Goal: Transaction & Acquisition: Purchase product/service

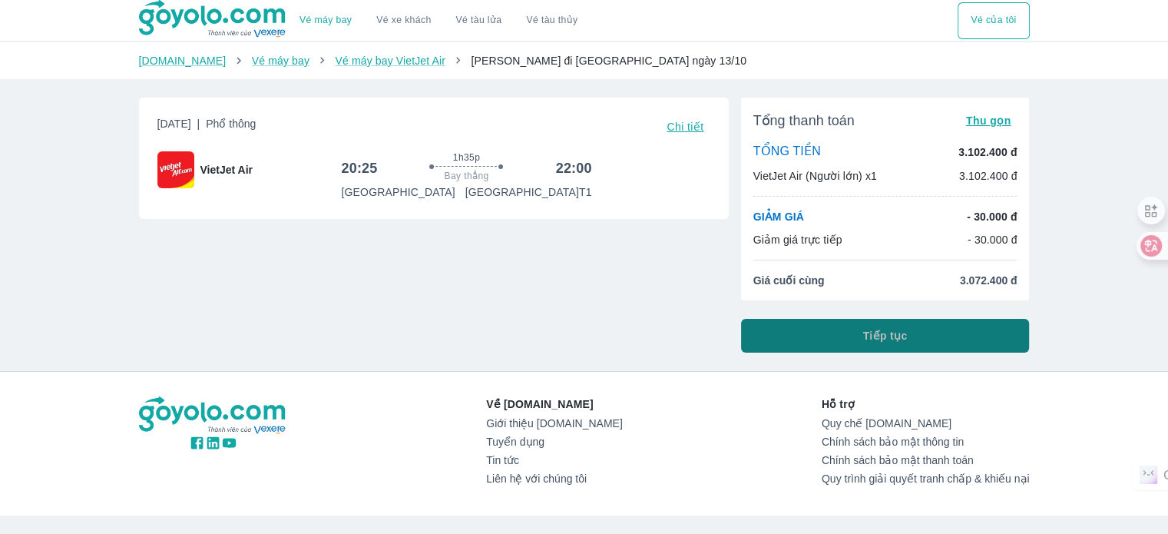
click at [846, 342] on button "Tiếp tục" at bounding box center [885, 336] width 289 height 34
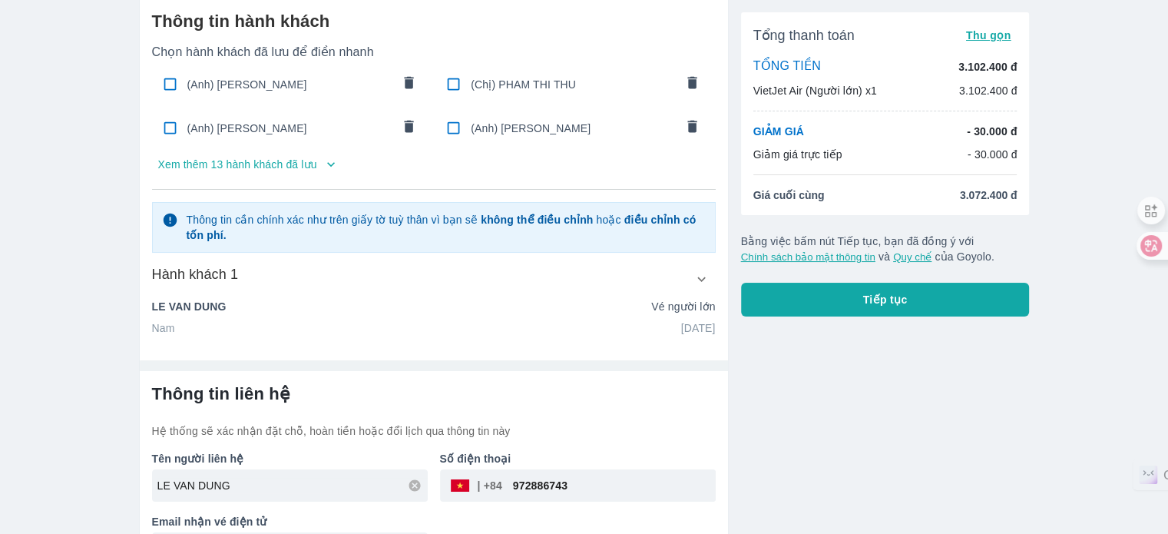
scroll to position [104, 0]
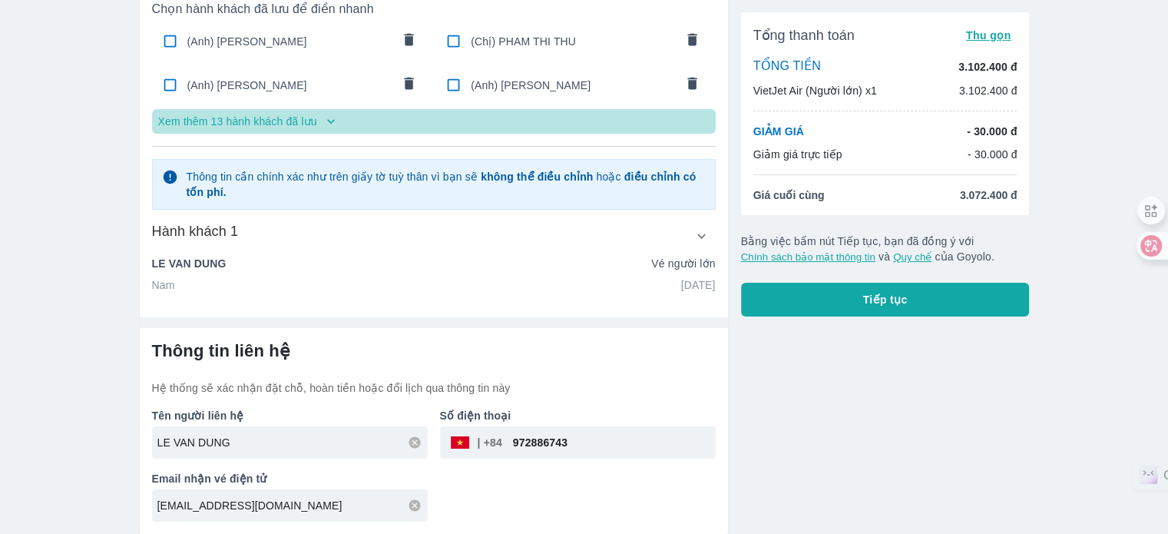
click at [296, 119] on p "Xem thêm 13 hành khách đã lưu" at bounding box center [237, 121] width 159 height 15
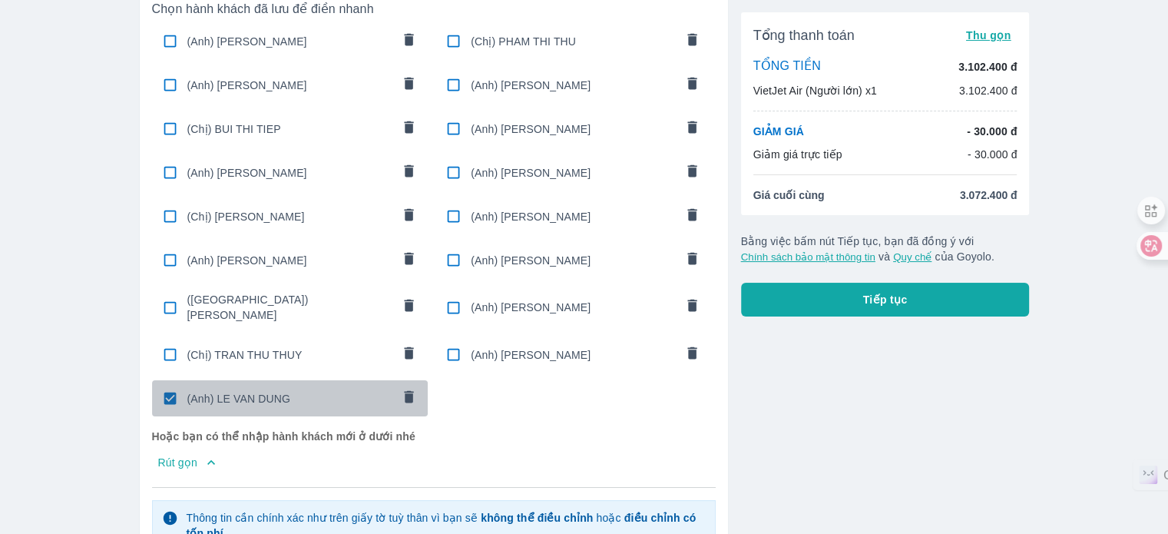
click at [246, 391] on span "(Anh) LE VAN DUNG" at bounding box center [289, 398] width 204 height 15
radio input "false"
checkbox input "false"
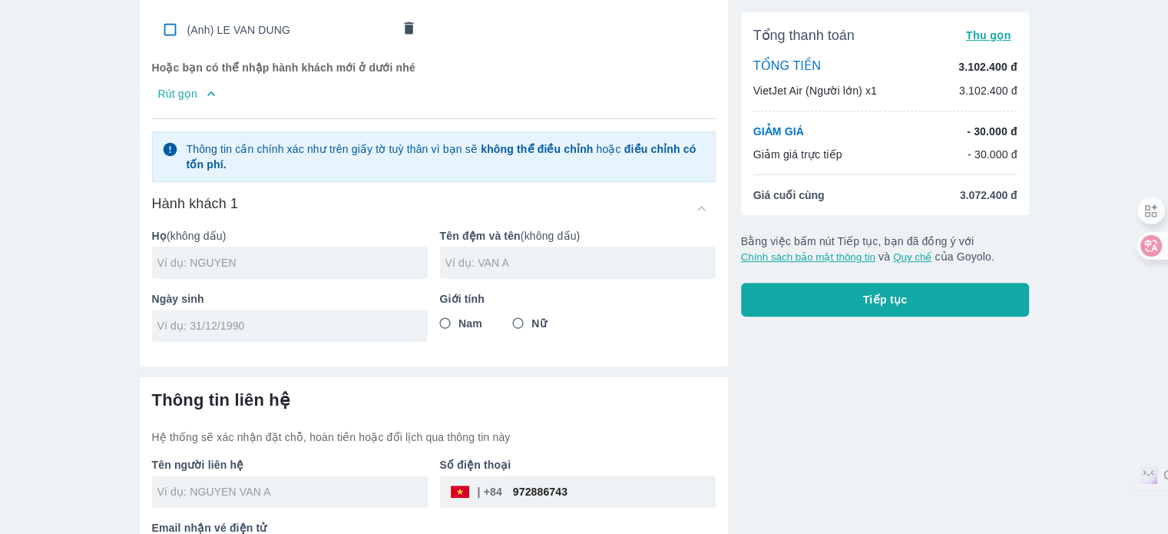
scroll to position [515, 0]
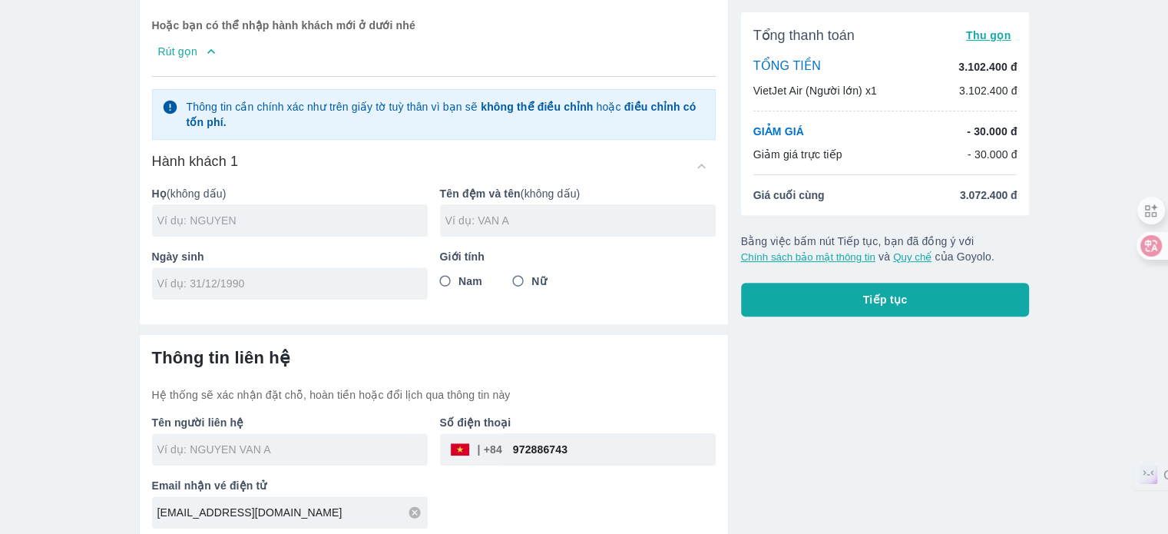
click at [391, 213] on input "text" at bounding box center [292, 220] width 270 height 15
type input "TO"
type input "DINH HOA"
click at [359, 267] on div at bounding box center [290, 283] width 276 height 32
type input "01/01/1990"
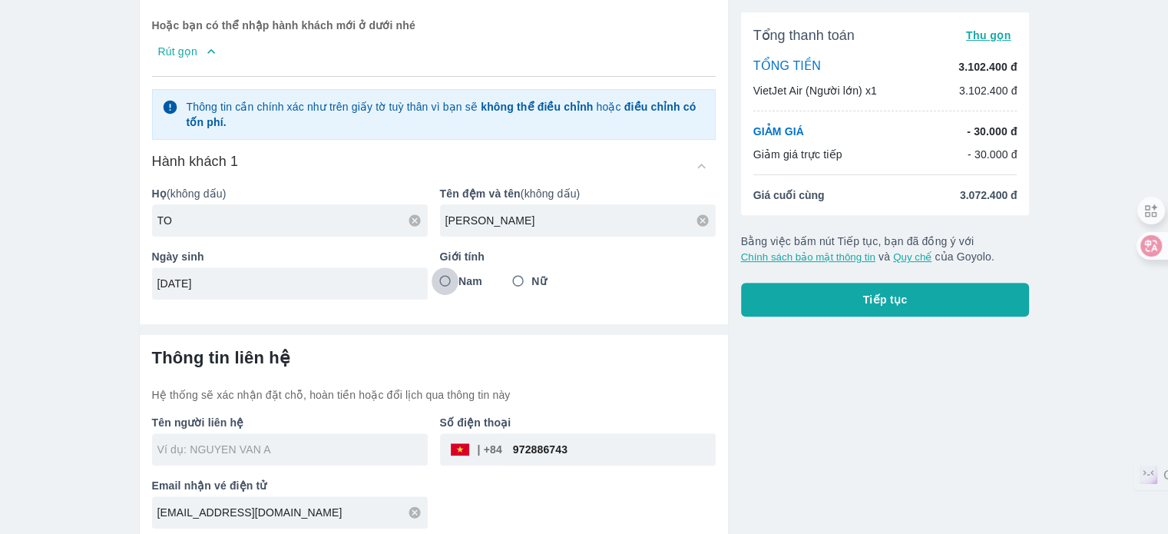
click at [439, 269] on input "Nam" at bounding box center [445, 281] width 28 height 28
radio input "true"
click at [527, 492] on div "Tên người liên hệ Số điện thoại ​ 972886743 Email nhận vé điện tử minmin2509@ou…" at bounding box center [428, 465] width 576 height 126
type input "TO DINH HOA"
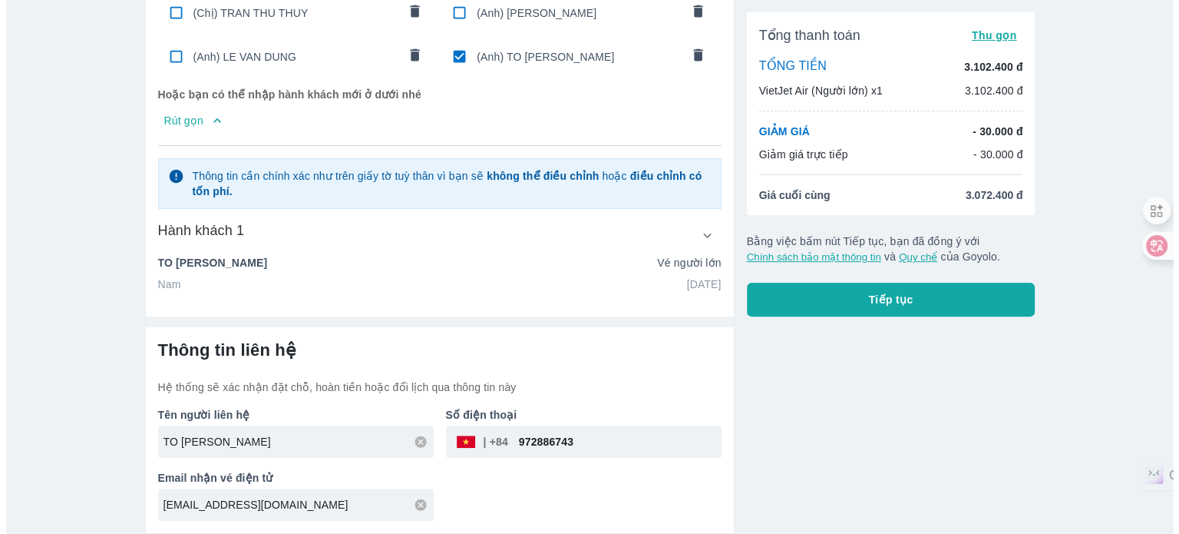
scroll to position [438, 0]
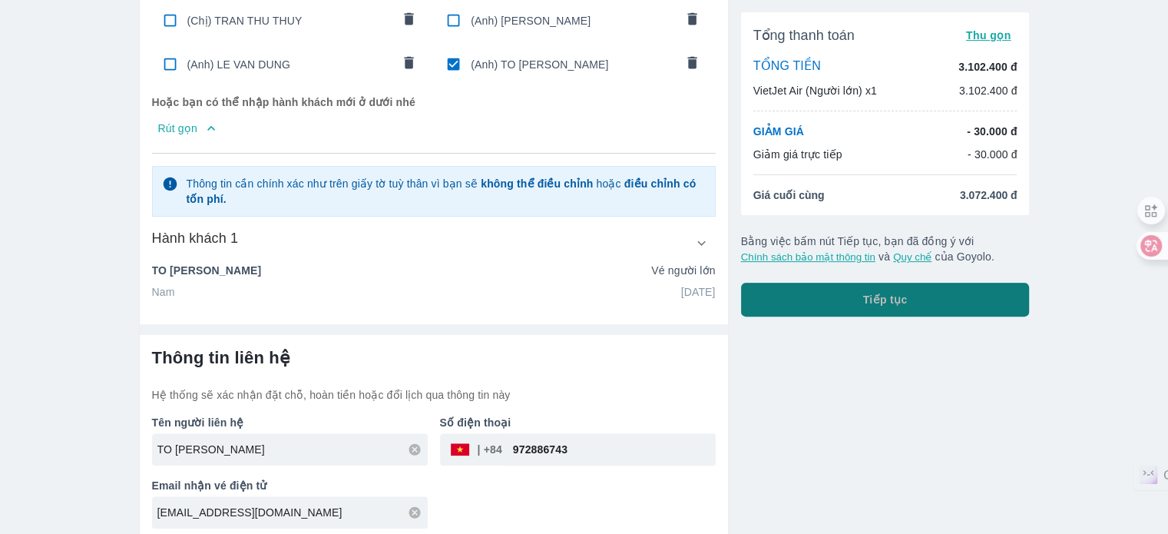
click at [894, 292] on span "Tiếp tục" at bounding box center [885, 299] width 45 height 15
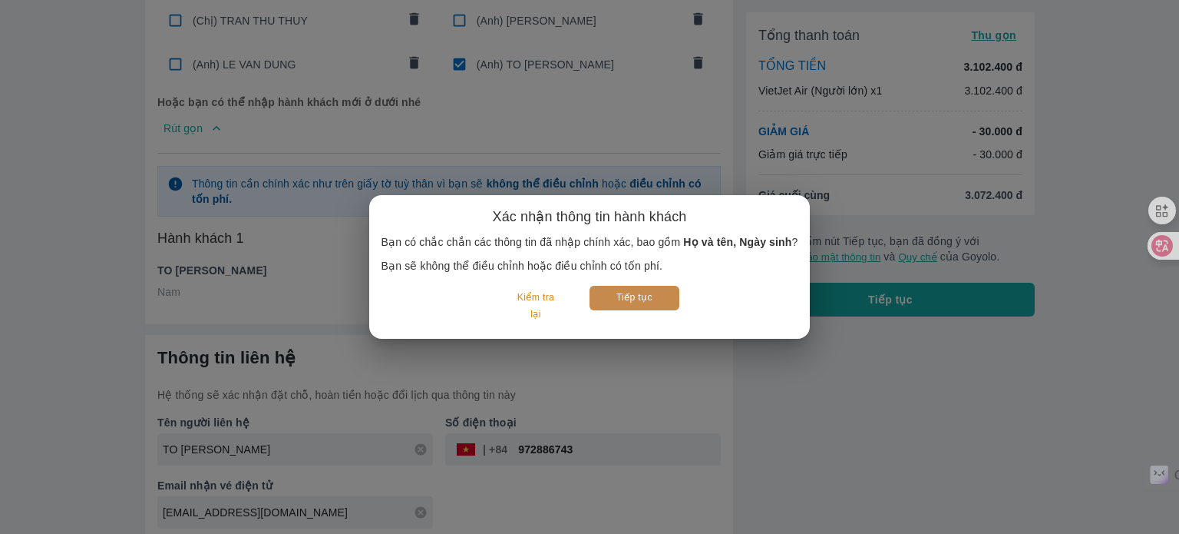
click at [630, 297] on button "Tiếp tục" at bounding box center [635, 298] width 90 height 24
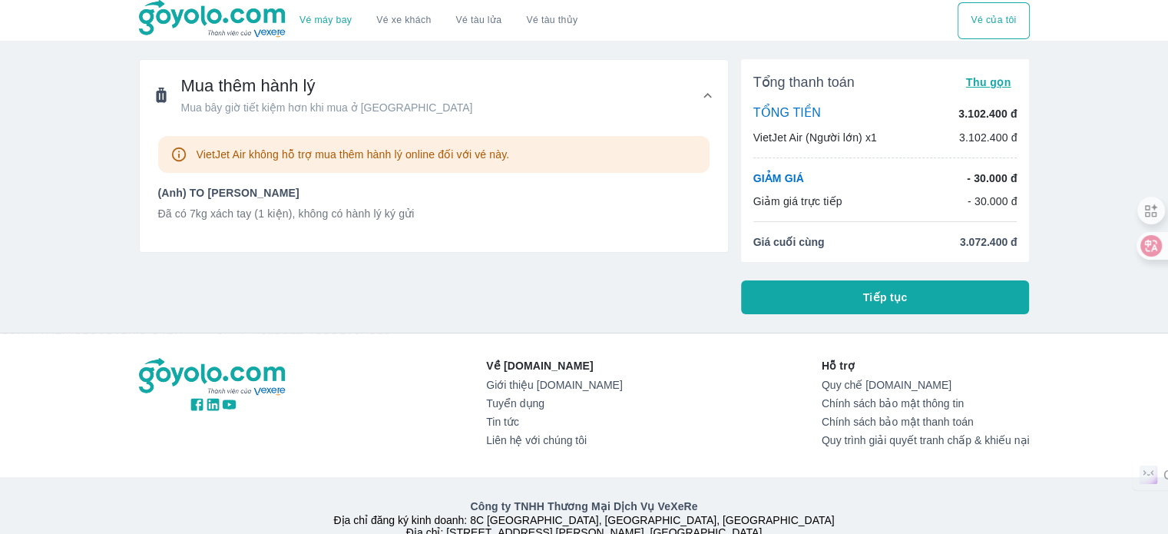
click at [871, 305] on button "Tiếp tục" at bounding box center [885, 297] width 289 height 34
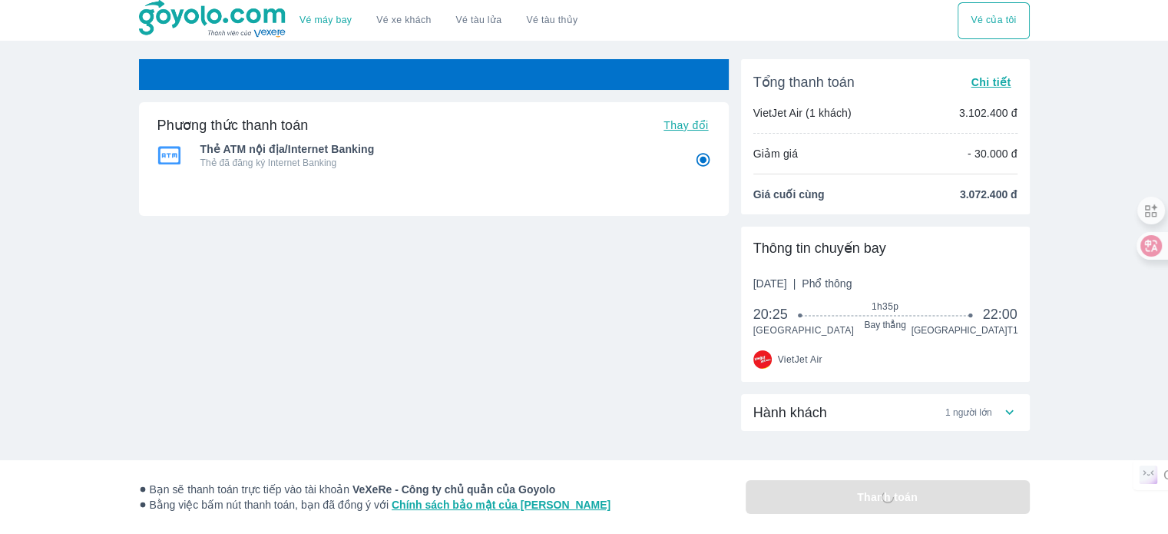
radio input "false"
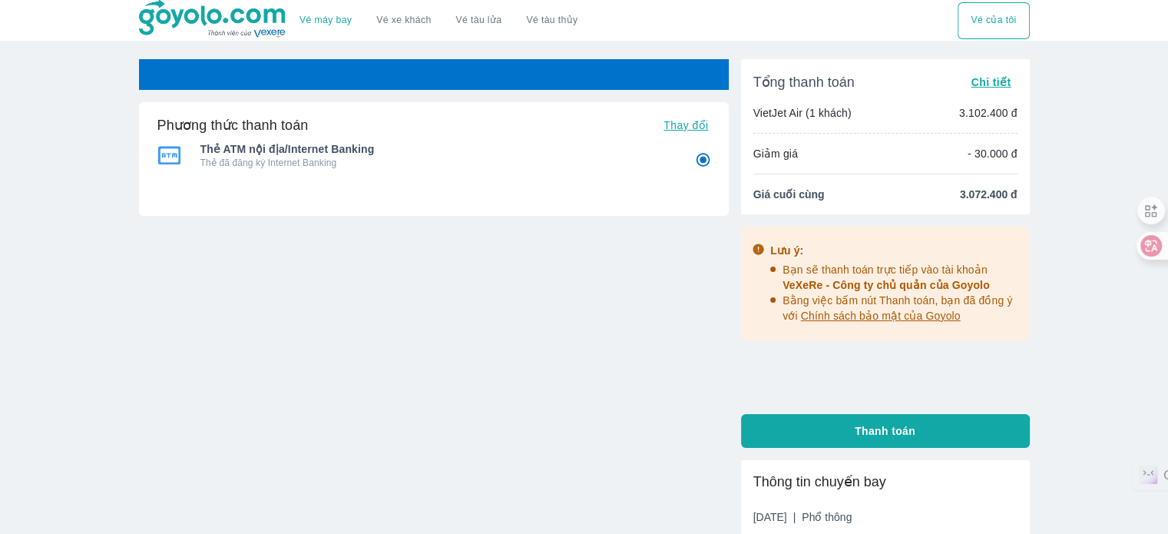
radio input "false"
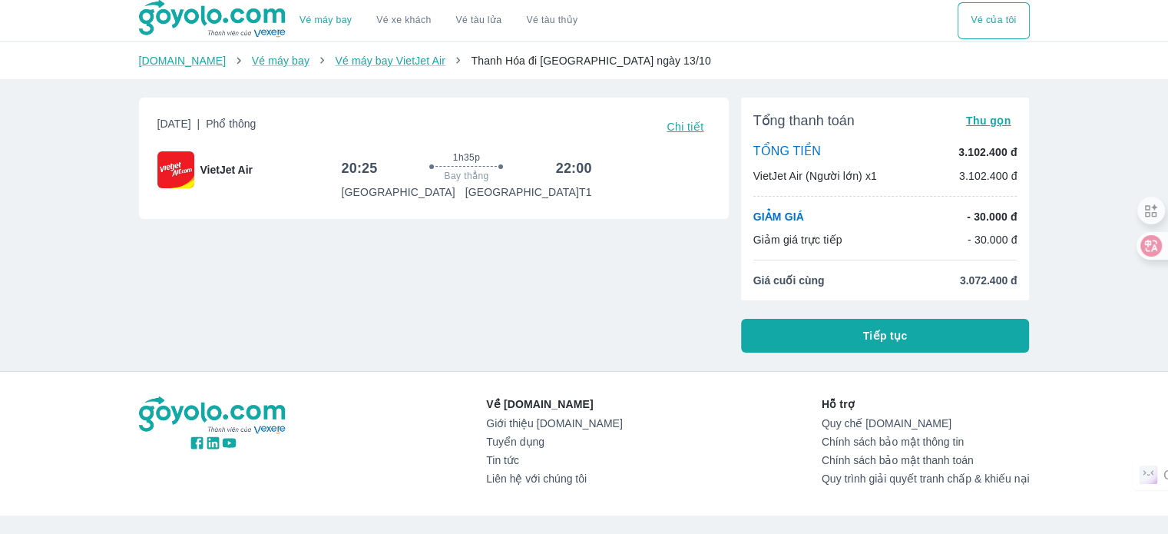
click at [855, 343] on button "Tiếp tục" at bounding box center [885, 336] width 289 height 34
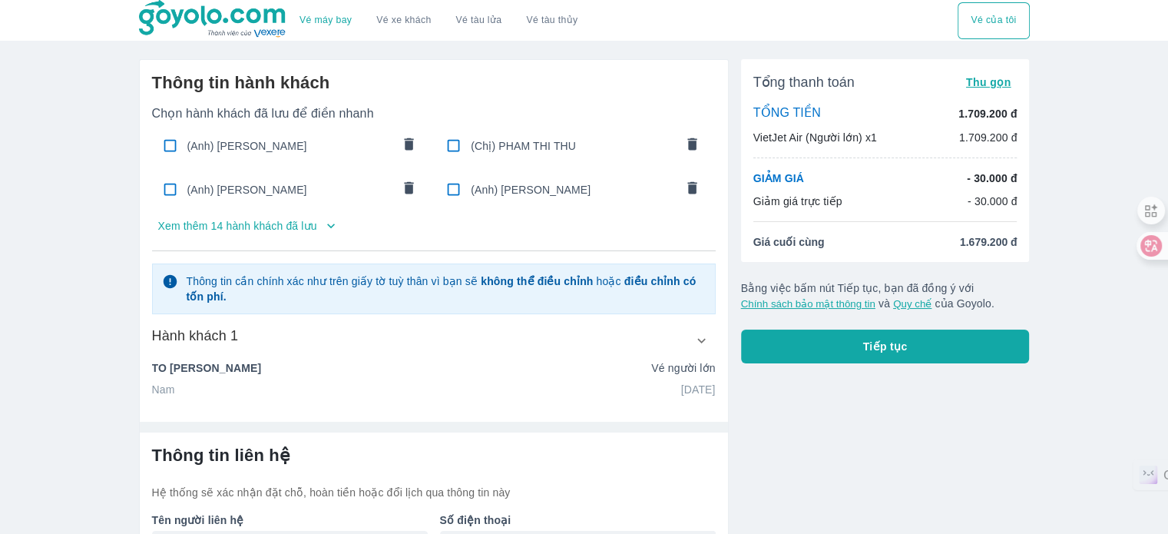
click at [323, 232] on icon "button" at bounding box center [330, 225] width 15 height 15
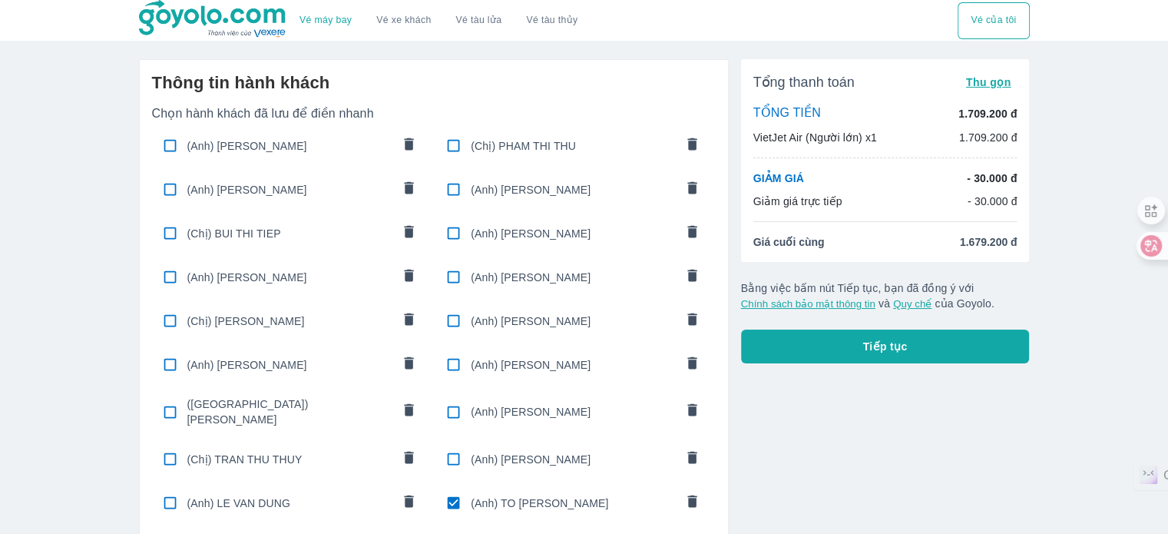
scroll to position [438, 0]
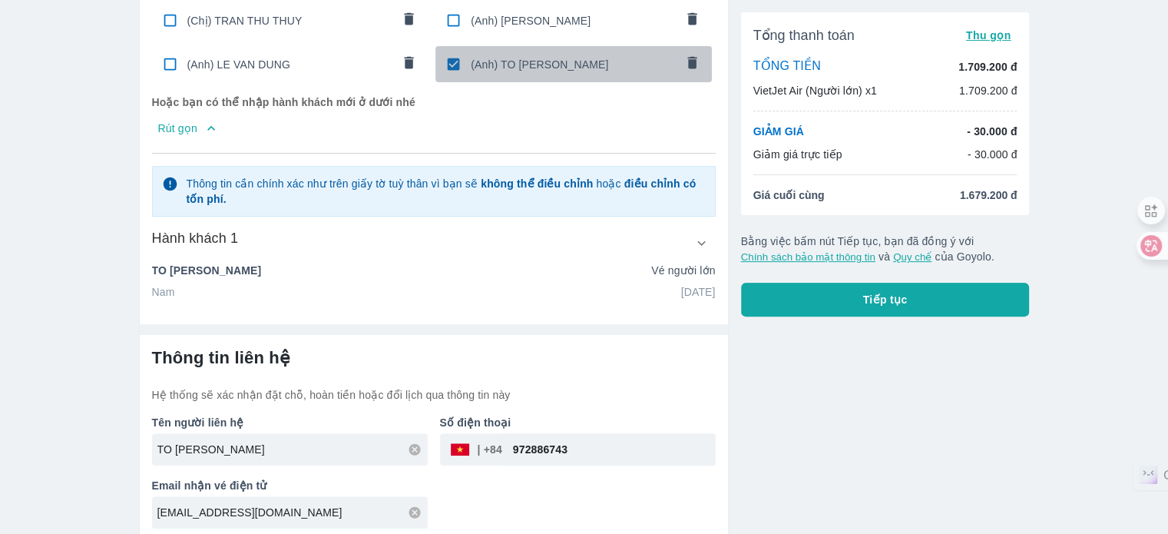
click at [485, 57] on span "(Anh) TO DINH HOA" at bounding box center [573, 64] width 204 height 15
radio input "false"
checkbox input "false"
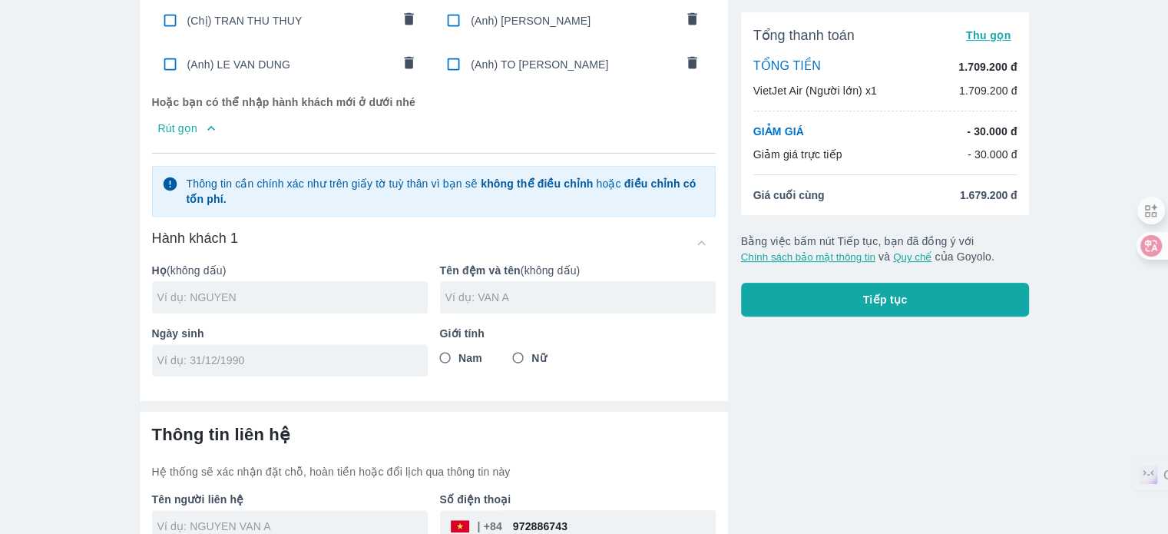
click at [253, 289] on input "text" at bounding box center [292, 296] width 270 height 15
type input "MACH"
type input "VAN DUONG"
type input "02/02/1963"
click at [473, 352] on span "Nam" at bounding box center [470, 357] width 24 height 15
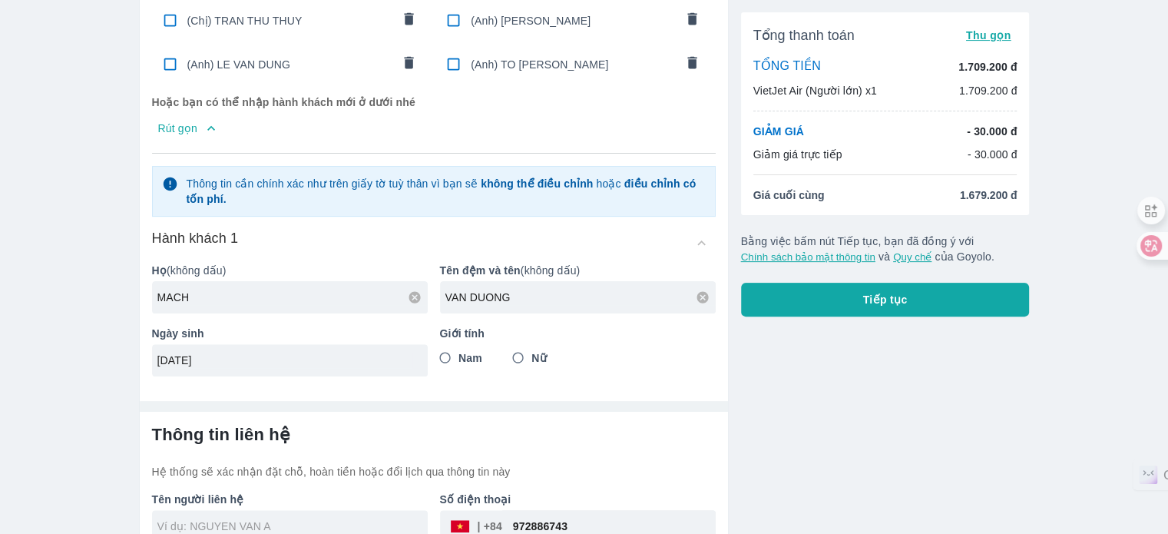
click at [459, 352] on input "Nam" at bounding box center [445, 358] width 28 height 28
radio input "true"
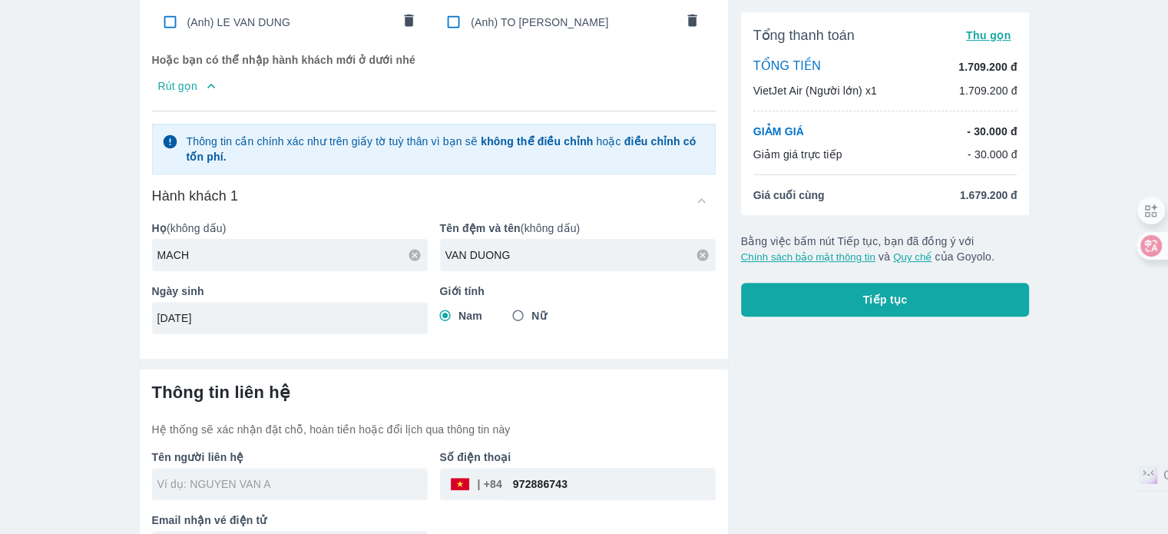
scroll to position [515, 0]
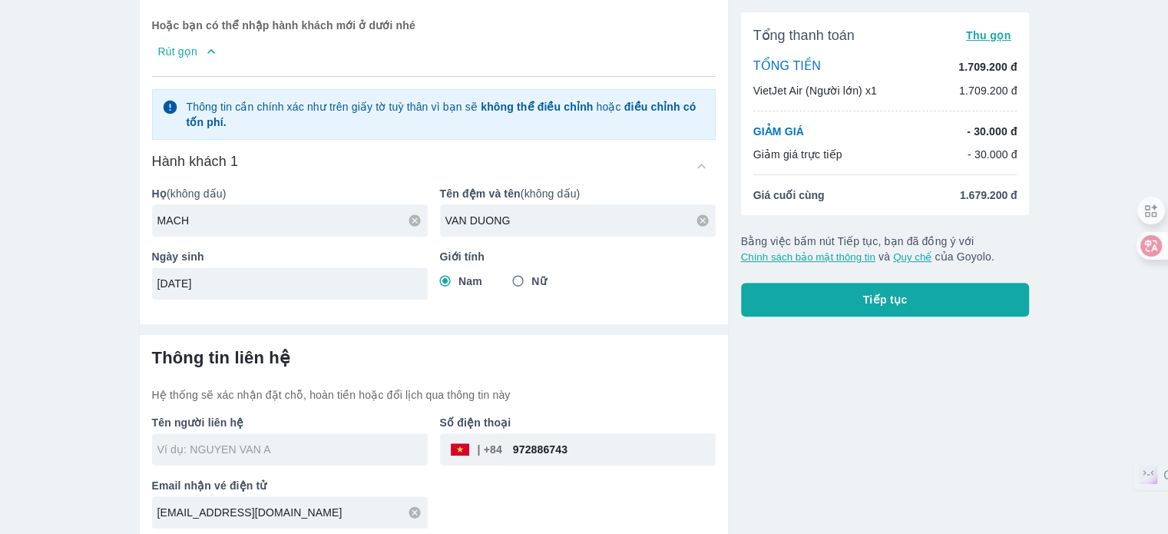
click at [246, 283] on div "02/02/1963" at bounding box center [290, 283] width 276 height 32
type input "02/02/1999"
click at [1018, 245] on p "Bằng việc bấm nút Tiếp tục, bạn đã đồng ý với Chính sách bảo mật thông tin và Q…" at bounding box center [885, 248] width 289 height 31
type input "MACH VAN DUONG"
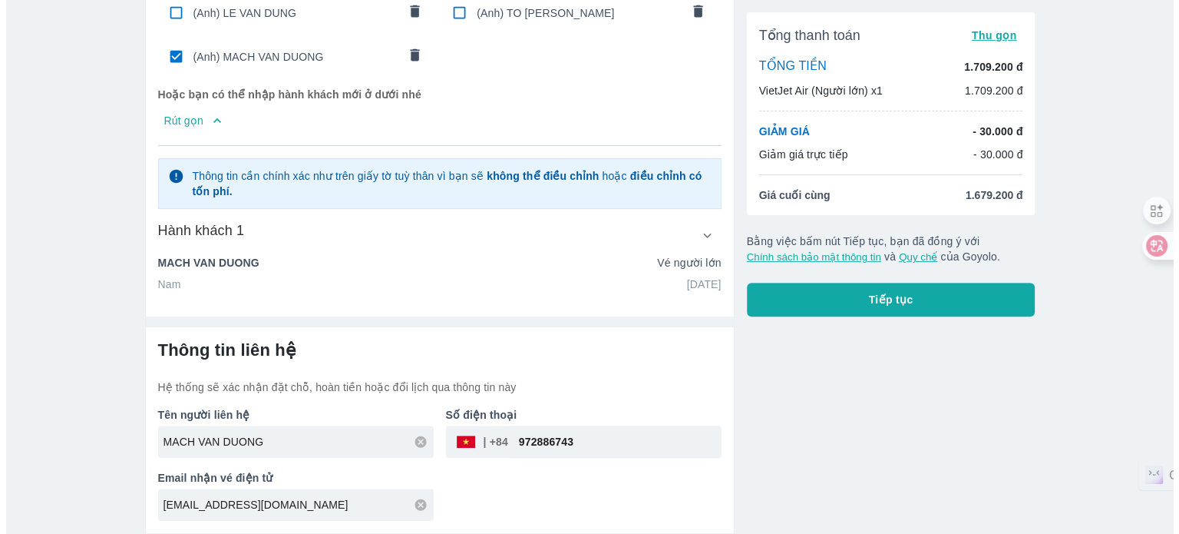
scroll to position [482, 0]
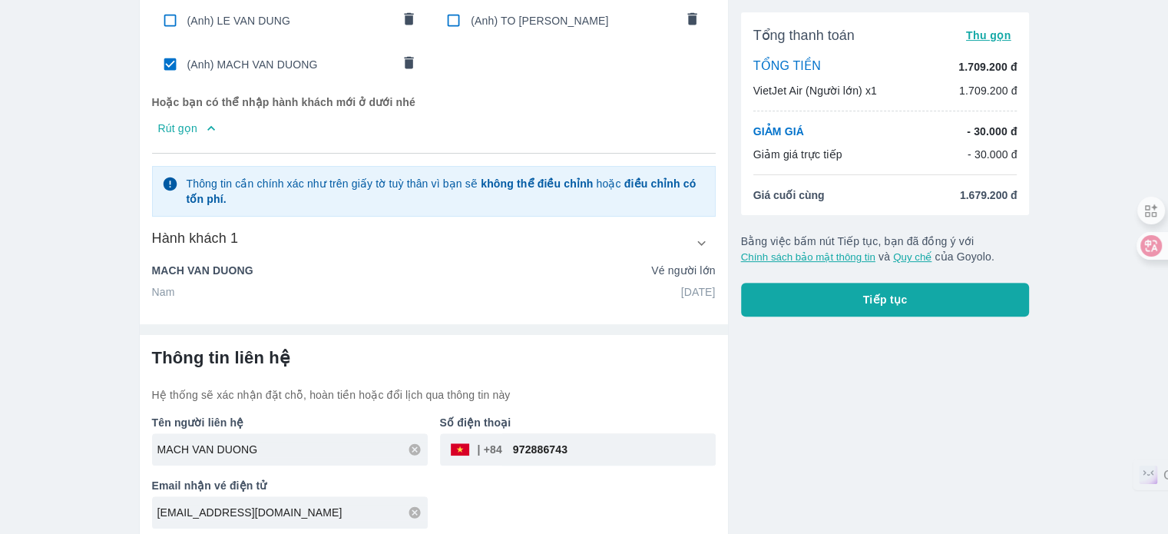
click at [947, 305] on button "Tiếp tục" at bounding box center [885, 300] width 289 height 34
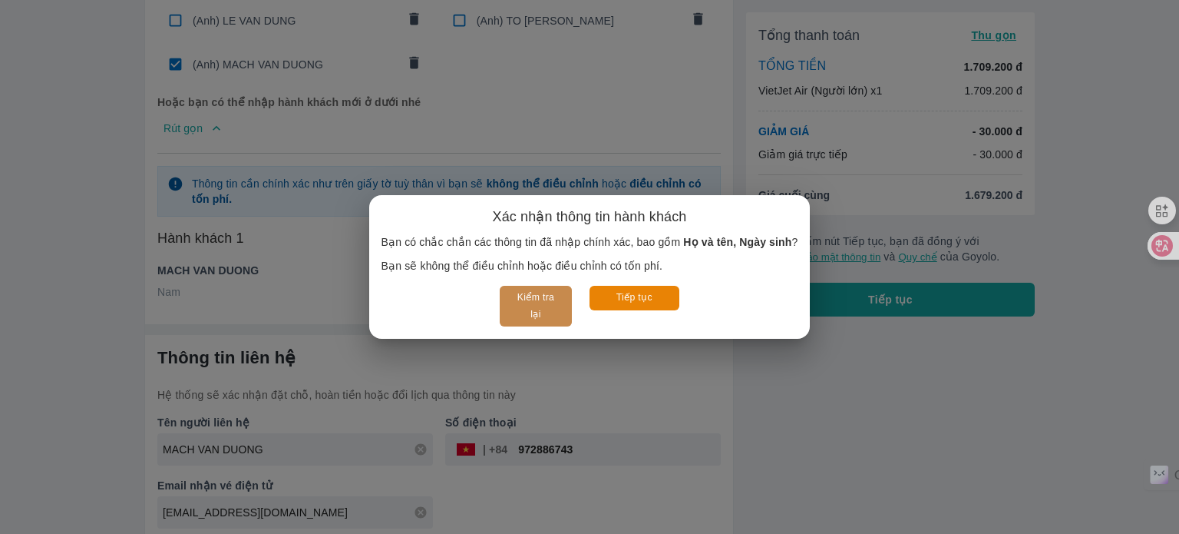
click at [513, 303] on button "Kiểm tra lại" at bounding box center [535, 306] width 71 height 41
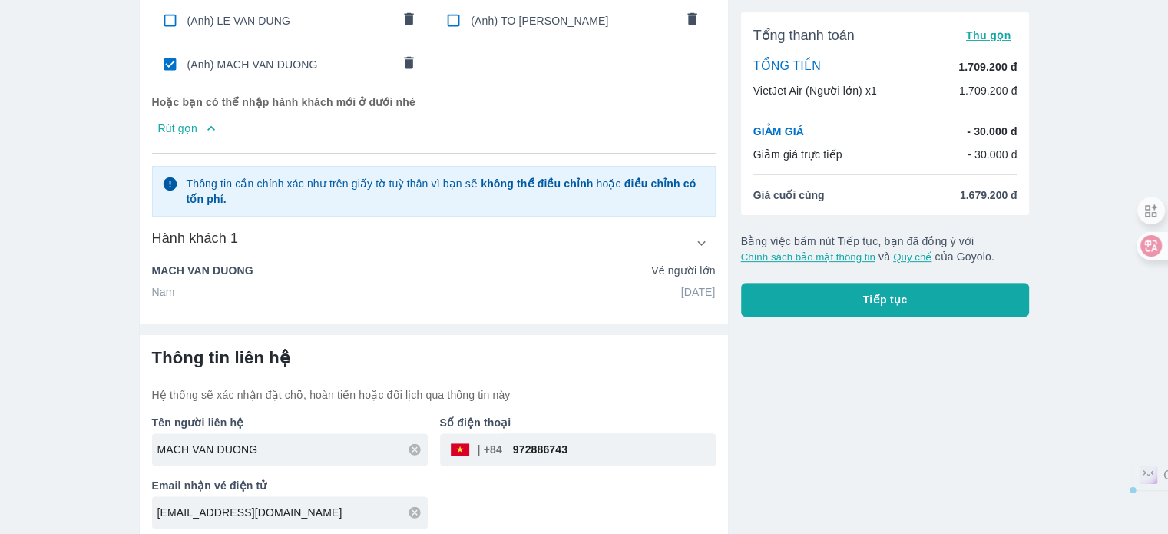
drag, startPoint x: 593, startPoint y: 449, endPoint x: 436, endPoint y: 449, distance: 157.4
click at [436, 448] on div "Số điện thoại ​ 972886743" at bounding box center [572, 433] width 288 height 63
type input "915582895"
click at [785, 343] on div "Tổng thanh toán Thu gọn TỔNG TIỀN 1.709.200 đ VietJet Air (Người lớn) x1 1.709.…" at bounding box center [879, 53] width 301 height 977
click at [841, 303] on button "Tiếp tục" at bounding box center [885, 300] width 289 height 34
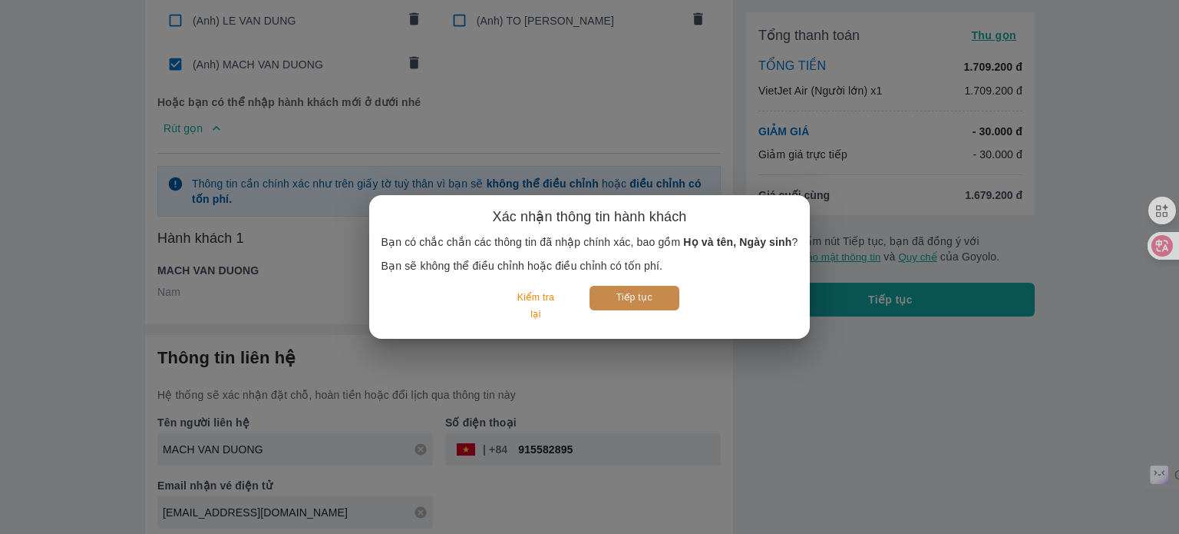
click at [643, 291] on button "Tiếp tục" at bounding box center [635, 298] width 90 height 24
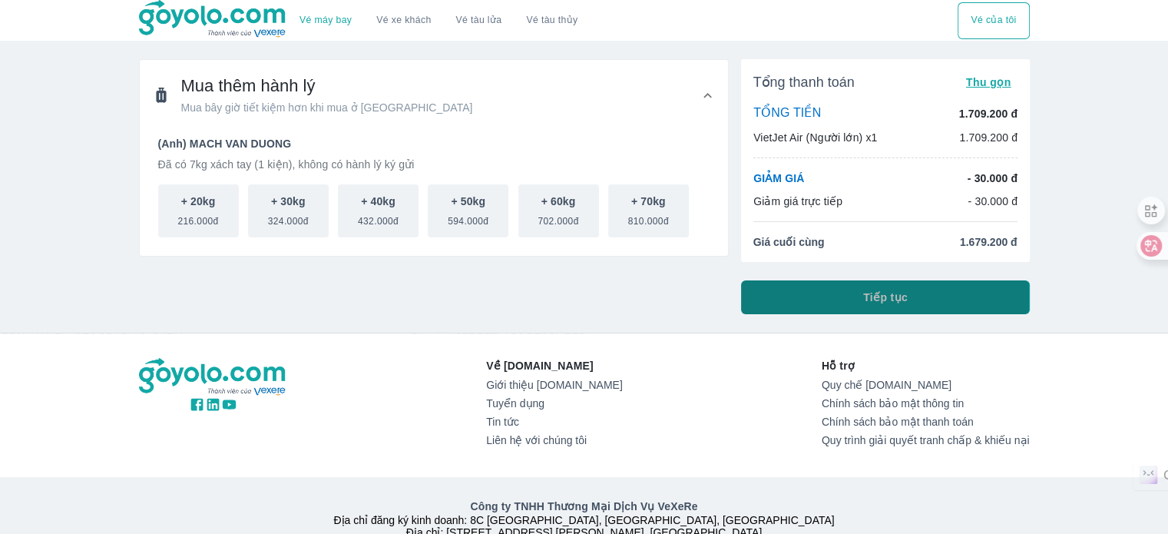
click at [873, 288] on button "Tiếp tục" at bounding box center [885, 297] width 289 height 34
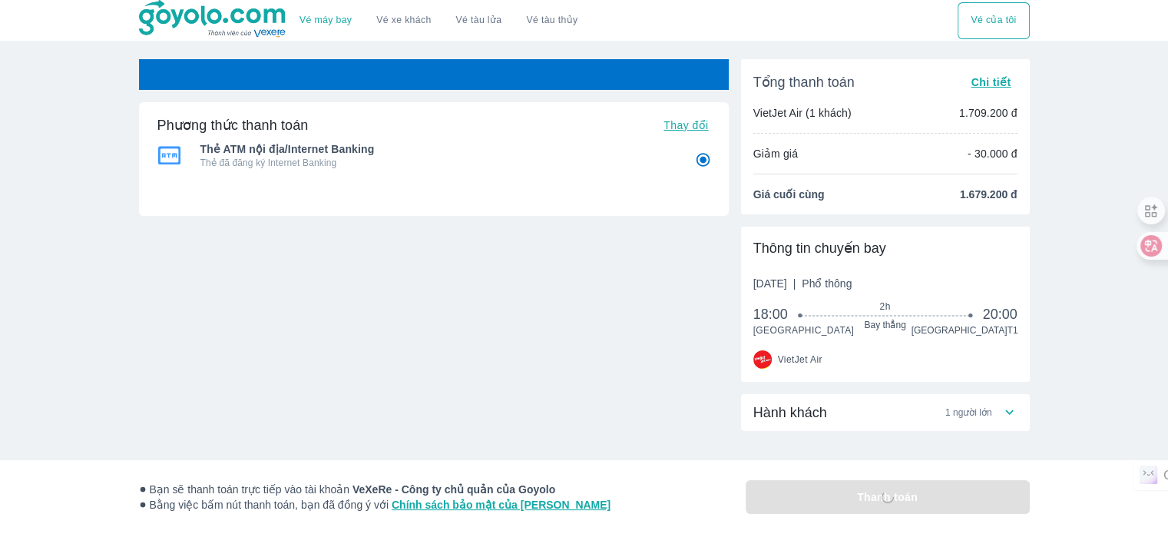
radio input "false"
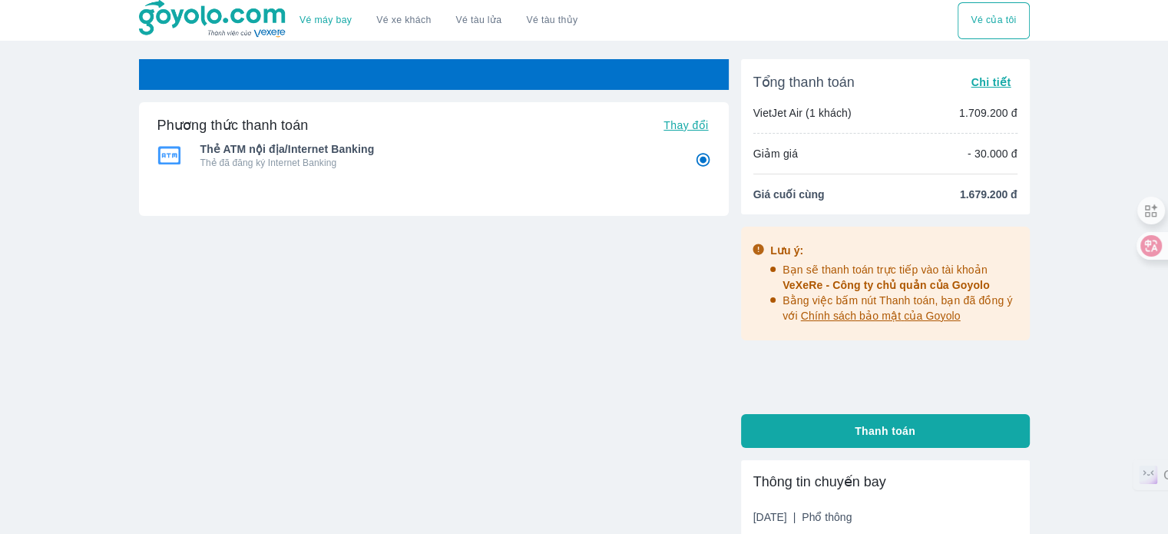
radio input "false"
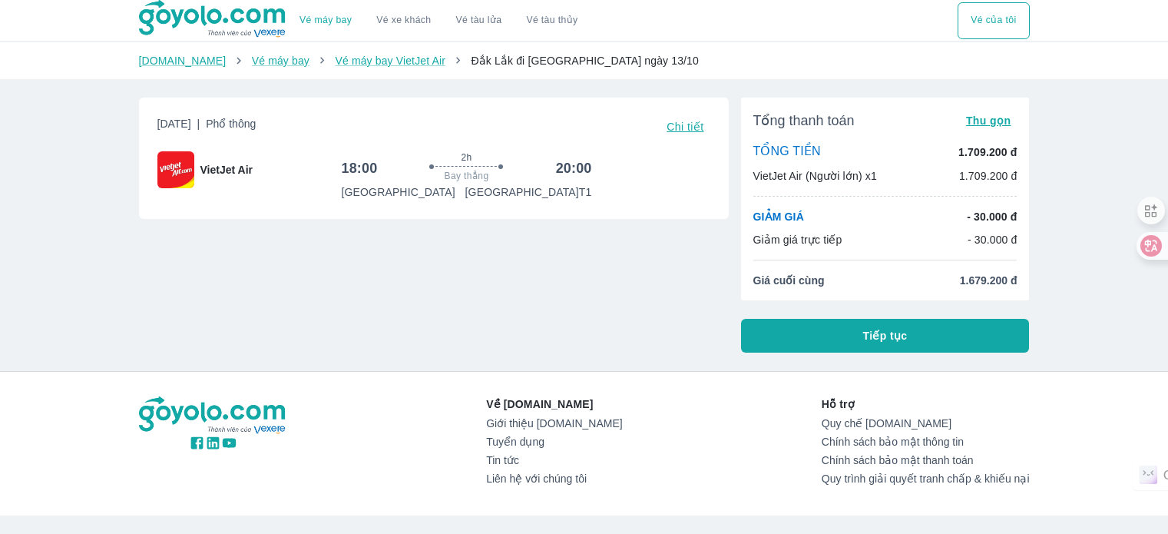
scroll to position [117, 0]
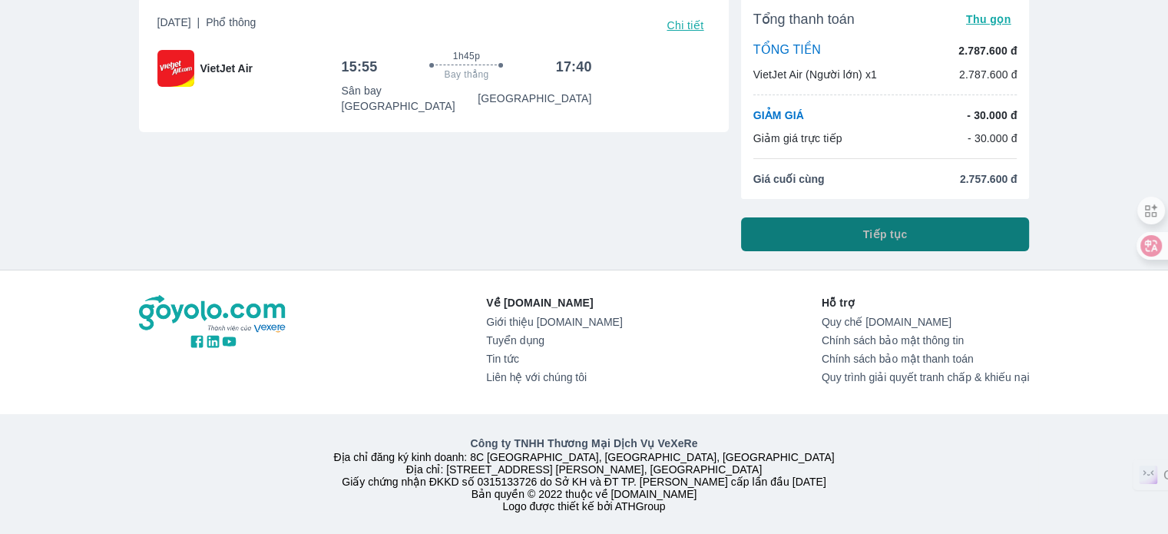
click at [952, 220] on button "Tiếp tục" at bounding box center [885, 234] width 289 height 34
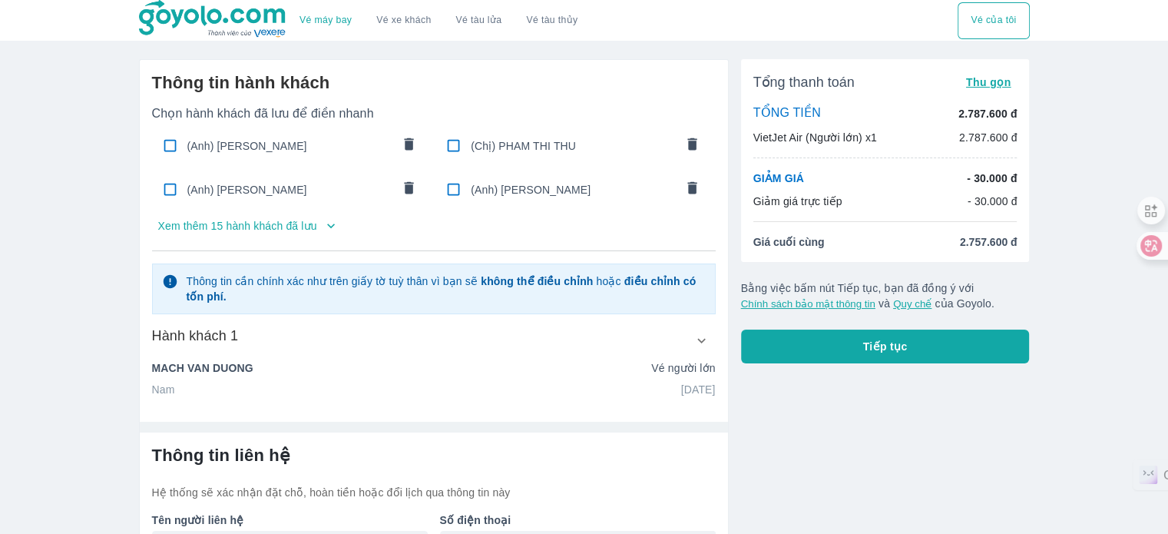
click at [269, 226] on p "Xem thêm 15 hành khách đã lưu" at bounding box center [237, 225] width 159 height 15
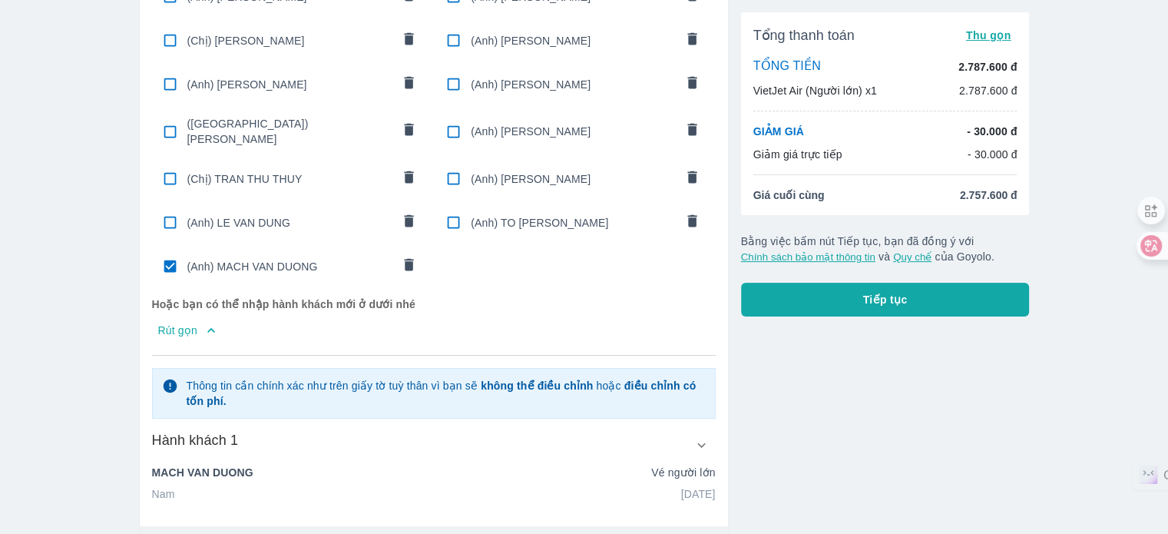
scroll to position [461, 0]
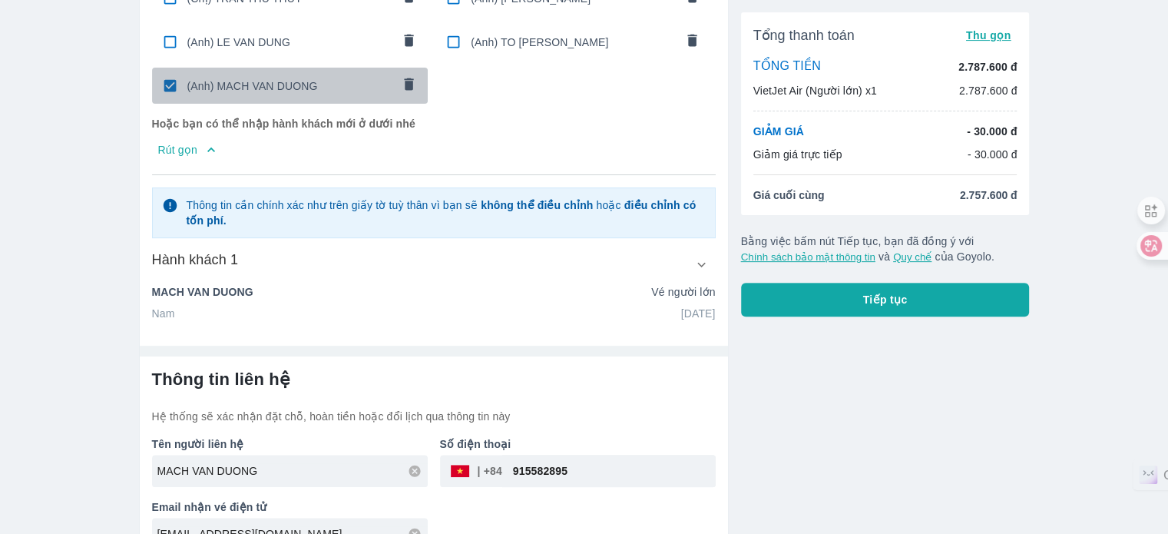
click at [203, 79] on span "(Anh) MACH VAN DUONG" at bounding box center [289, 85] width 204 height 15
radio input "false"
checkbox input "false"
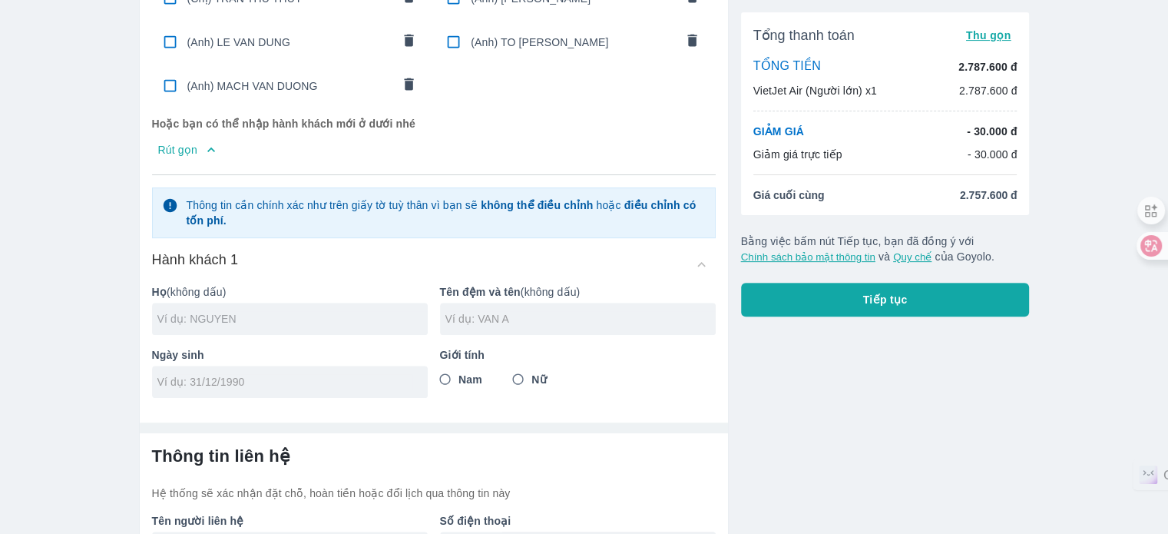
click at [301, 319] on div at bounding box center [290, 319] width 276 height 32
type input "NGUYEN"
type input "TRUONG HINH"
type input "27/01/1990"
click at [476, 374] on span "Nam" at bounding box center [470, 379] width 24 height 15
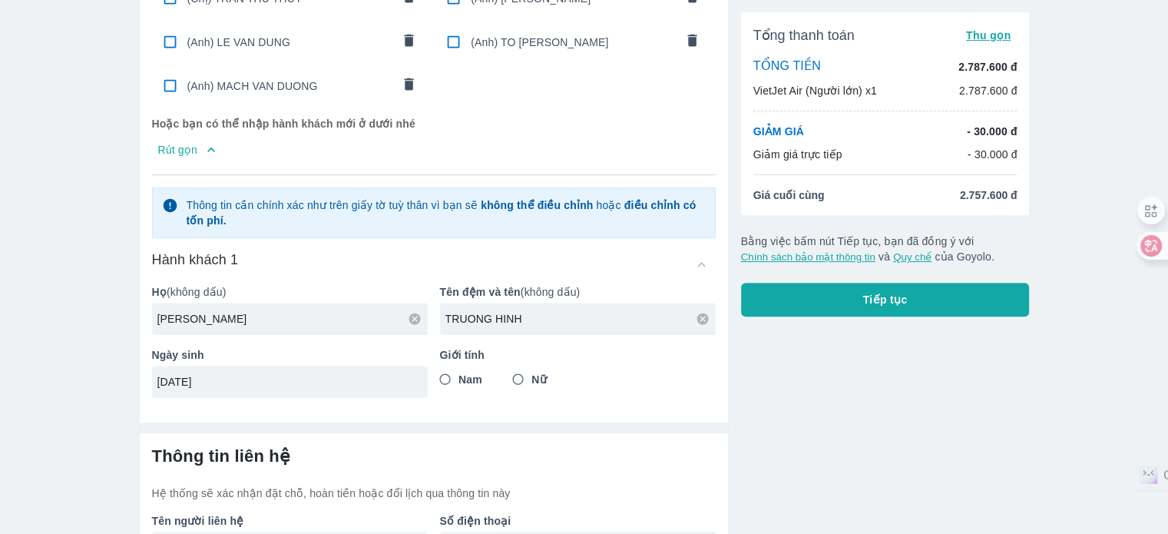
click at [459, 374] on input "Nam" at bounding box center [445, 379] width 28 height 28
radio input "true"
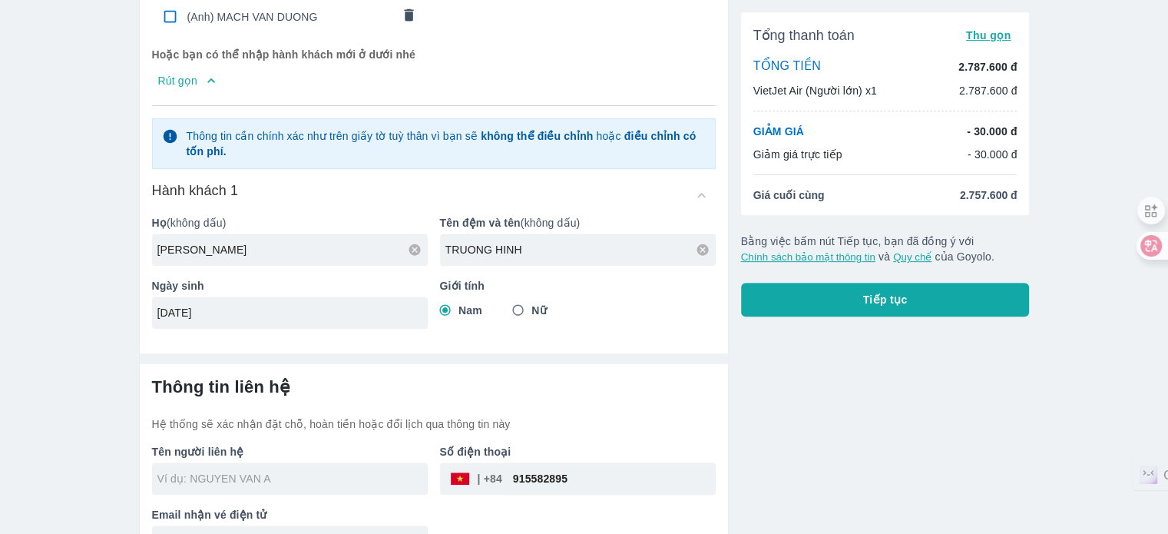
scroll to position [559, 0]
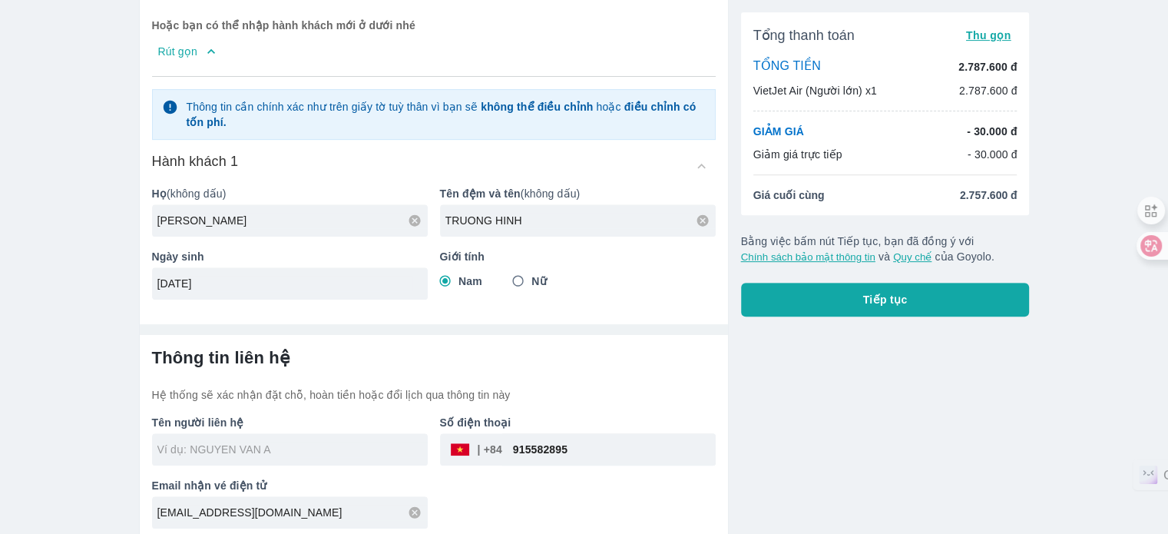
click at [845, 375] on div "Tổng thanh toán Thu gọn TỔNG TIỀN 2.787.600 đ VietJet Air (Người lớn) x1 2.787.…" at bounding box center [879, 14] width 301 height 1053
type input "NGUYEN TRUONG HINH"
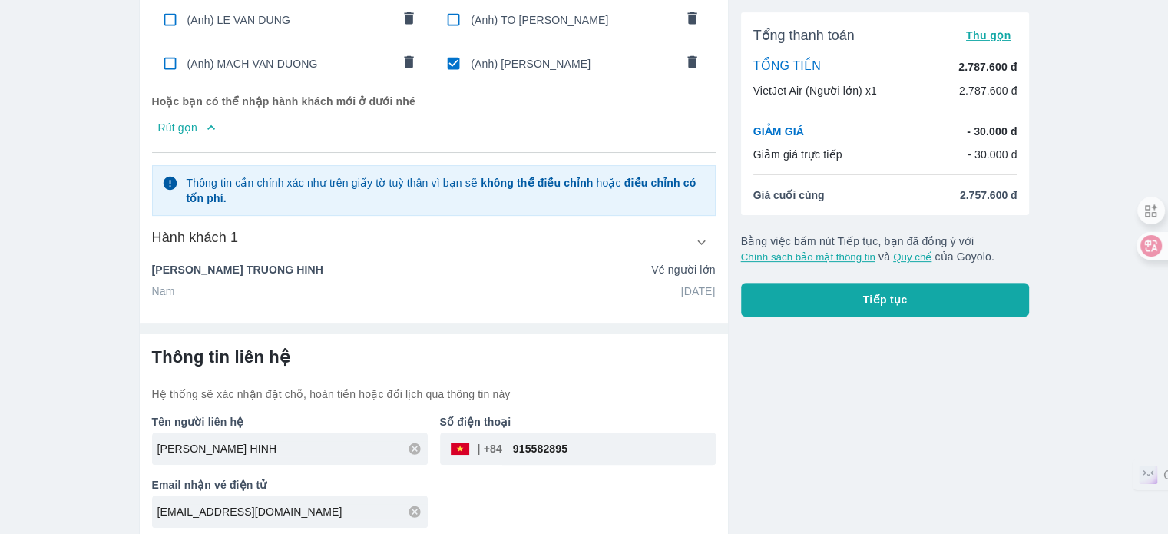
scroll to position [482, 0]
drag, startPoint x: 593, startPoint y: 448, endPoint x: 294, endPoint y: 454, distance: 299.5
click at [296, 454] on div "Tên người liên hệ NGUYEN TRUONG HINH Số điện thoại ​ 915582895 Email nhận vé đi…" at bounding box center [428, 465] width 576 height 126
type input "0977379639"
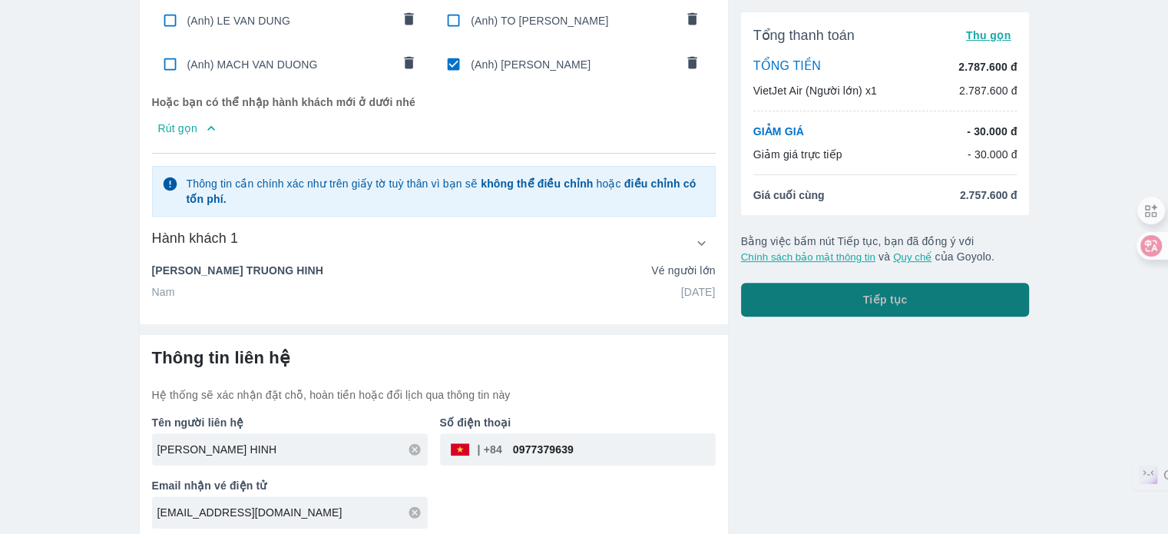
click at [878, 302] on span "Tiếp tục" at bounding box center [885, 299] width 45 height 15
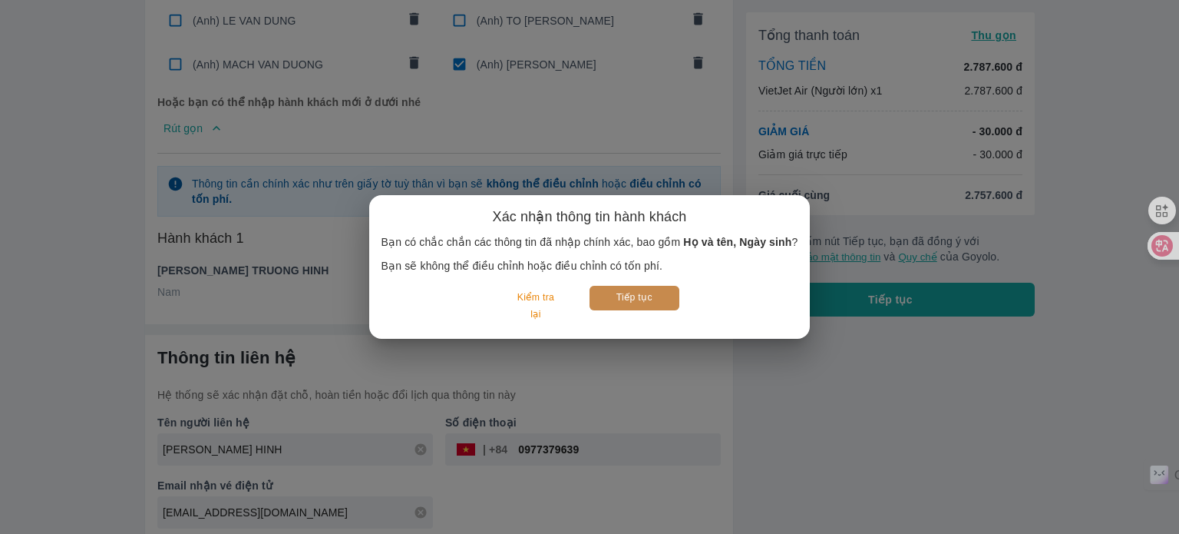
click at [656, 301] on button "Tiếp tục" at bounding box center [635, 298] width 90 height 24
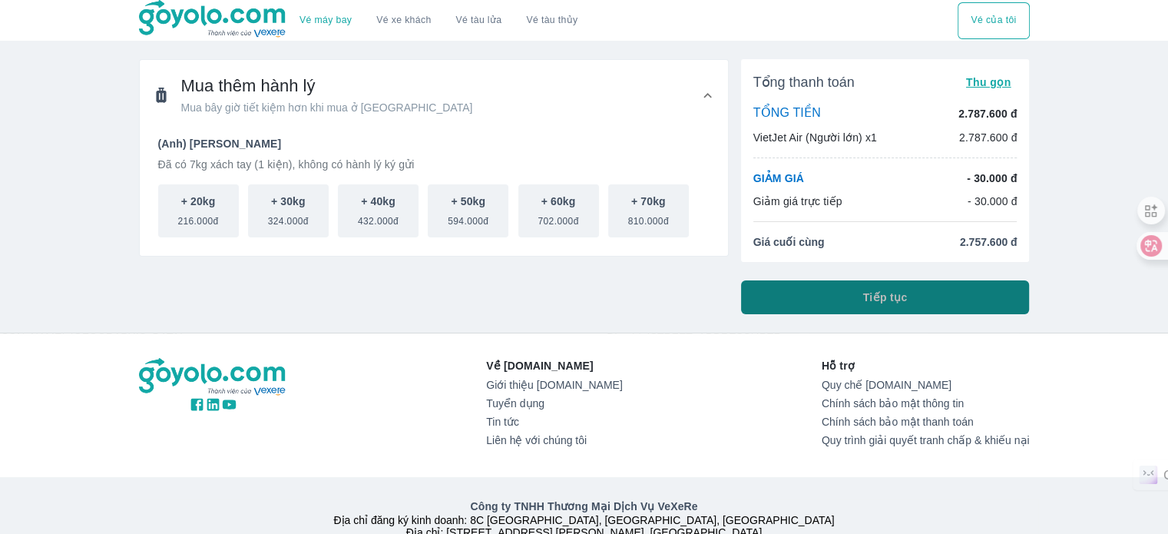
click at [890, 300] on span "Tiếp tục" at bounding box center [885, 296] width 45 height 15
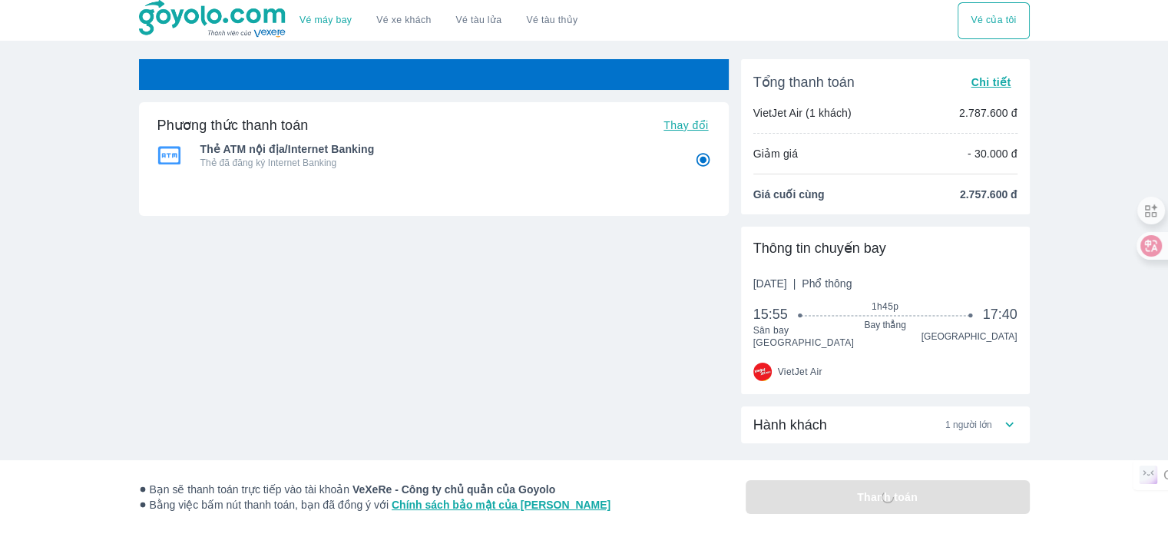
radio input "false"
click at [419, 360] on div "Phương thức thanh toán Thay đổi Thẻ ATM nội địa/Internet Banking Thẻ đã đăng ký…" at bounding box center [434, 262] width 590 height 407
radio input "false"
drag, startPoint x: 111, startPoint y: 21, endPoint x: 276, endPoint y: 24, distance: 165.1
click at [276, 24] on div "Vé máy bay Vé xe khách Vé tàu lửa Vé tàu thủy Vé của tôi" at bounding box center [584, 20] width 1168 height 41
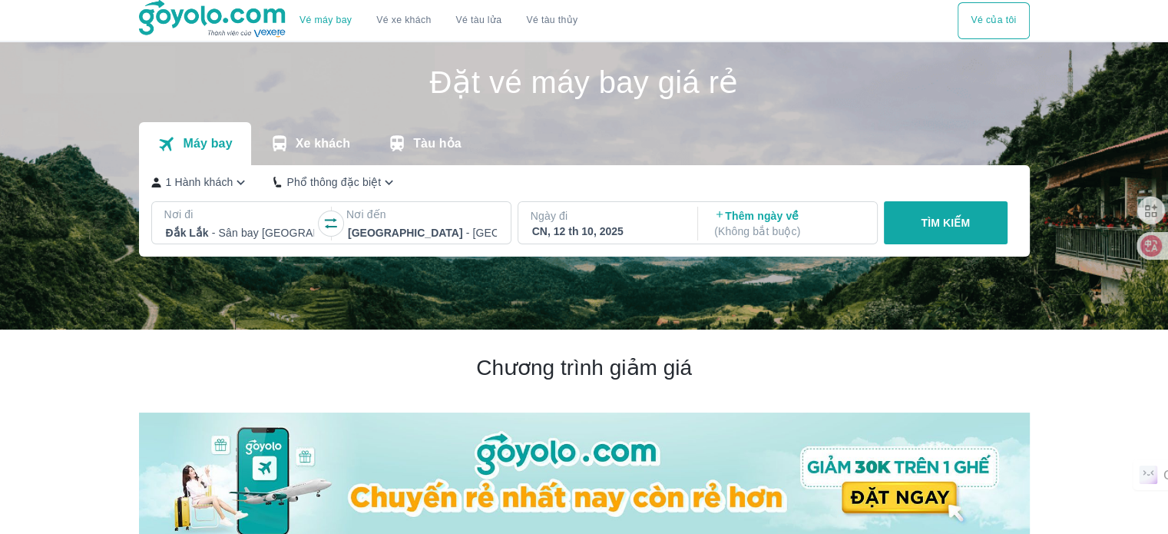
click at [264, 240] on div at bounding box center [240, 232] width 149 height 18
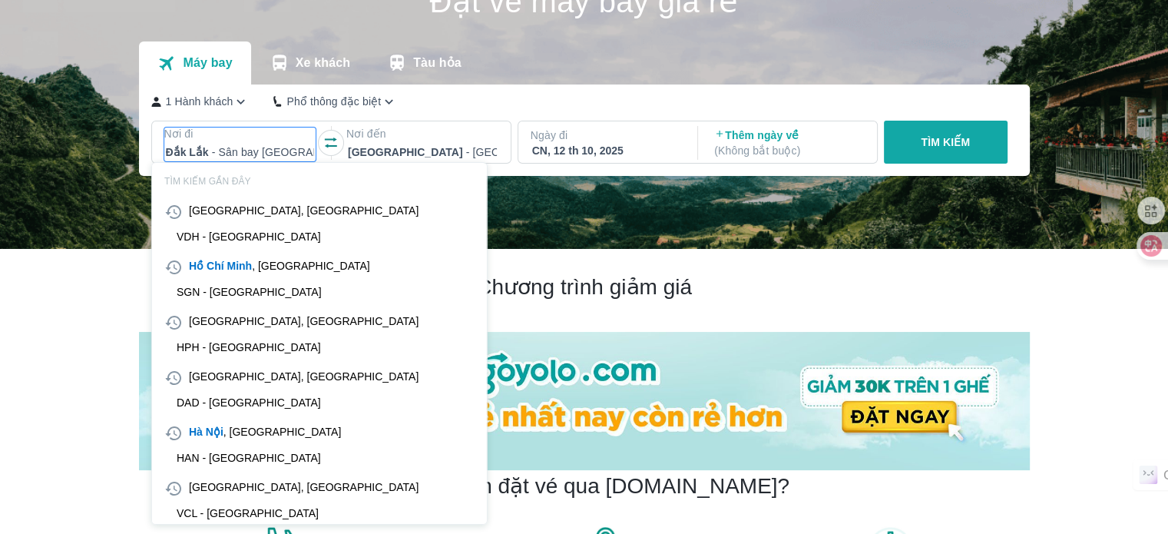
scroll to position [88, 0]
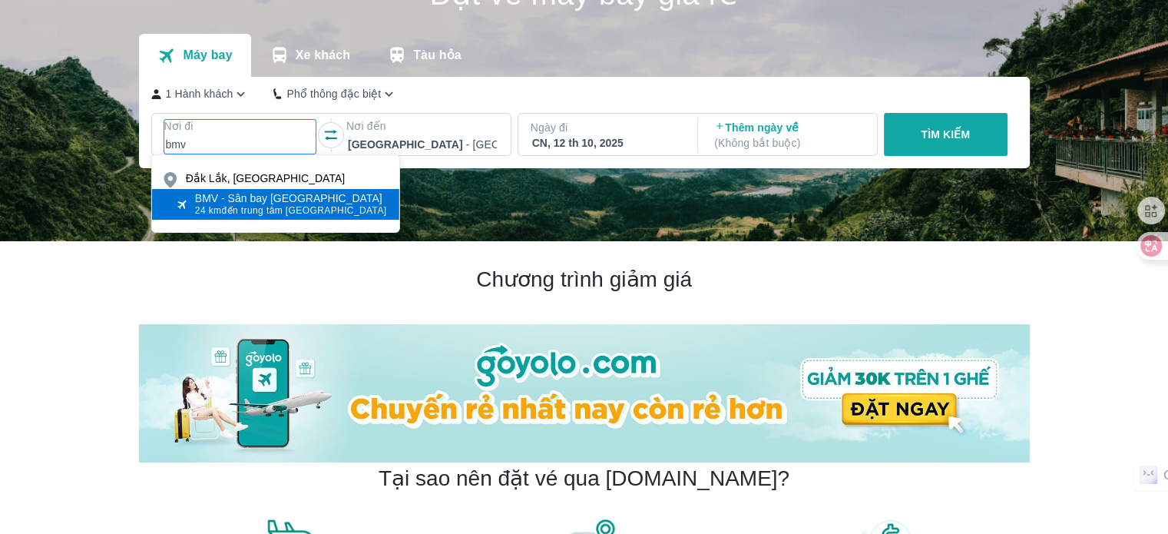
type input "bmv"
click at [267, 205] on span "24 km đến trung tâm [GEOGRAPHIC_DATA]" at bounding box center [291, 210] width 192 height 12
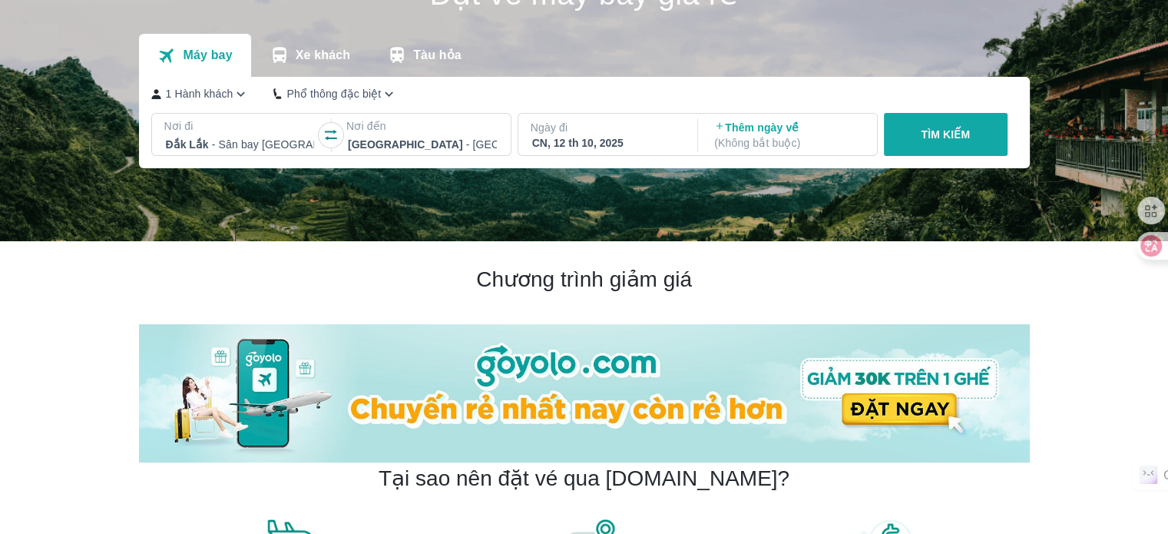
click at [589, 147] on div "CN, 12 th 10, 2025" at bounding box center [606, 142] width 149 height 15
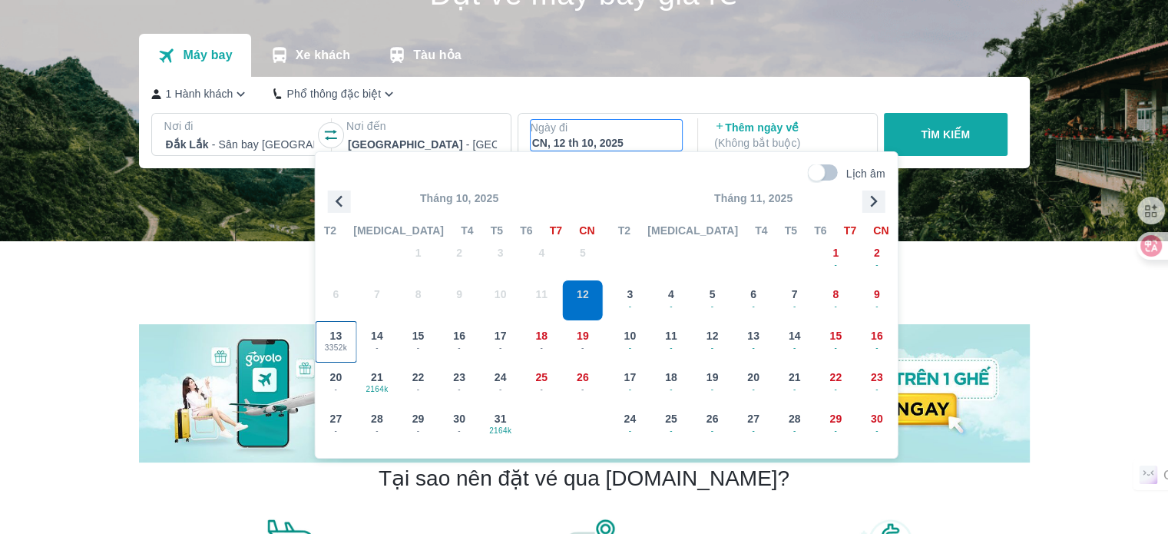
click at [321, 329] on div "13 3352k" at bounding box center [336, 342] width 40 height 40
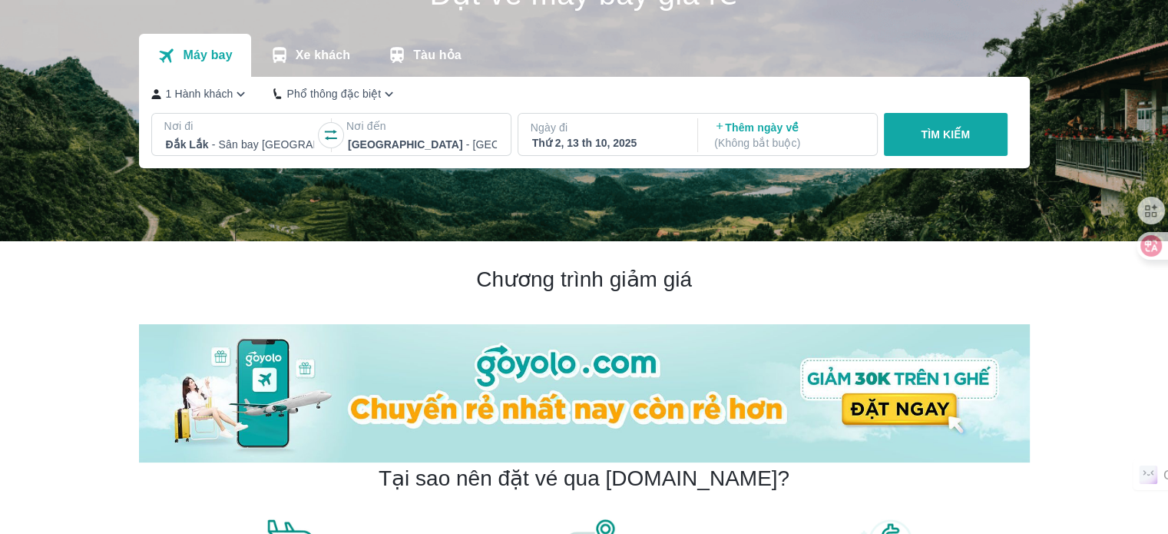
click at [928, 142] on p "TÌM KIẾM" at bounding box center [945, 134] width 49 height 15
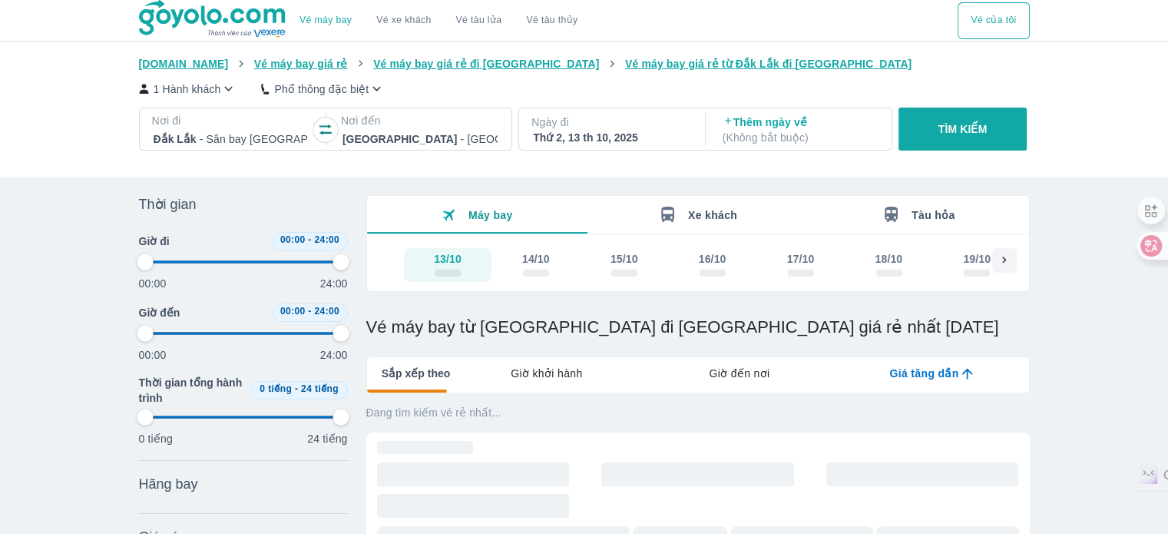
type input "97.9166666666667"
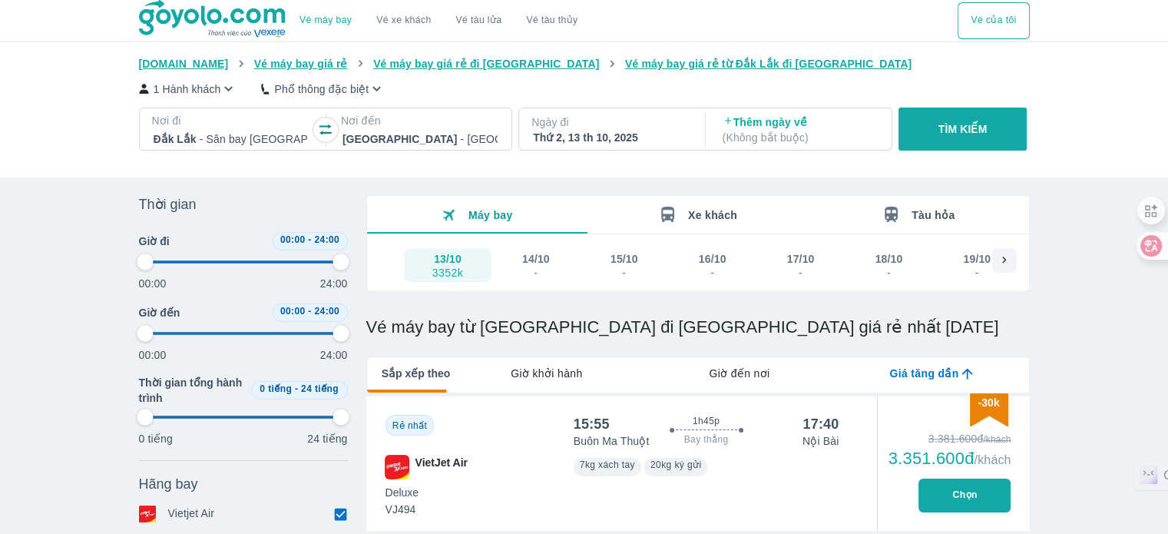
type input "97.9166666666667"
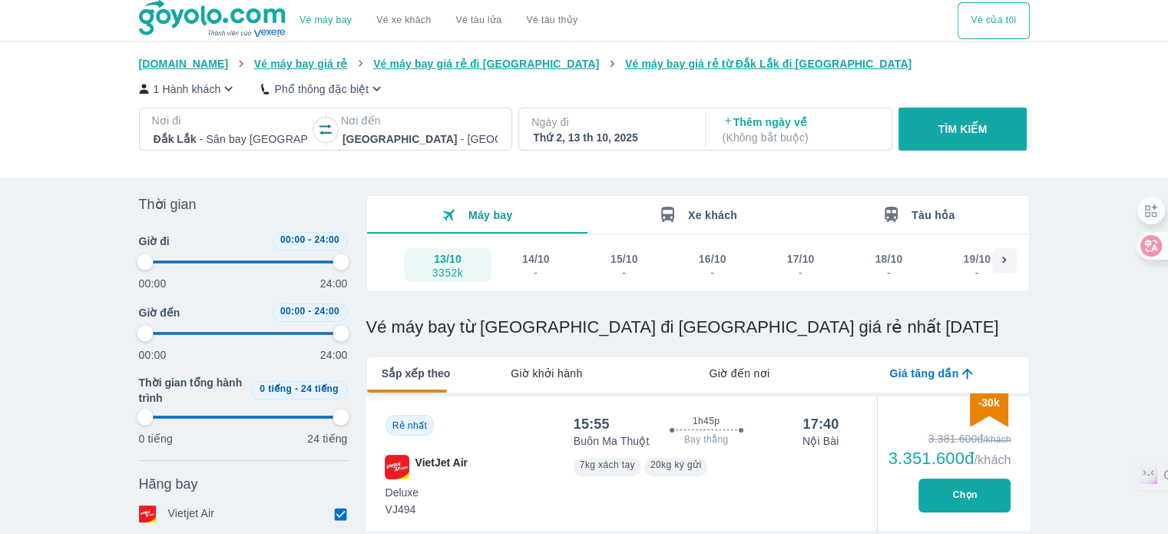
type input "97.9166666666667"
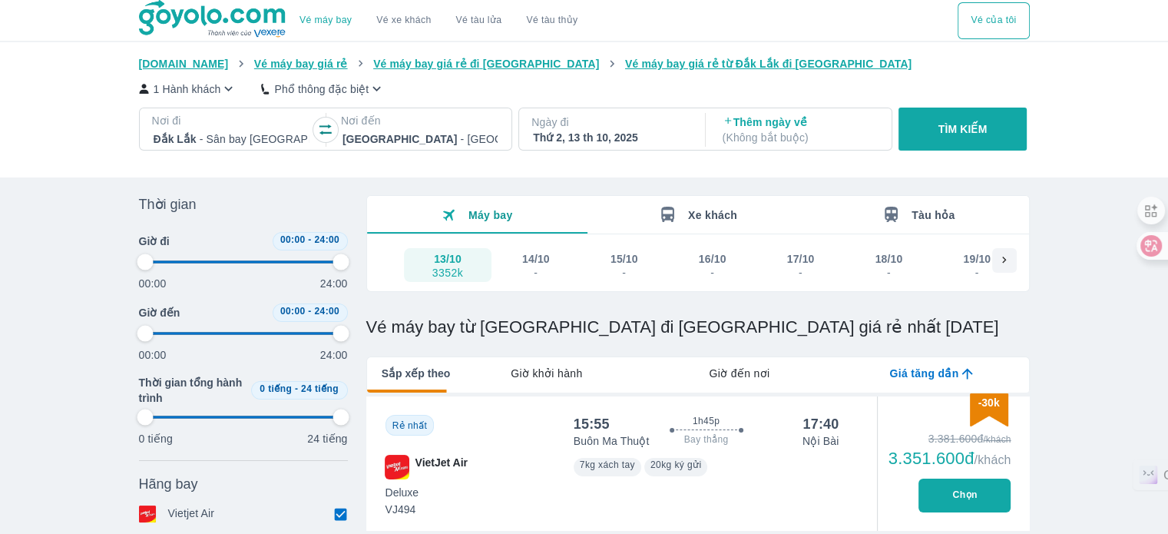
type input "97.9166666666667"
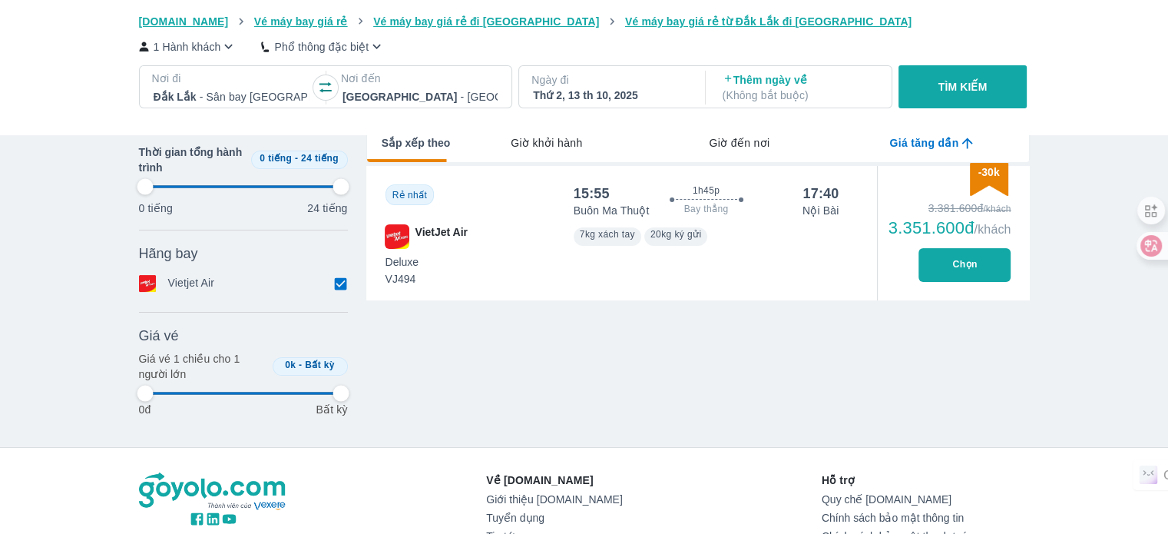
type input "97.9166666666667"
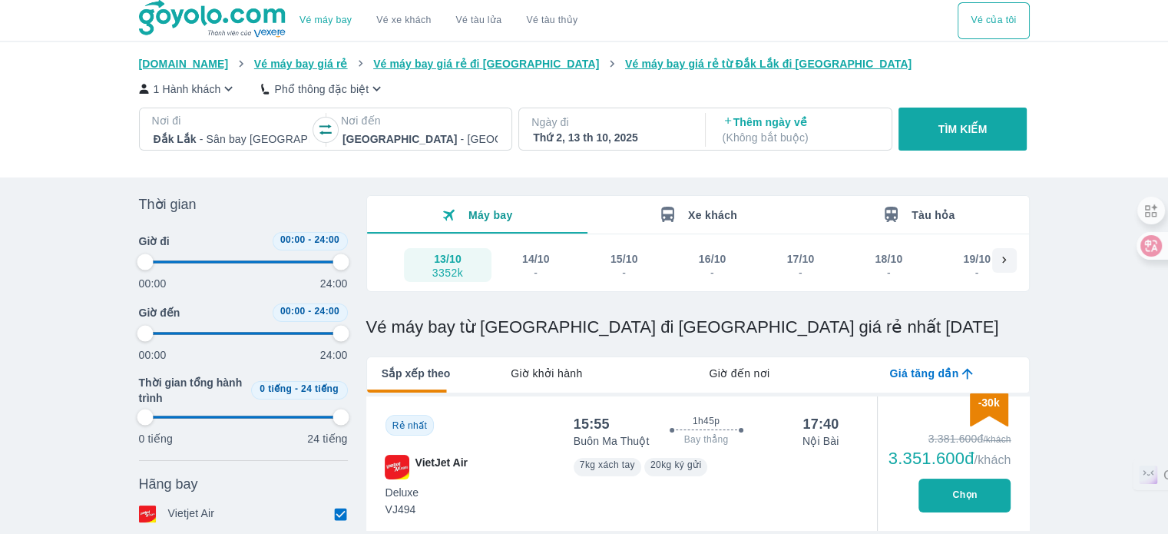
type input "97.9166666666667"
click at [970, 124] on p "TÌM KIẾM" at bounding box center [962, 128] width 49 height 15
type input "97.9166666666667"
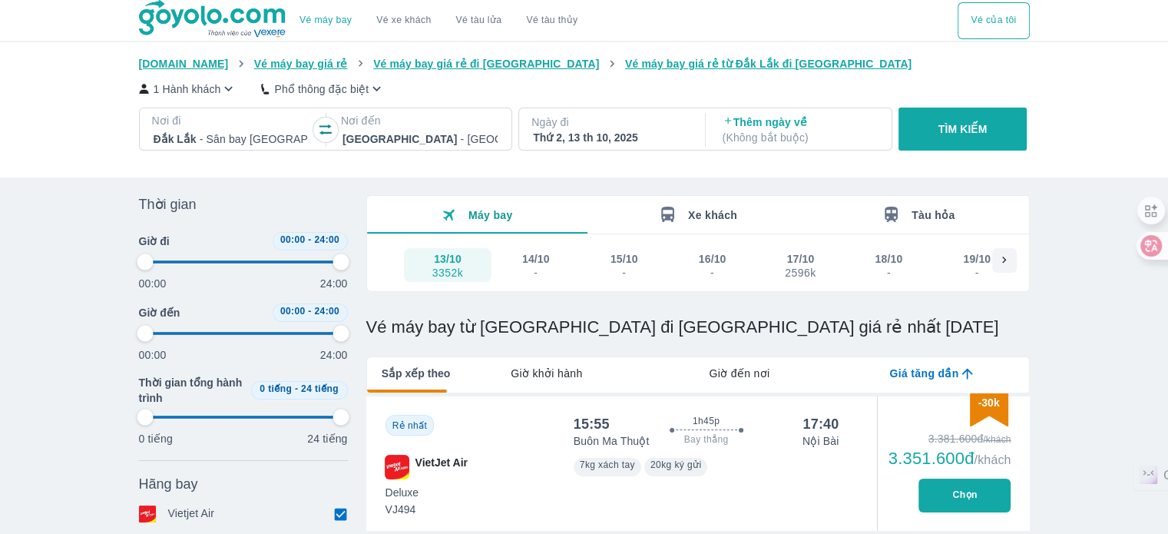
type input "97.9166666666667"
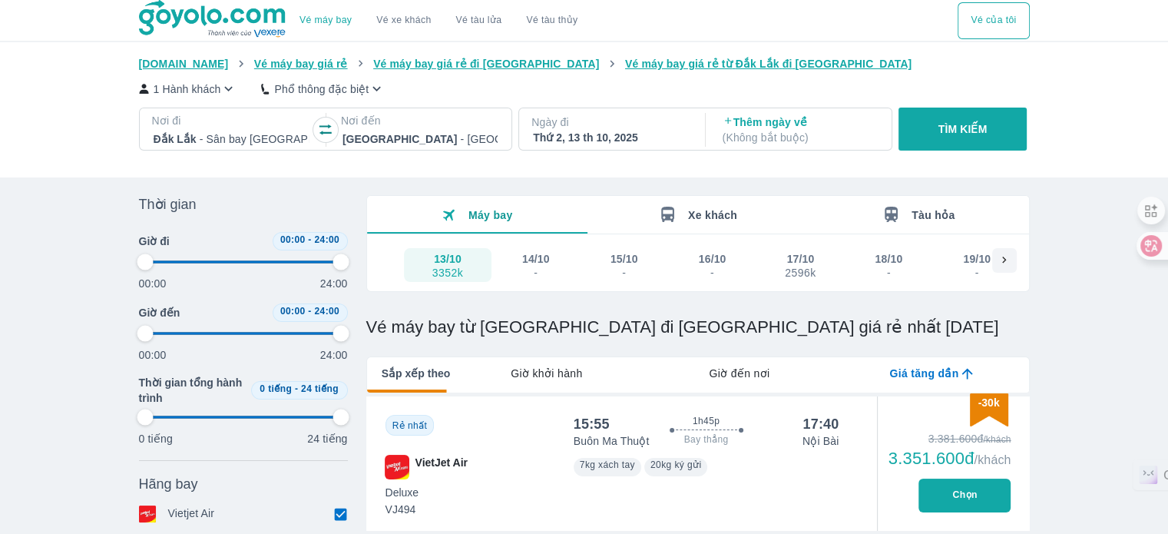
type input "97.9166666666667"
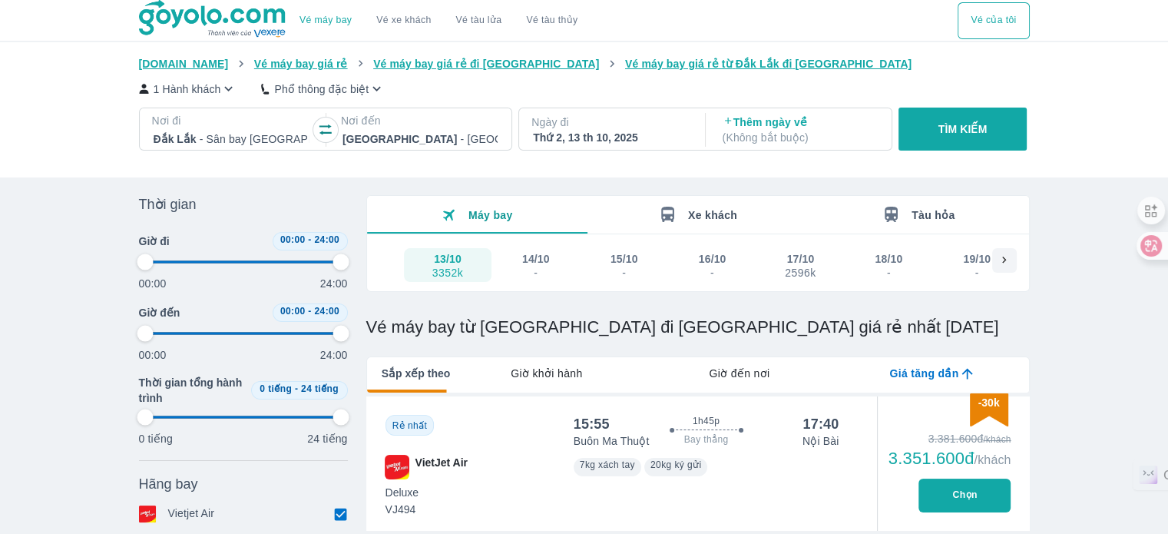
type input "97.9166666666667"
click at [962, 131] on p "TÌM KIẾM" at bounding box center [962, 128] width 49 height 15
type input "97.9166666666667"
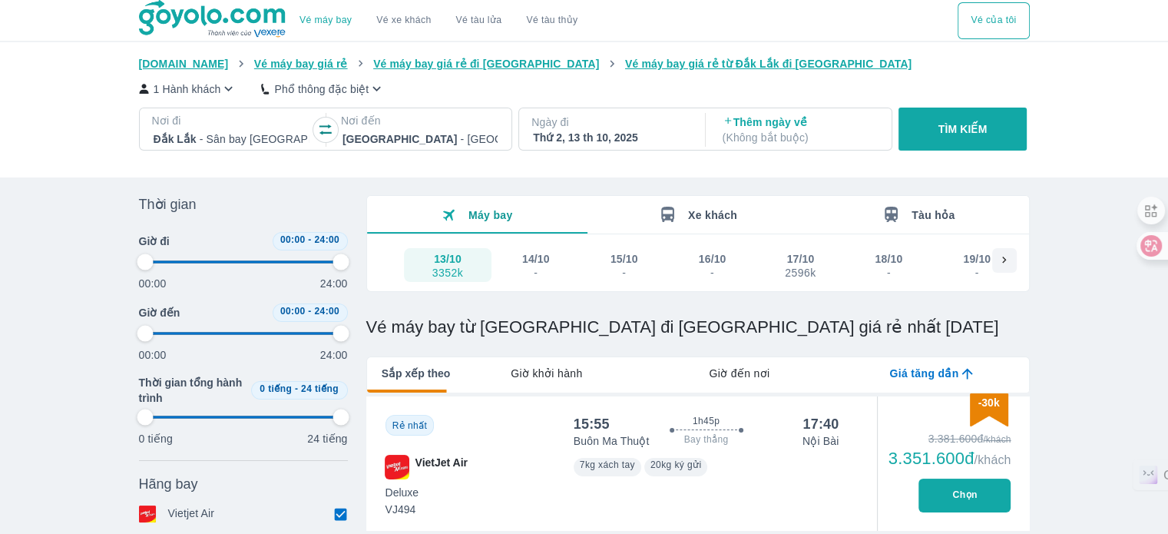
type input "97.9166666666667"
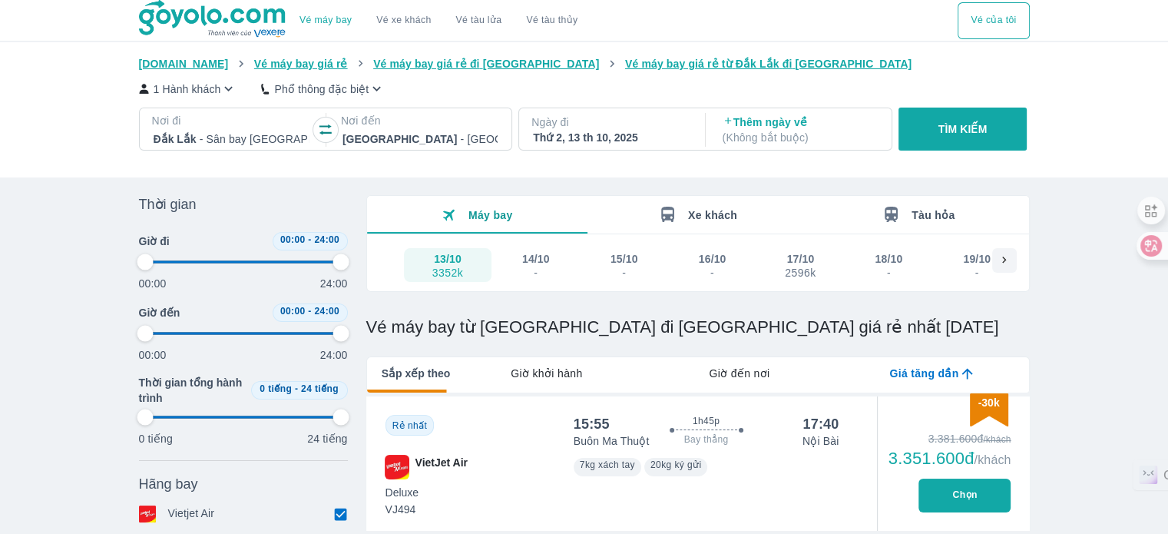
type input "97.9166666666667"
click at [953, 143] on button "TÌM KIẾM" at bounding box center [962, 128] width 128 height 43
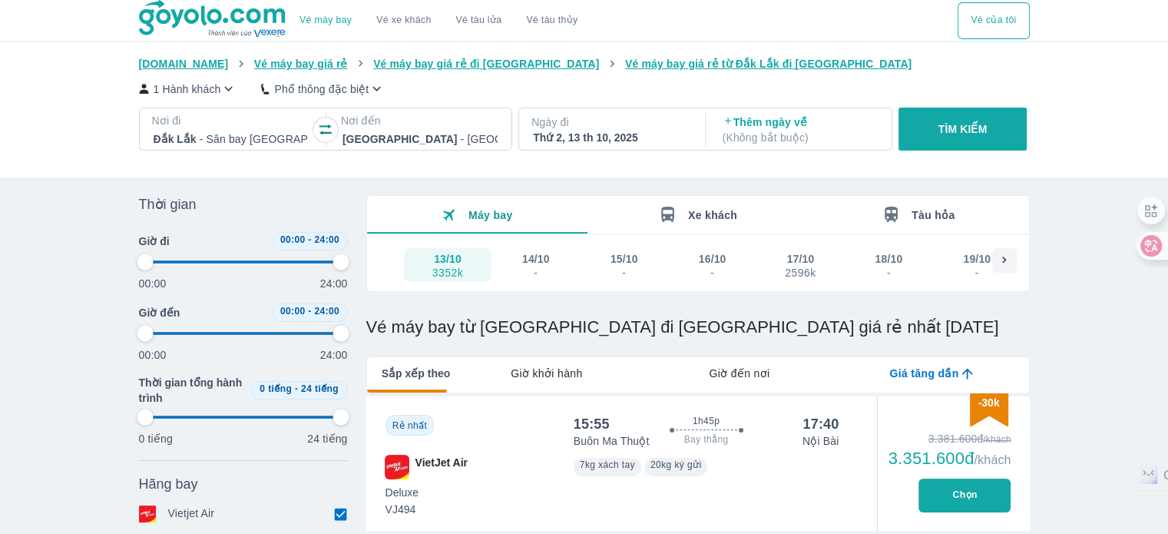
type input "97.9166666666667"
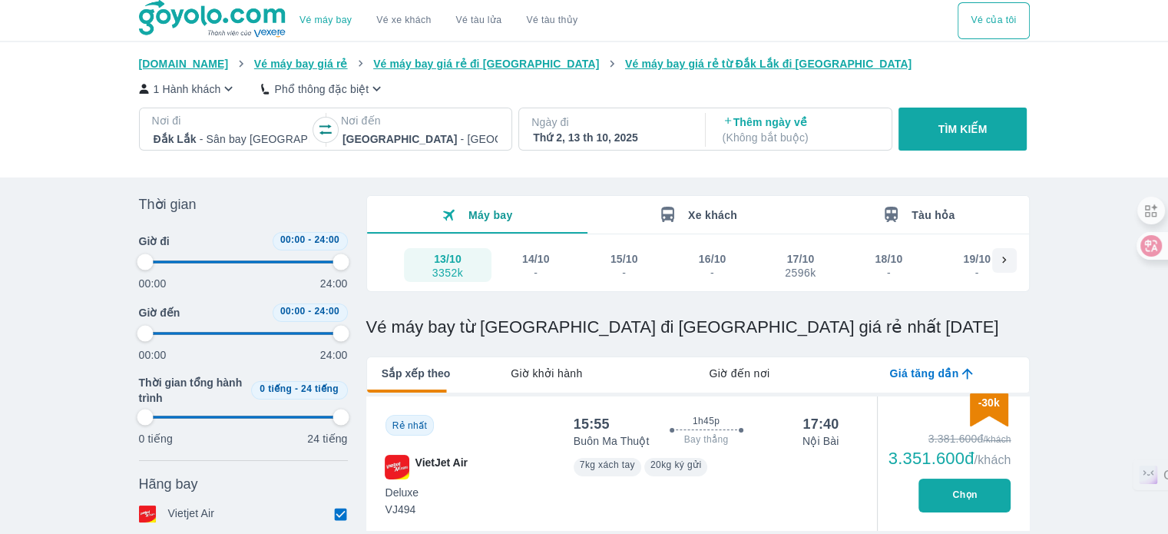
type input "97.9166666666667"
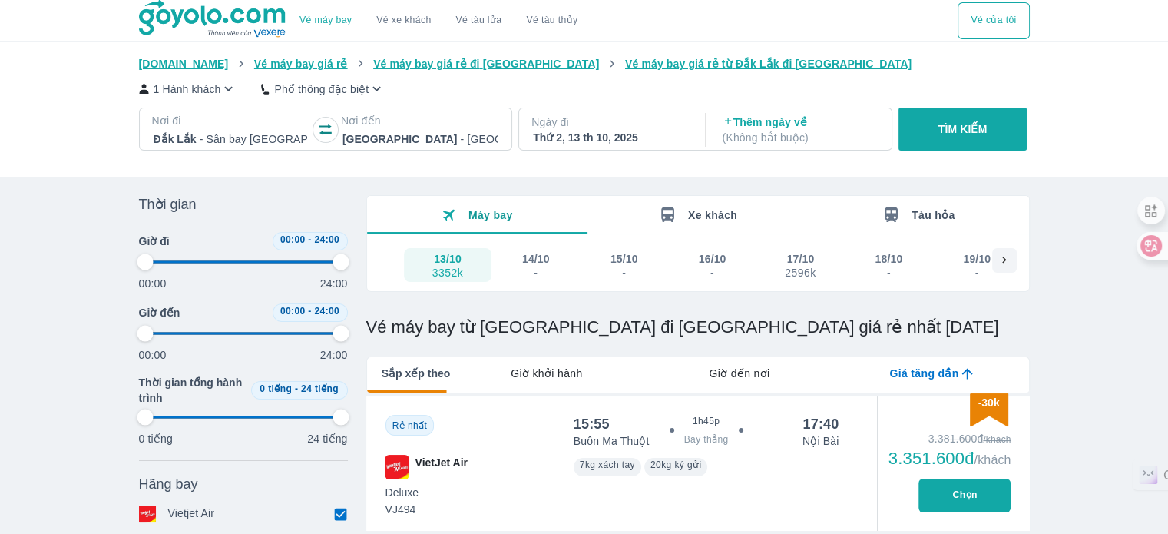
type input "97.9166666666667"
click at [952, 143] on button "TÌM KIẾM" at bounding box center [962, 128] width 128 height 43
type input "97.9166666666667"
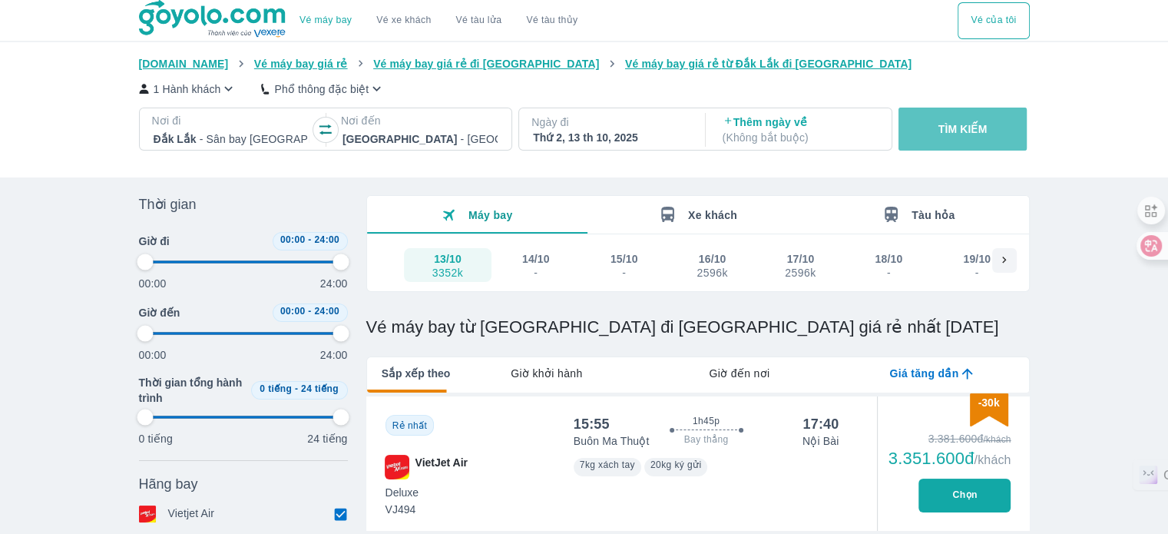
type input "97.9166666666667"
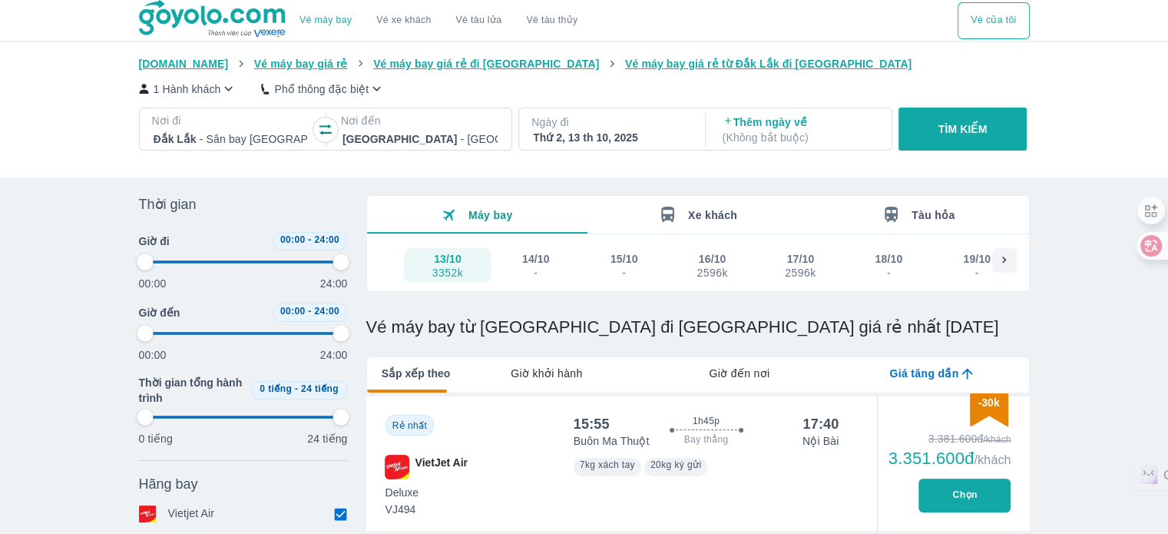
type input "97.9166666666667"
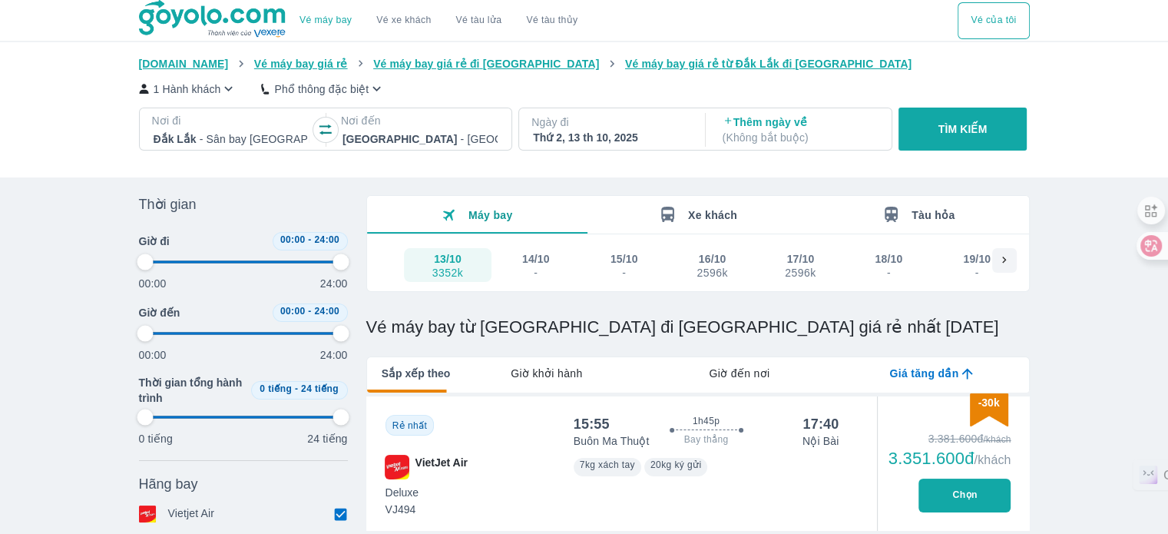
type input "97.9166666666667"
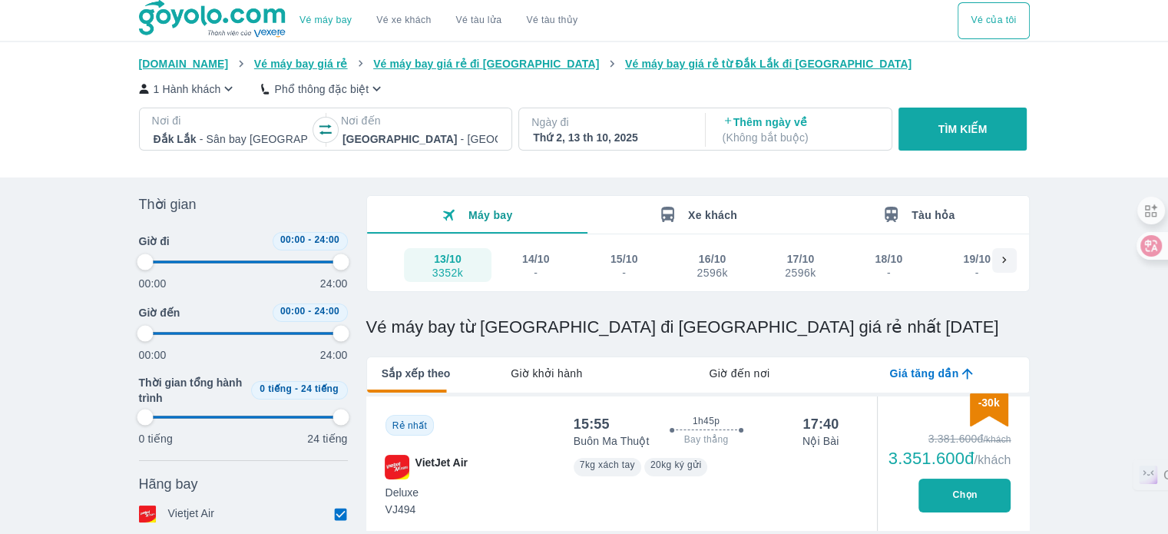
type input "97.9166666666667"
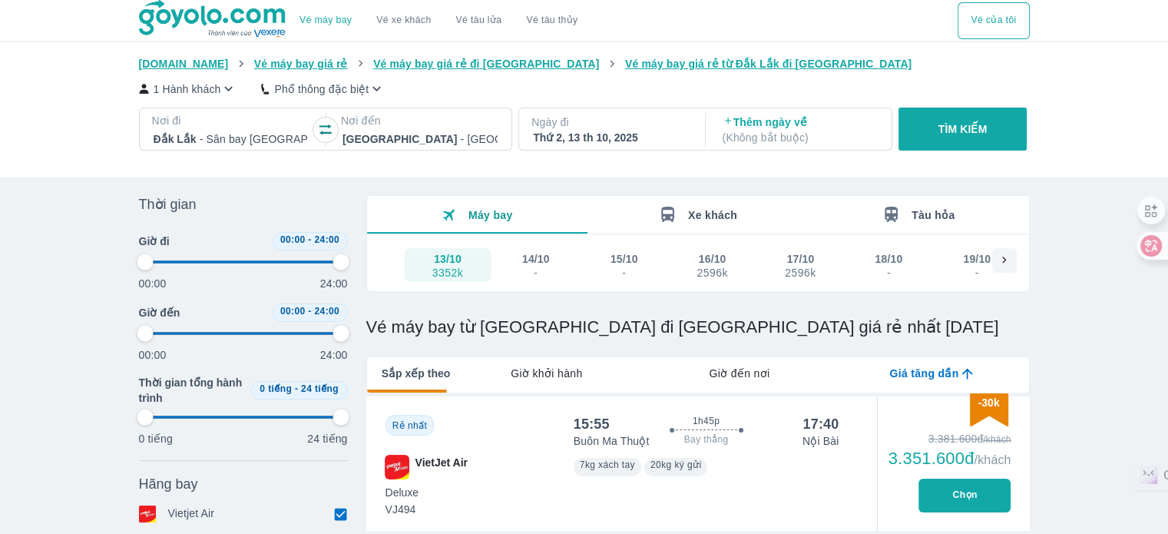
type input "97.9166666666667"
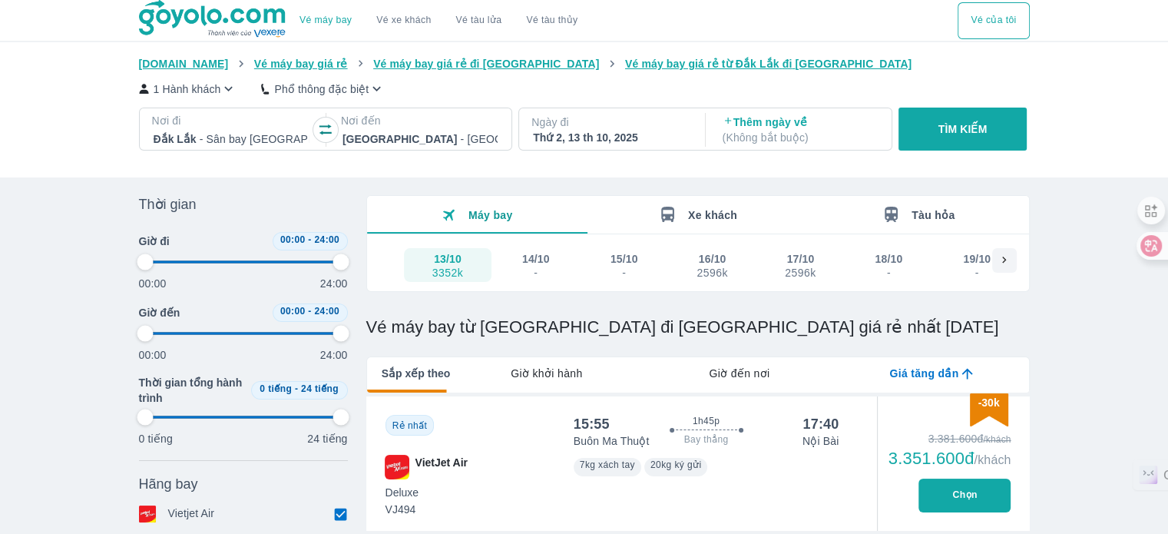
type input "97.9166666666667"
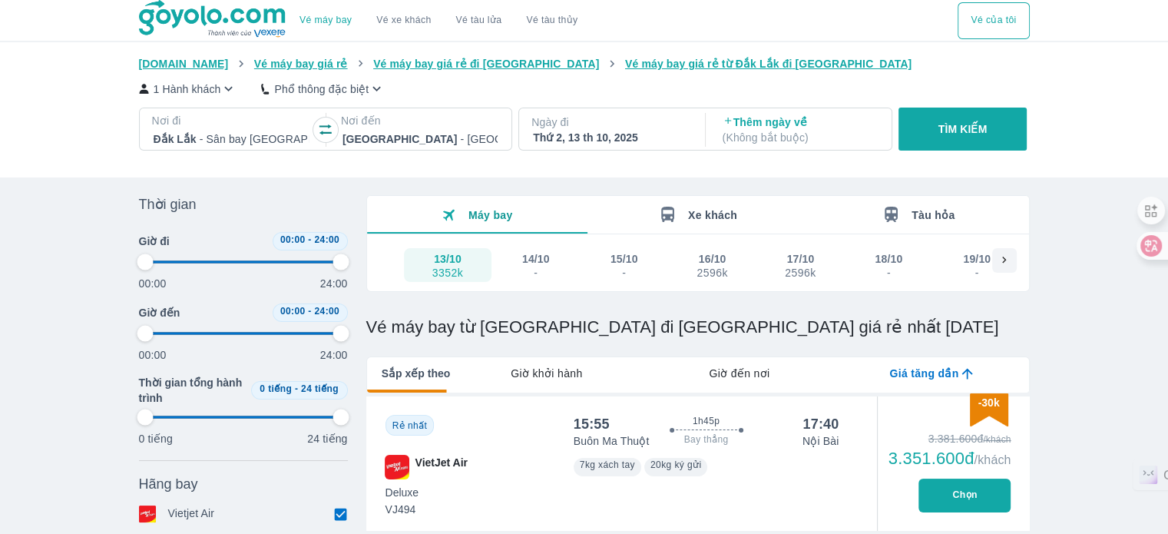
type input "97.9166666666667"
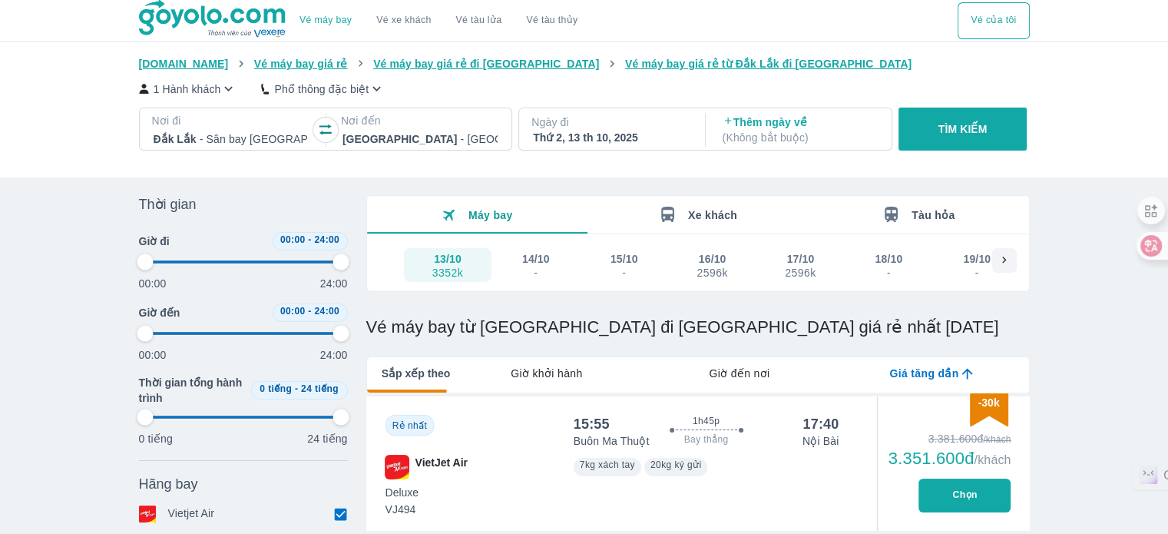
type input "97.9166666666667"
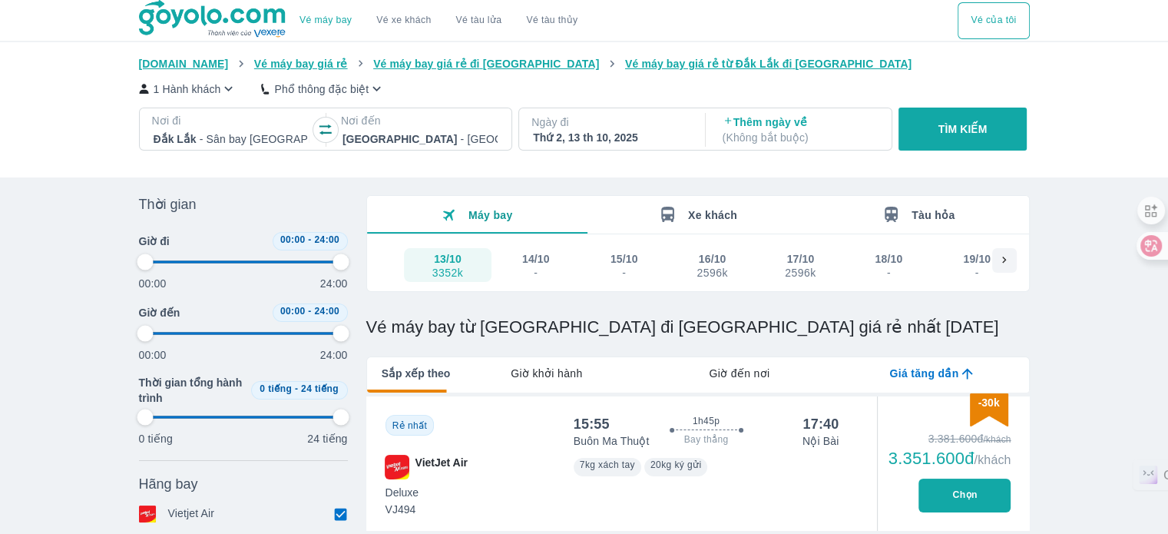
type input "97.9166666666667"
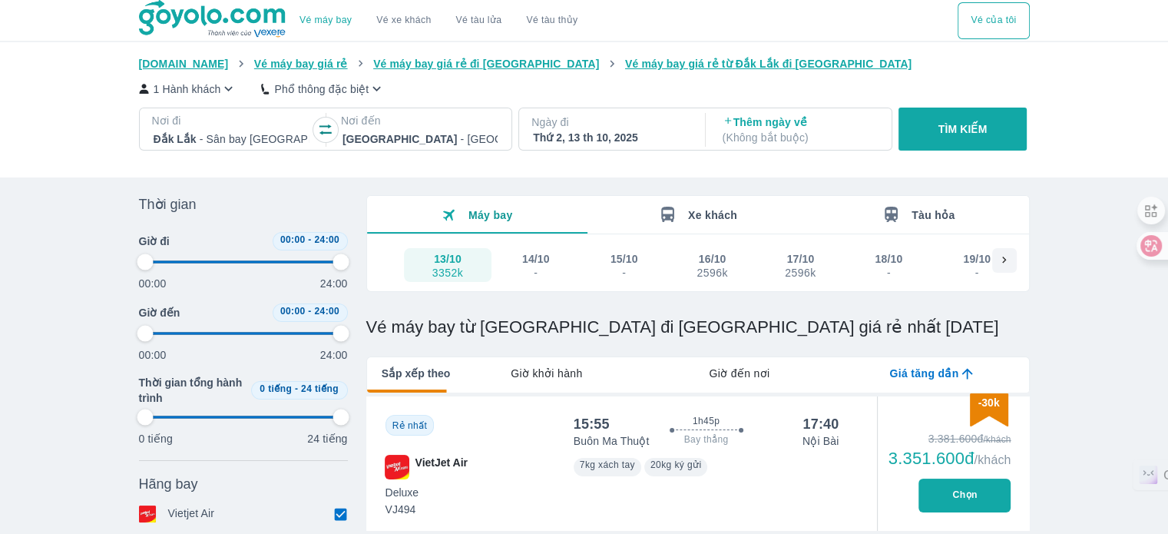
type input "97.9166666666667"
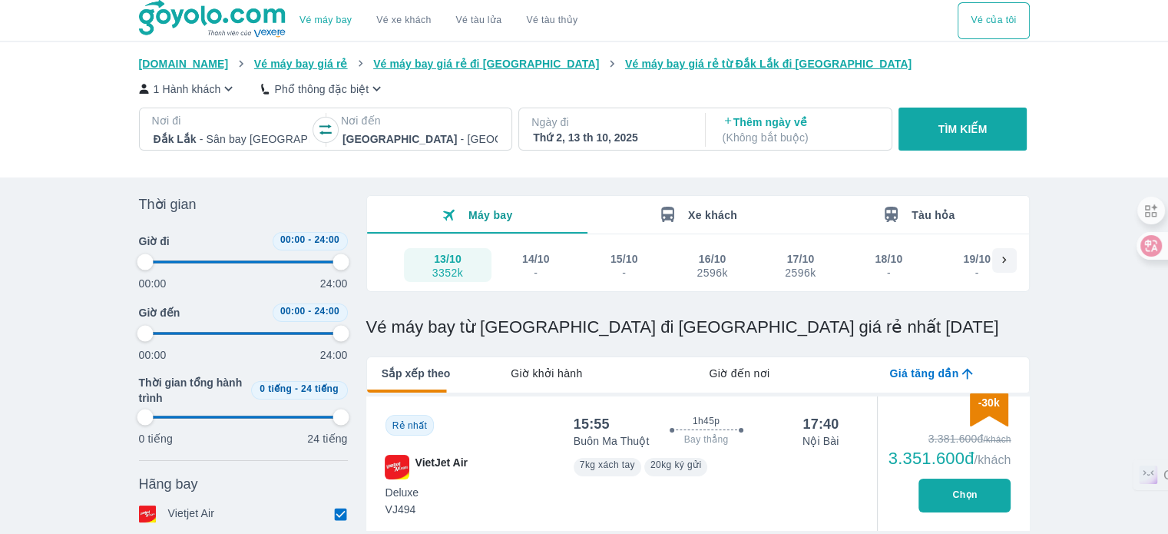
type input "97.9166666666667"
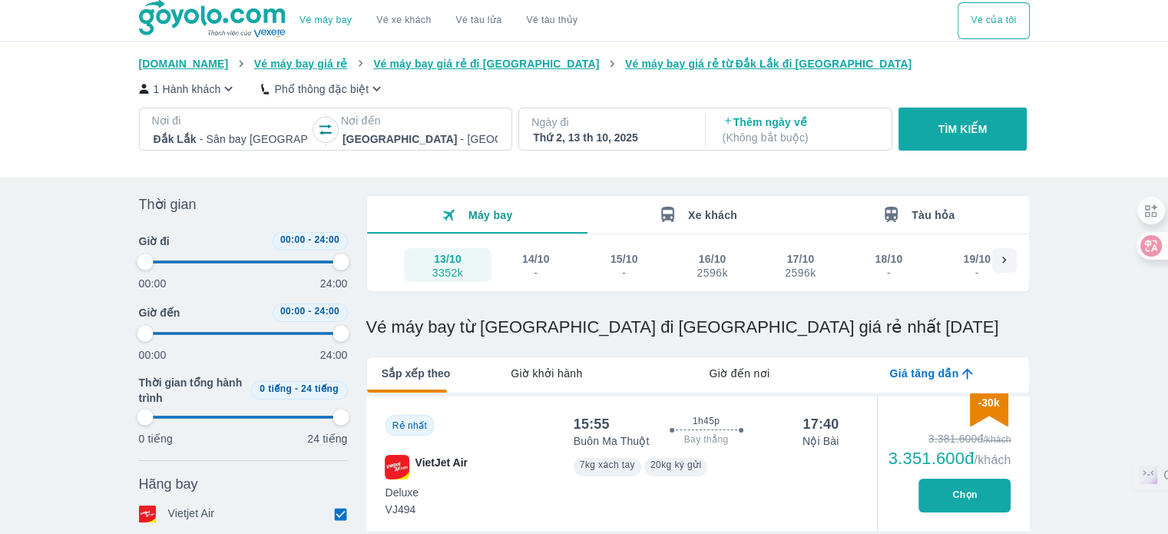
type input "97.9166666666667"
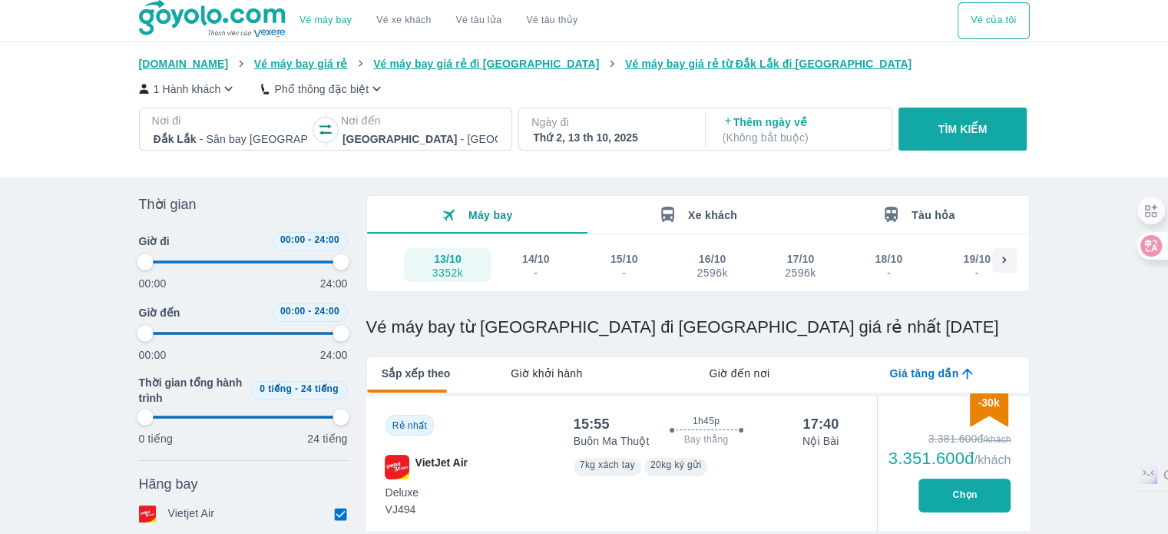
type input "97.9166666666667"
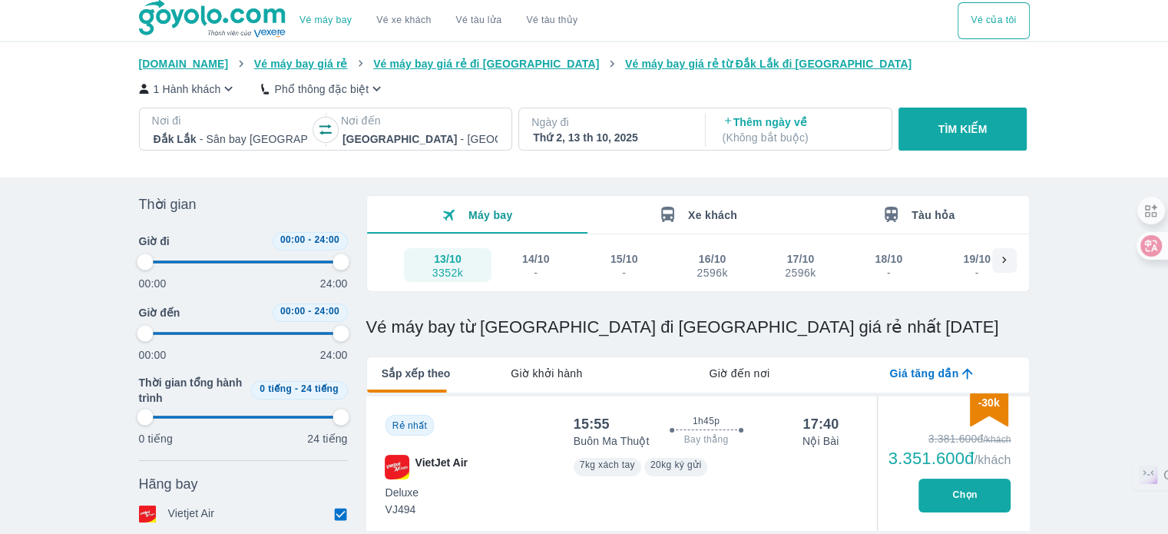
type input "97.9166666666667"
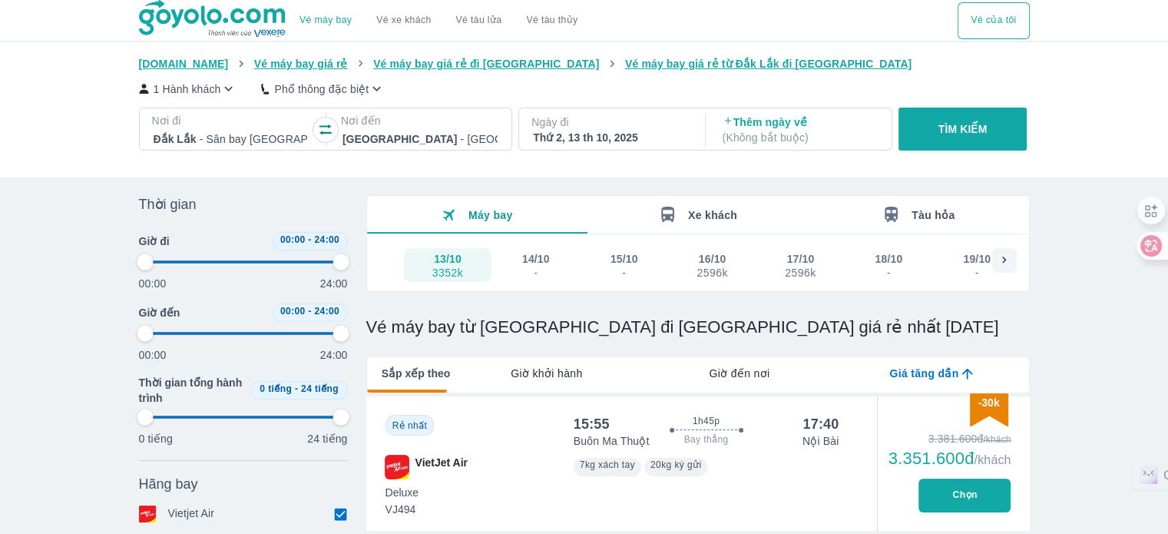
type input "97.9166666666667"
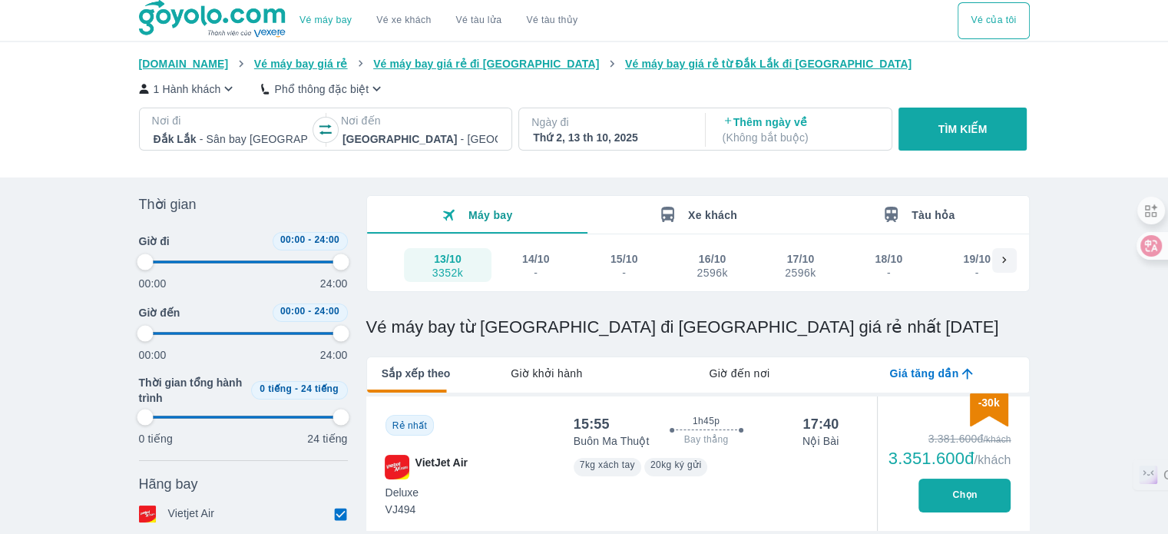
type input "97.9166666666667"
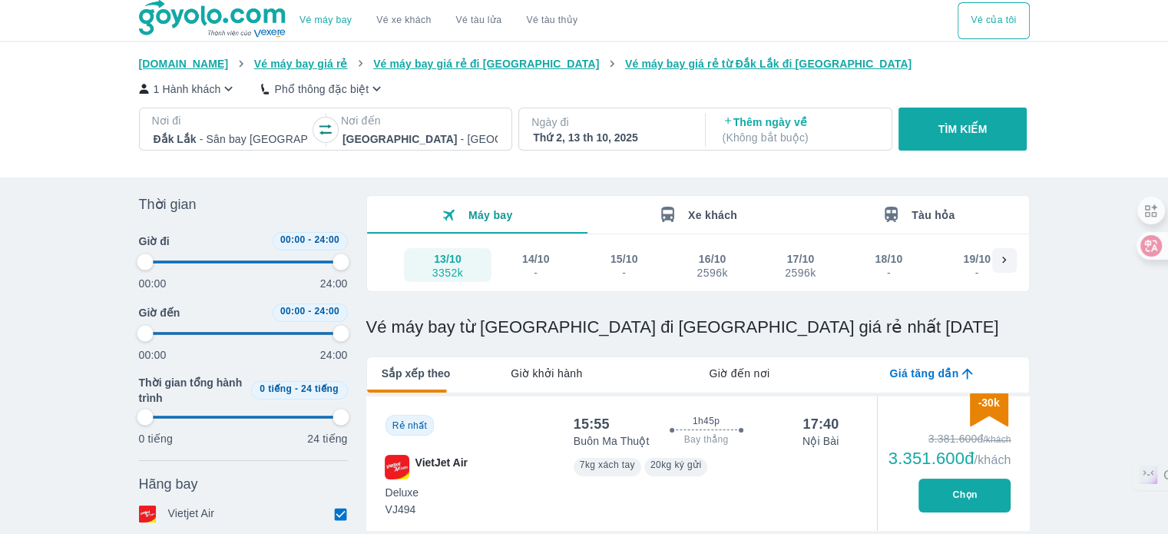
type input "97.9166666666667"
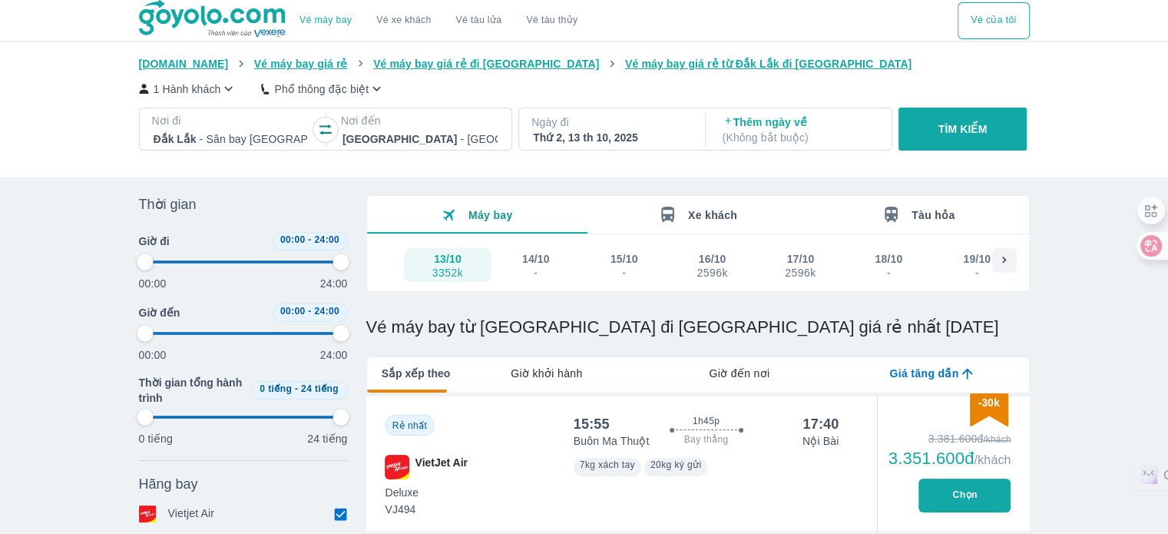
type input "97.9166666666667"
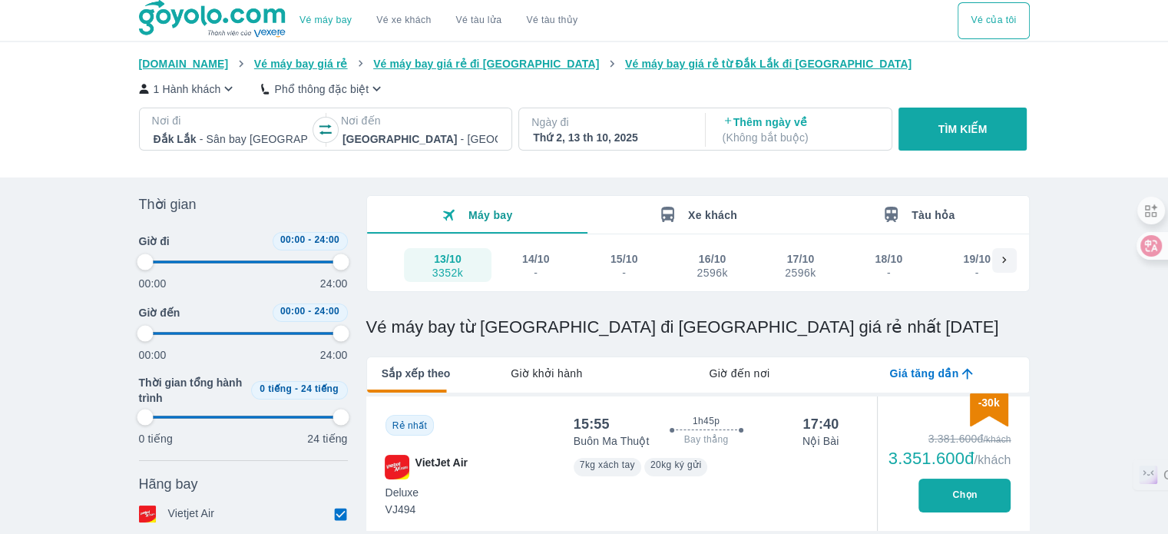
type input "97.9166666666667"
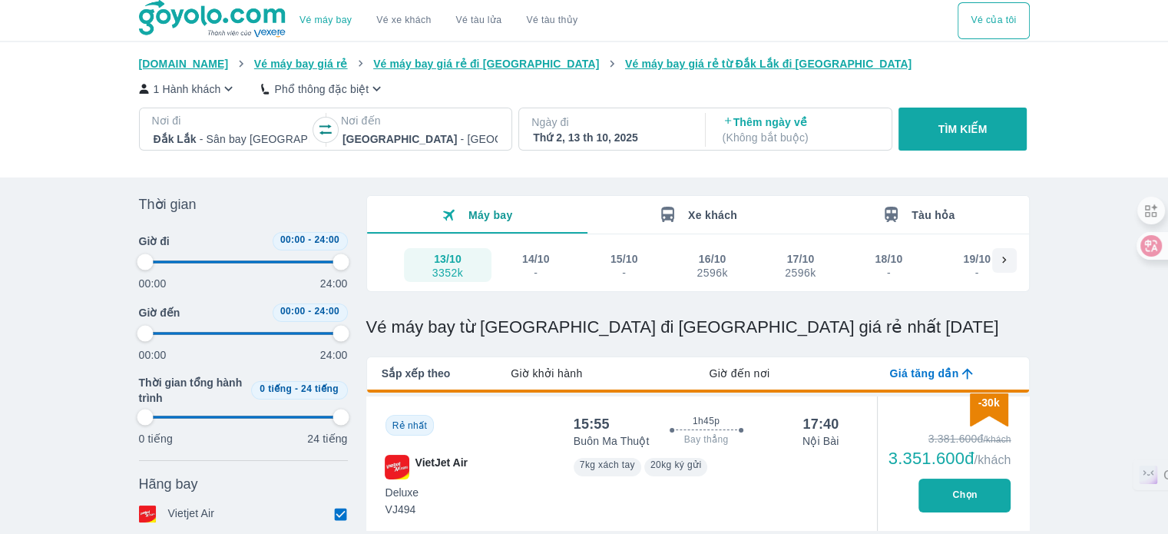
type input "97.9166666666667"
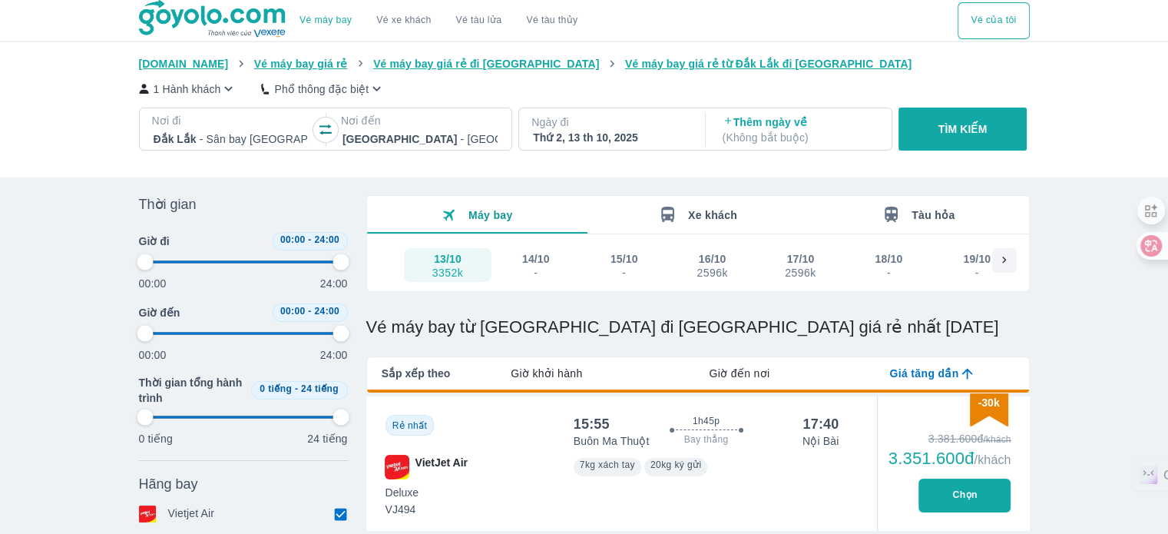
type input "97.9166666666667"
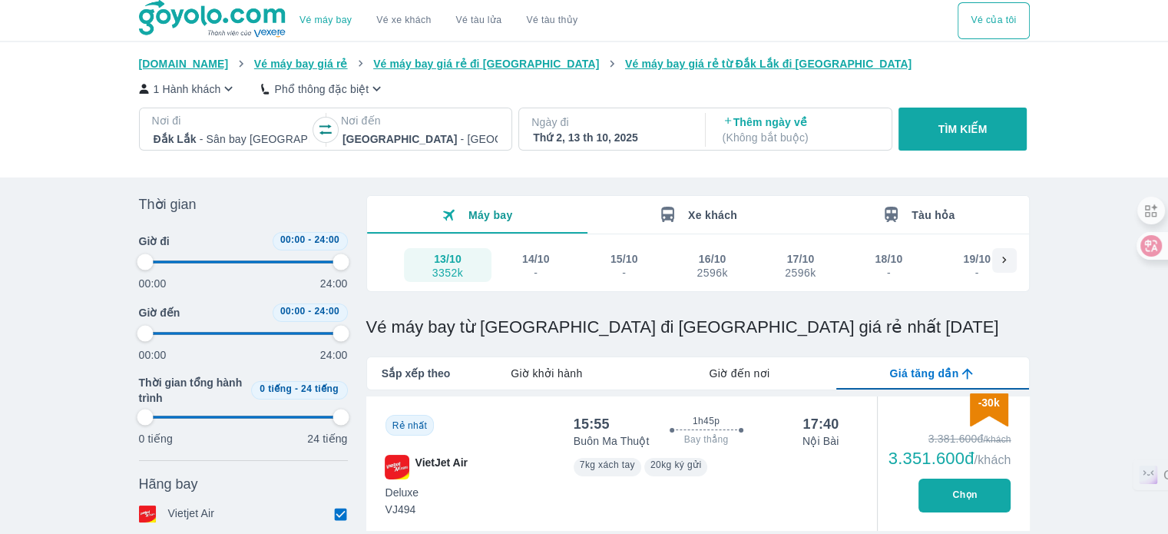
type input "97.9166666666667"
click at [316, 93] on p "Phổ thông đặc biệt" at bounding box center [321, 88] width 94 height 15
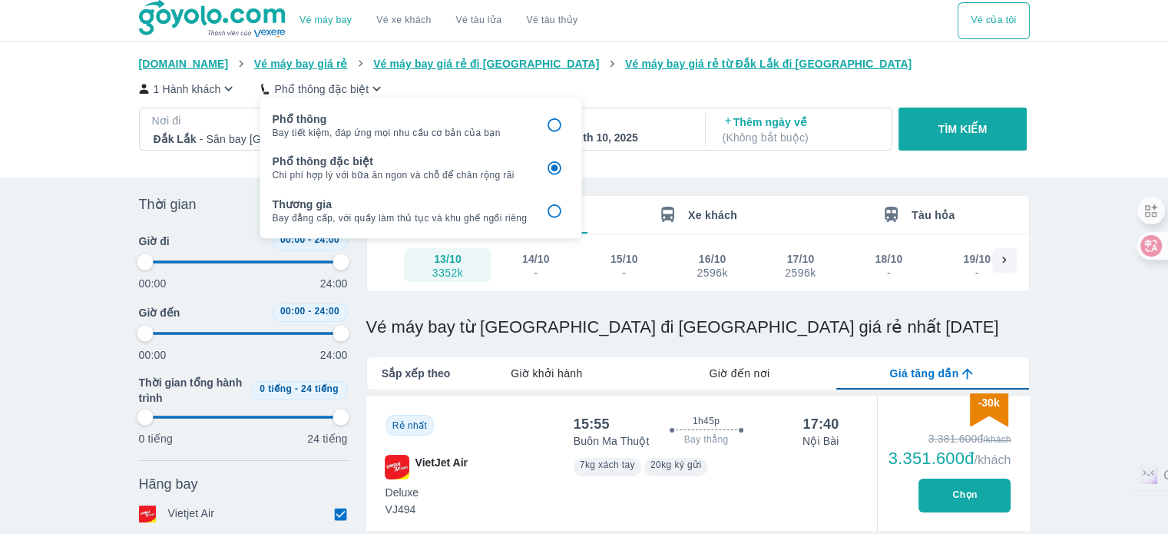
click at [362, 122] on p "Phổ thông" at bounding box center [399, 118] width 255 height 15
type input "97.9166666666667"
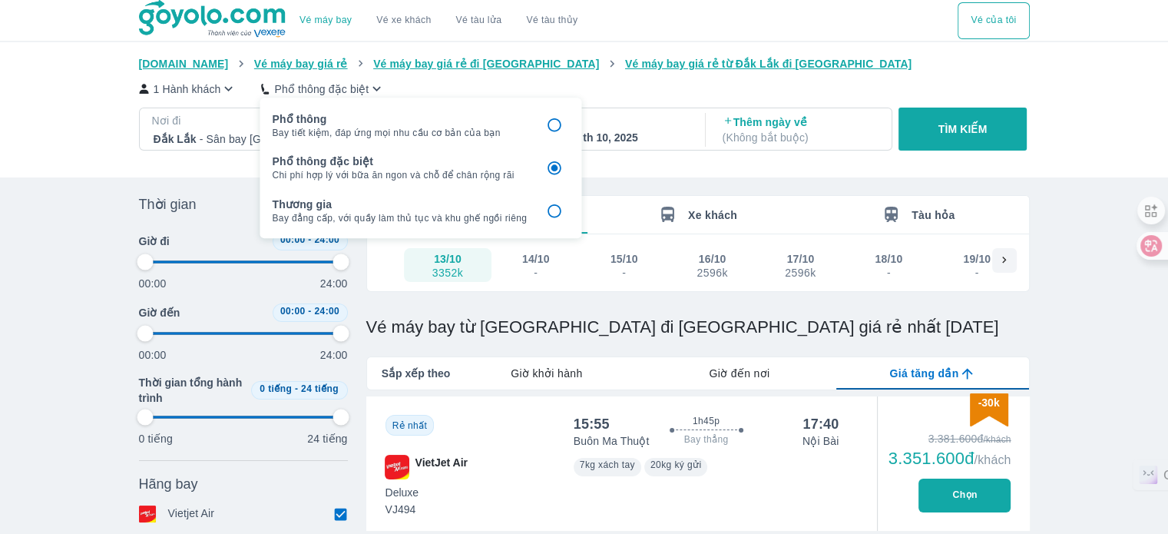
type input "97.9166666666667"
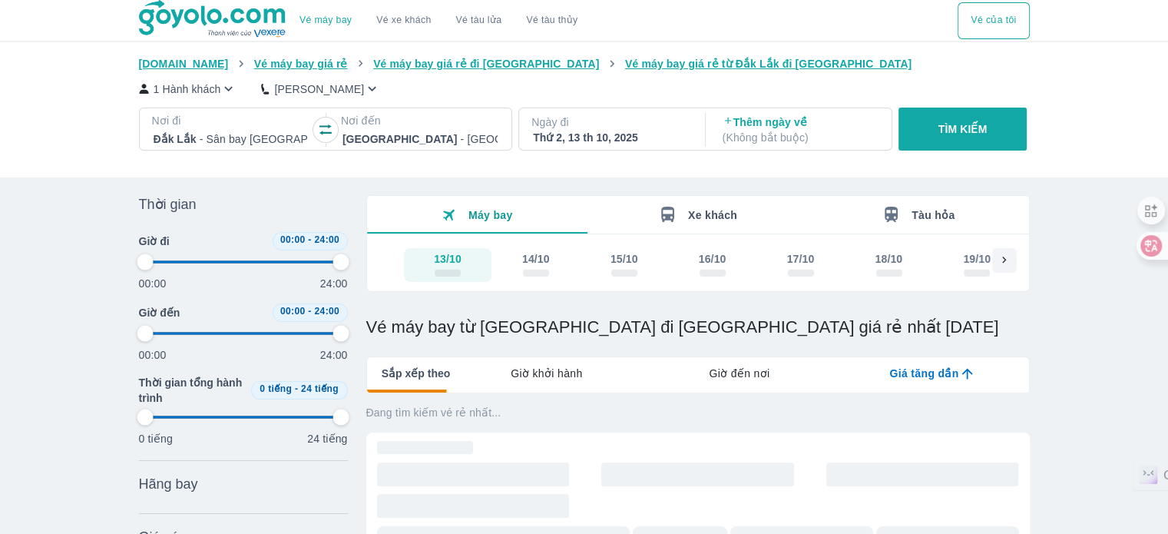
type input "97.9166666666667"
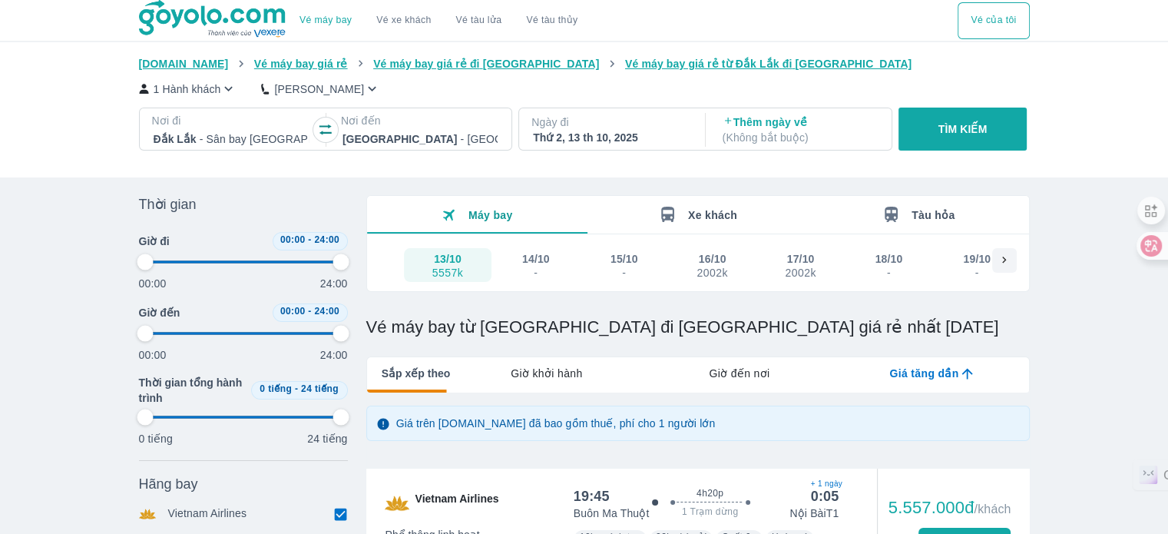
type input "97.9166666666667"
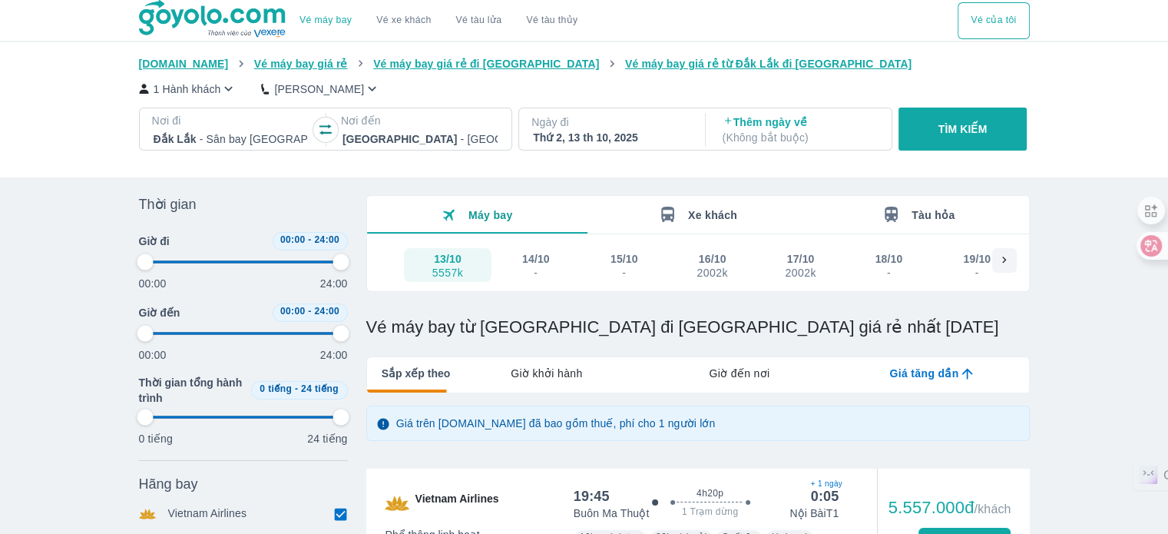
type input "97.9166666666667"
click at [963, 143] on button "TÌM KIẾM" at bounding box center [962, 128] width 128 height 43
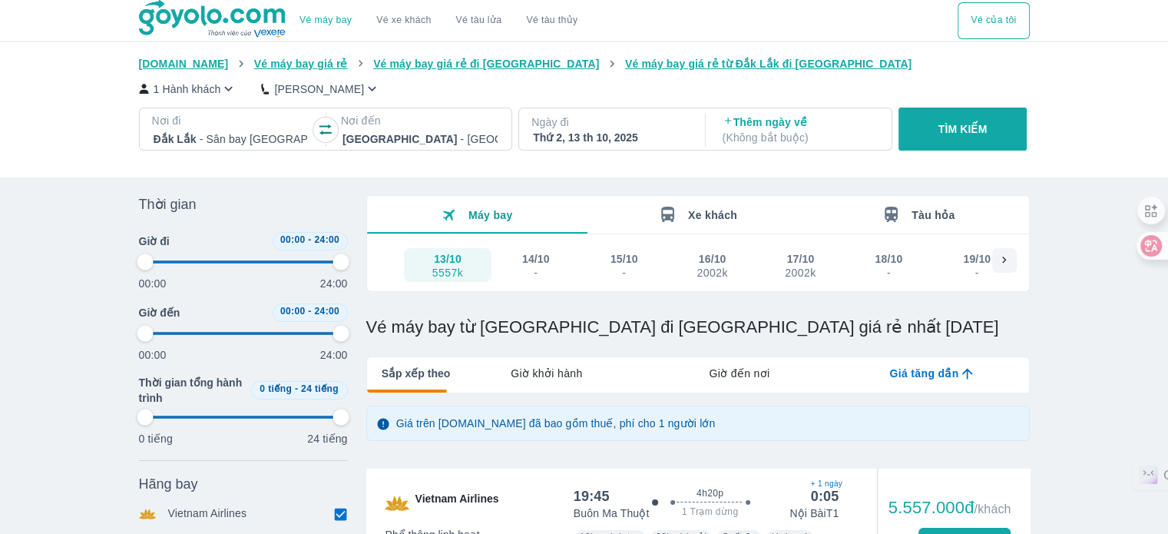
type input "97.9166666666667"
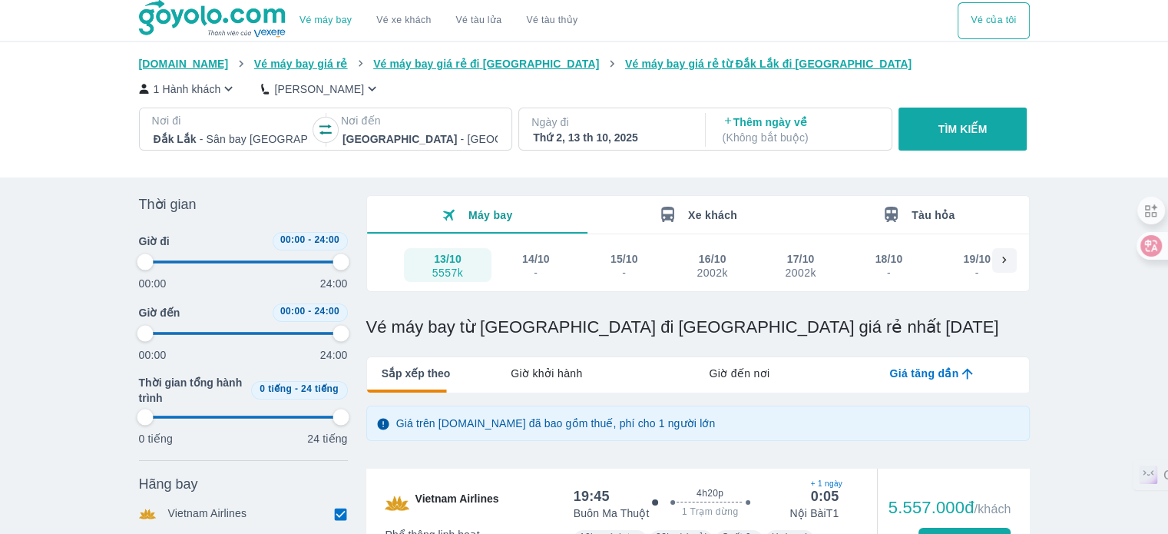
type input "97.9166666666667"
click at [292, 81] on div "Phổ Thông" at bounding box center [320, 89] width 119 height 16
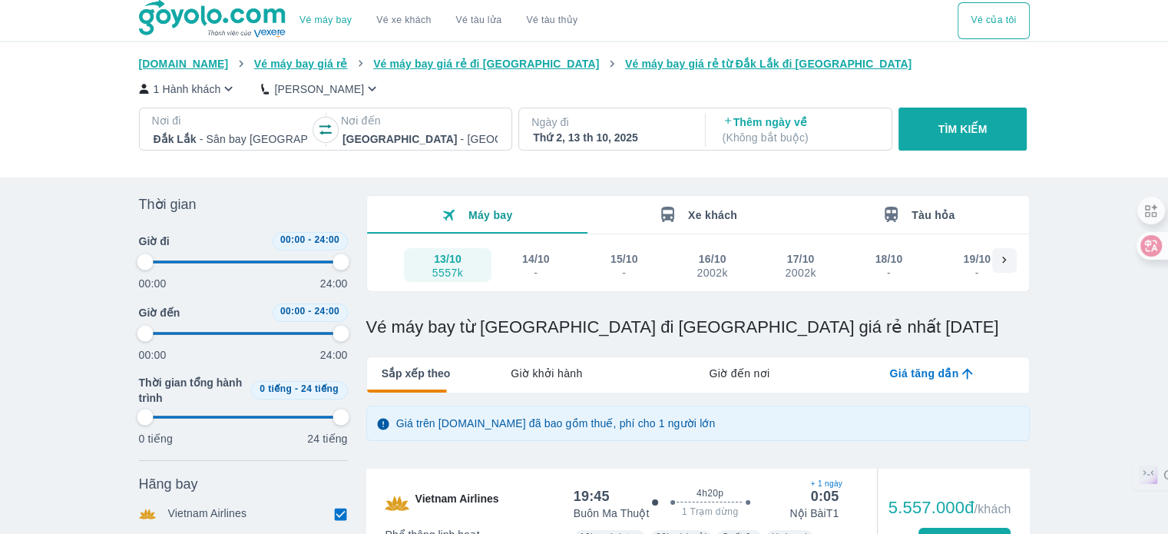
type input "97.9166666666667"
click at [287, 85] on p "Phổ Thông" at bounding box center [319, 88] width 90 height 15
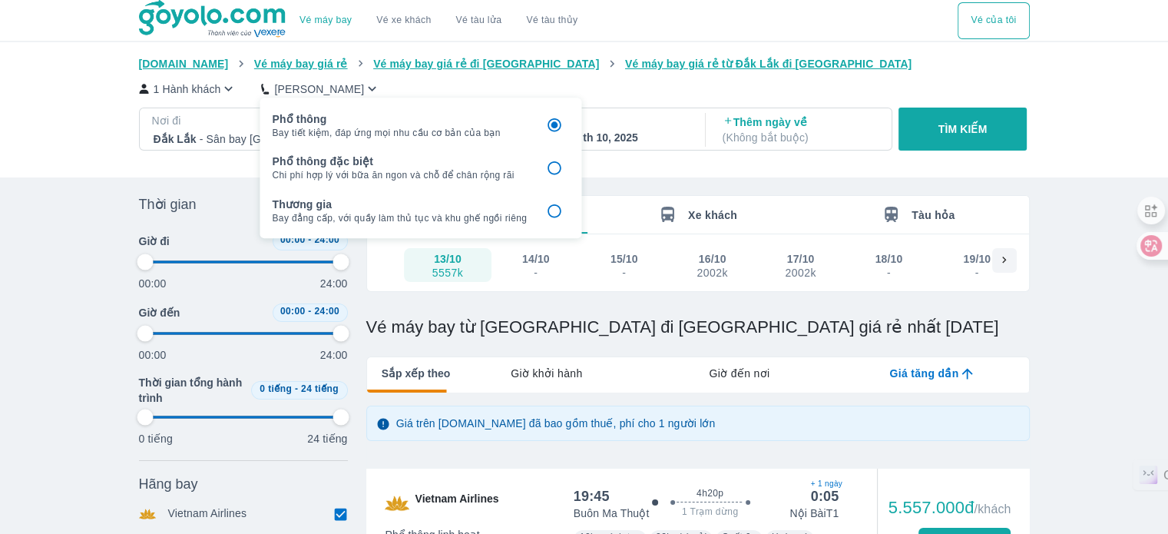
click at [346, 177] on span "Chi phí hợp lý với bữa ăn ngon và chỗ để chân rộng rãi" at bounding box center [399, 175] width 255 height 12
type input "97.9166666666667"
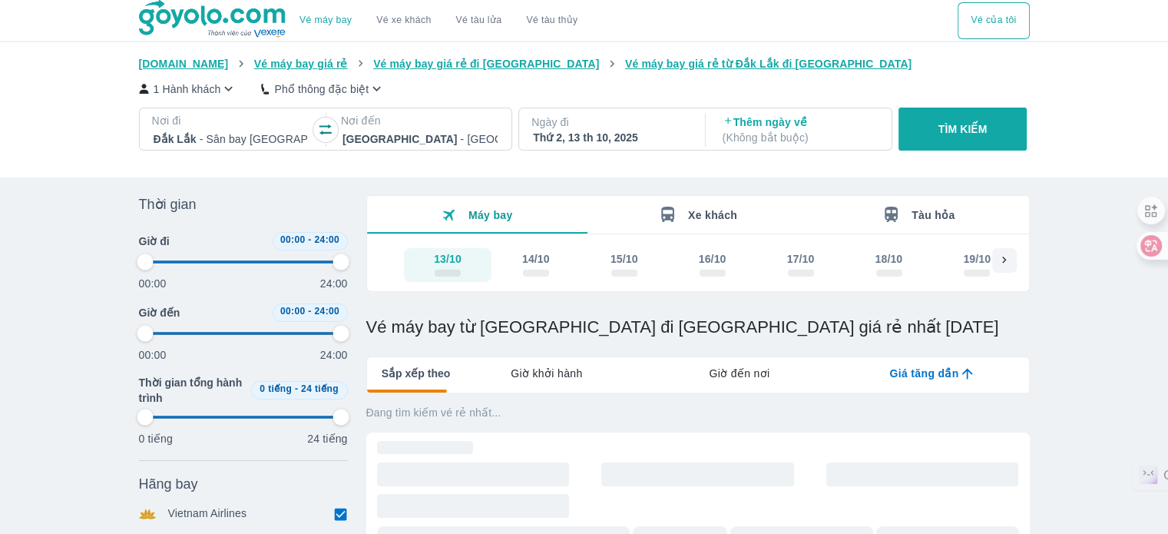
type input "97.9166666666667"
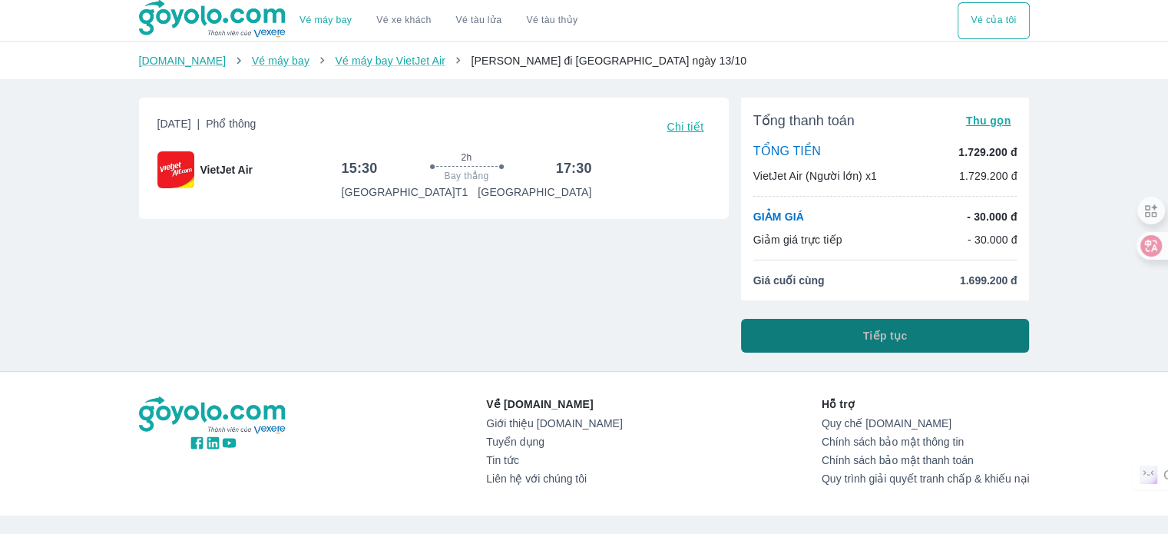
click at [945, 325] on button "Tiếp tục" at bounding box center [885, 336] width 289 height 34
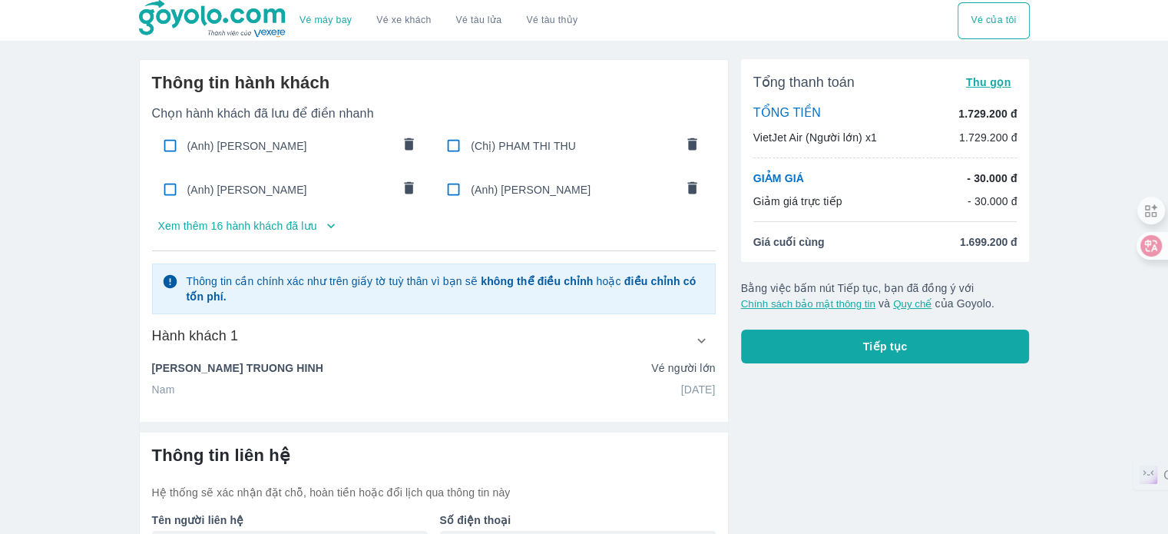
click at [292, 223] on p "Xem thêm 16 hành khách đã lưu" at bounding box center [237, 225] width 159 height 15
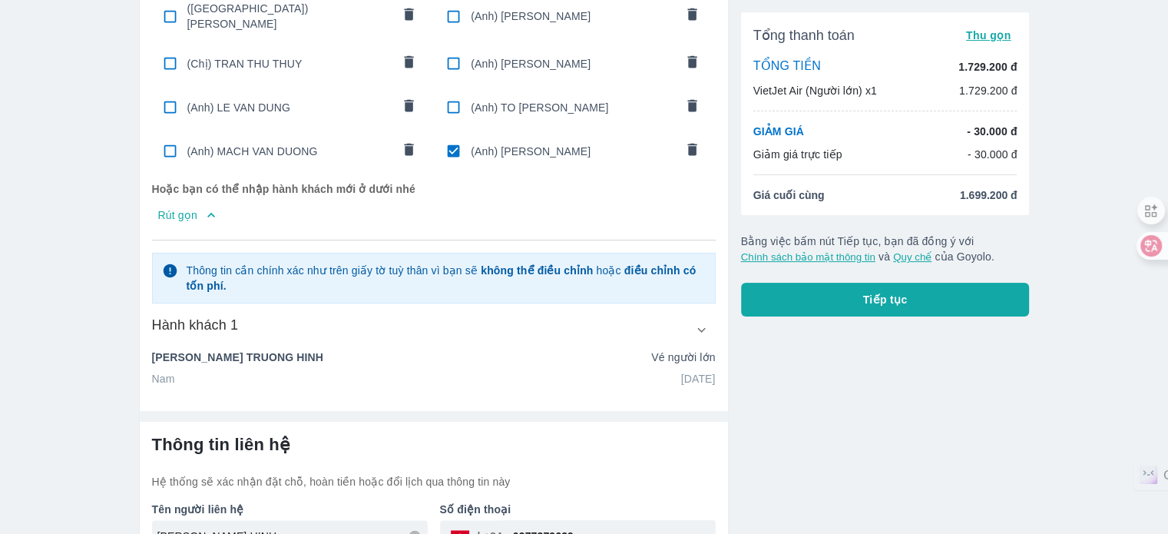
scroll to position [461, 0]
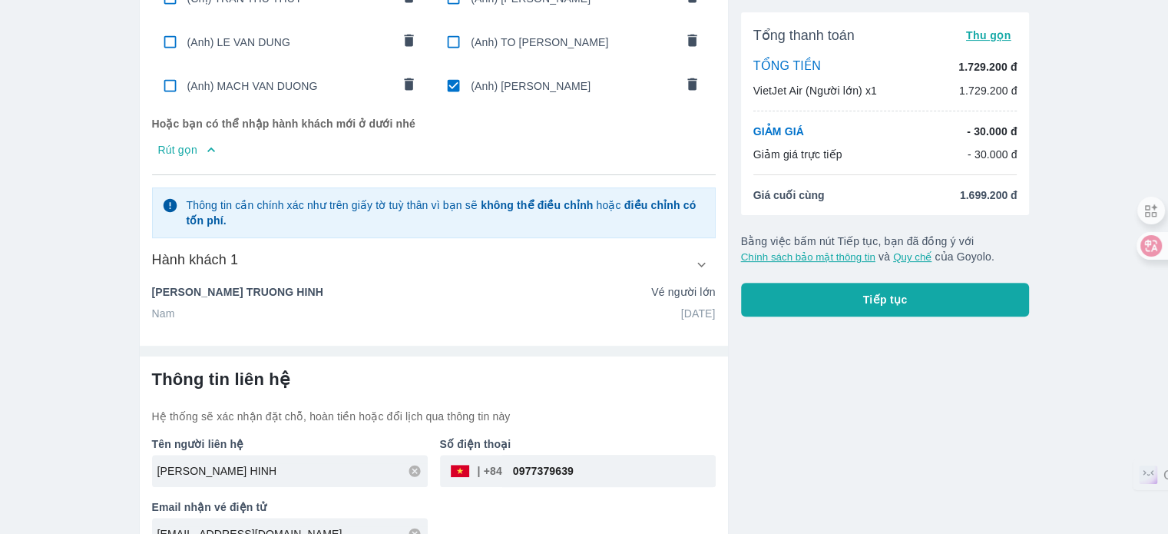
click at [451, 77] on input "checkbox" at bounding box center [453, 86] width 30 height 30
checkbox input "false"
radio input "false"
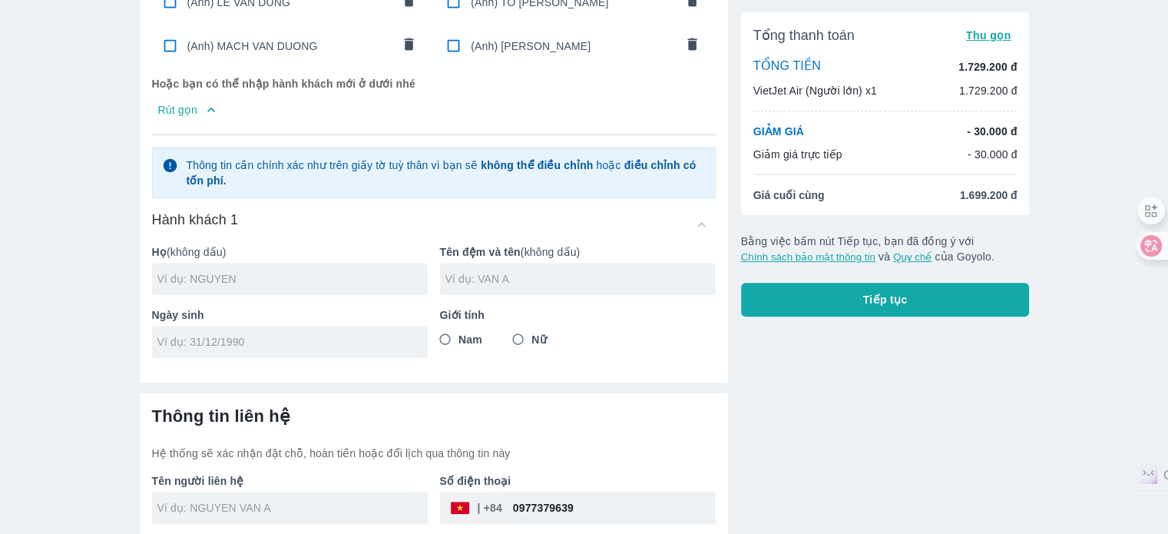
scroll to position [559, 0]
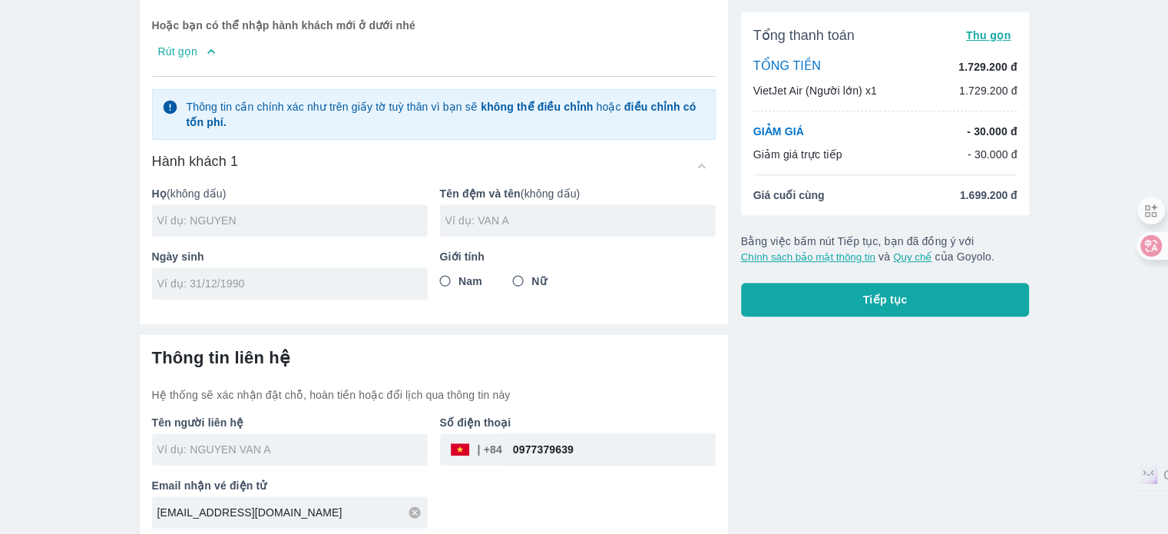
click at [292, 221] on div at bounding box center [290, 220] width 276 height 32
type input "PHAM"
type input "THI NGOC"
type input "01/01/990"
click at [513, 275] on input "Nữ" at bounding box center [518, 281] width 28 height 28
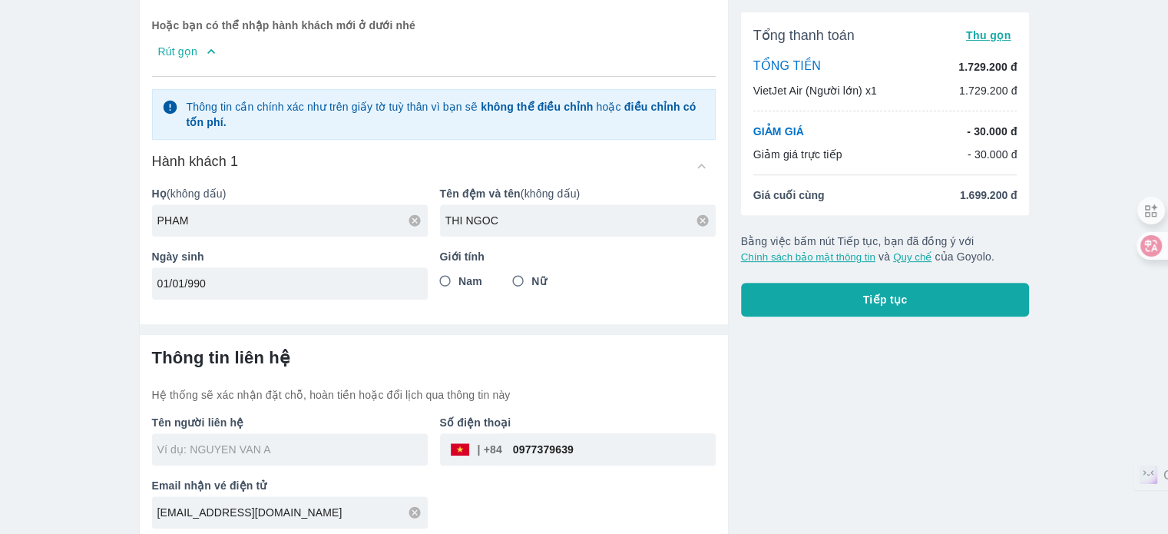
radio input "true"
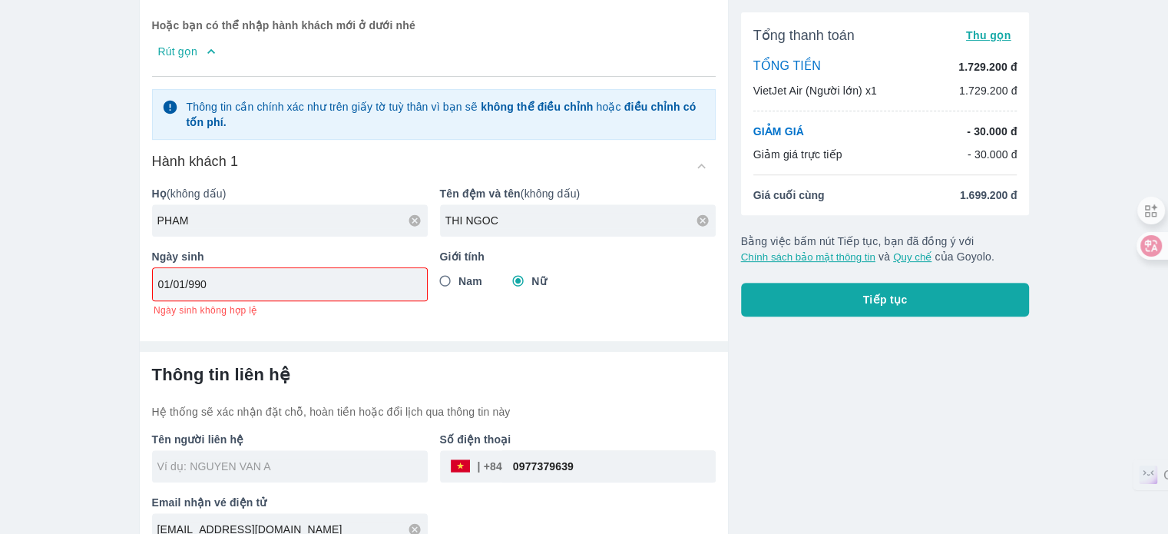
click at [197, 285] on div "01/01/990" at bounding box center [290, 284] width 274 height 32
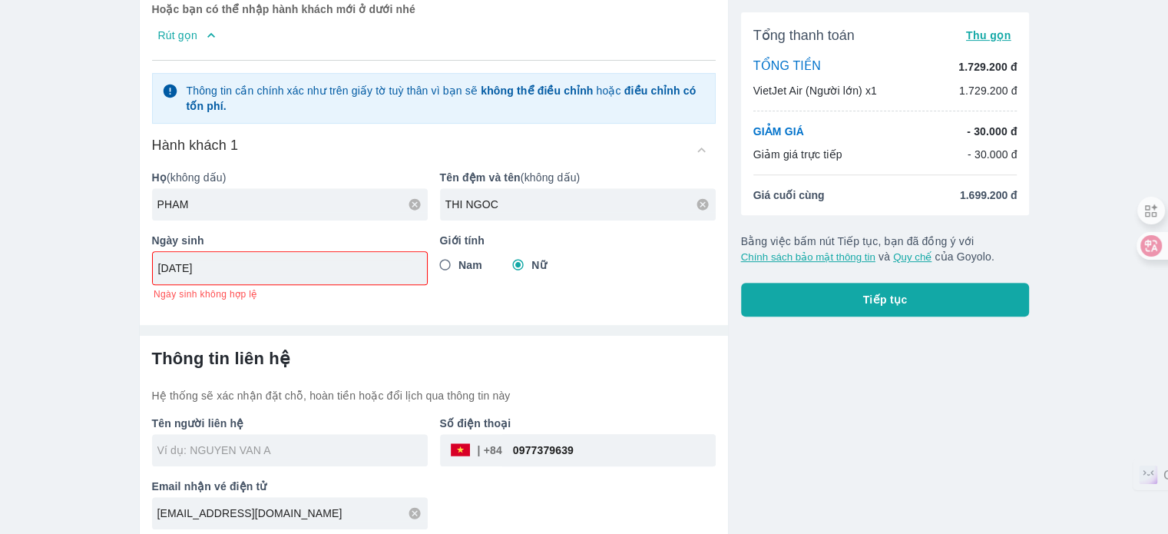
type input "[DATE]"
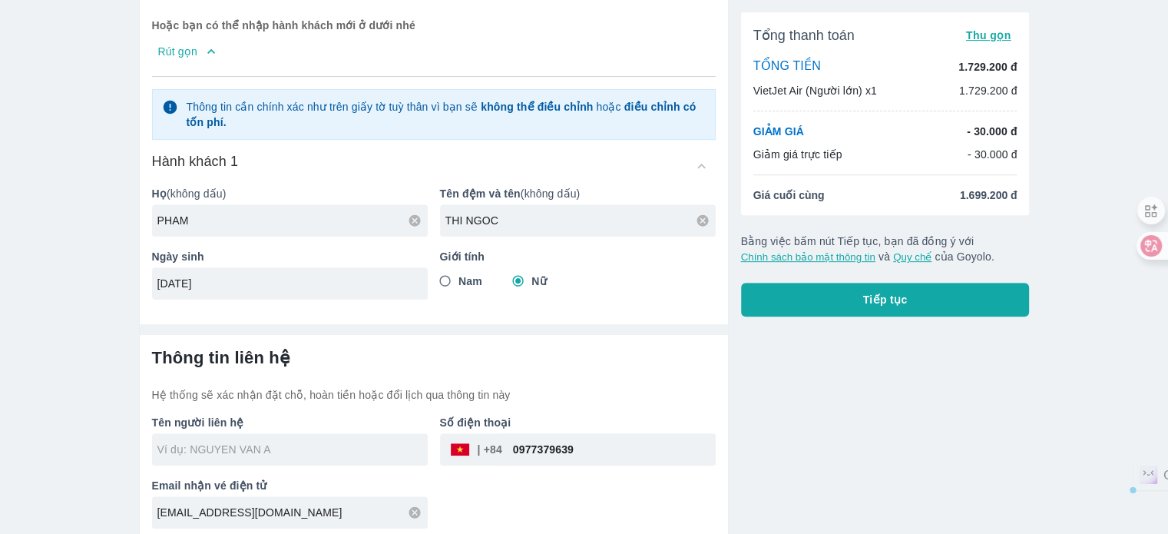
drag, startPoint x: 666, startPoint y: 443, endPoint x: 346, endPoint y: 521, distance: 330.3
click at [381, 422] on div "Tên người liên hệ Số điện thoại ​ 0977379639 Email nhận vé điện tử minmin2509@o…" at bounding box center [428, 465] width 576 height 126
type input "PHAM THI NGOC"
checkbox input "true"
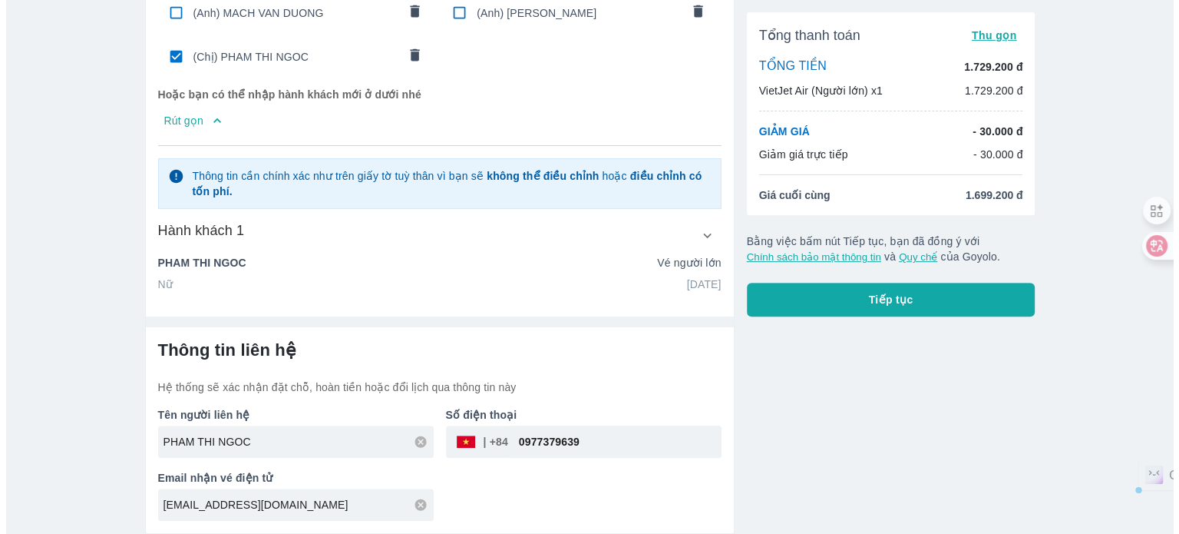
scroll to position [525, 0]
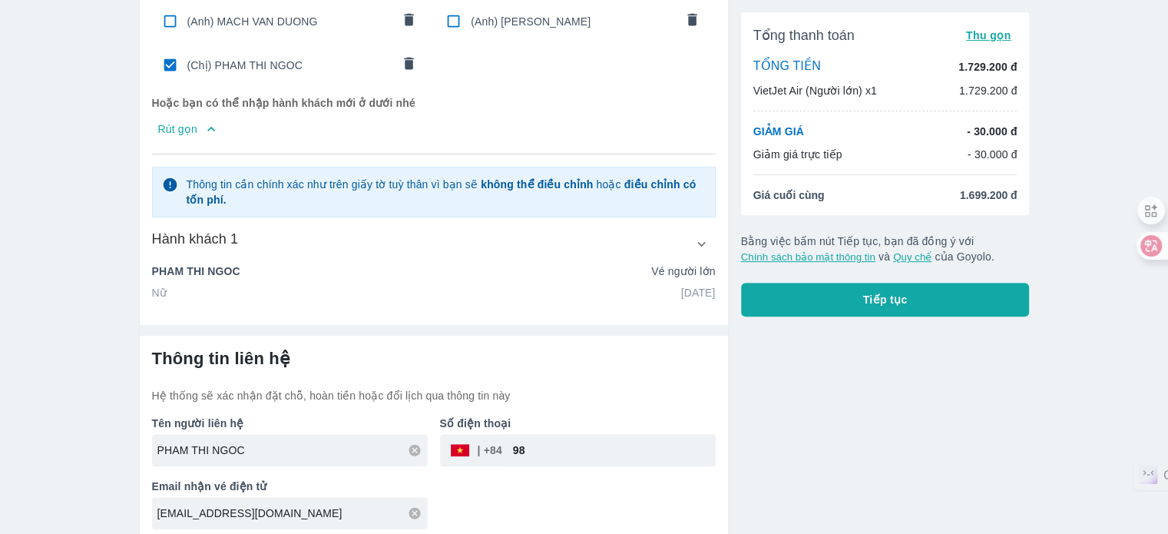
type input "9"
type input "972886743"
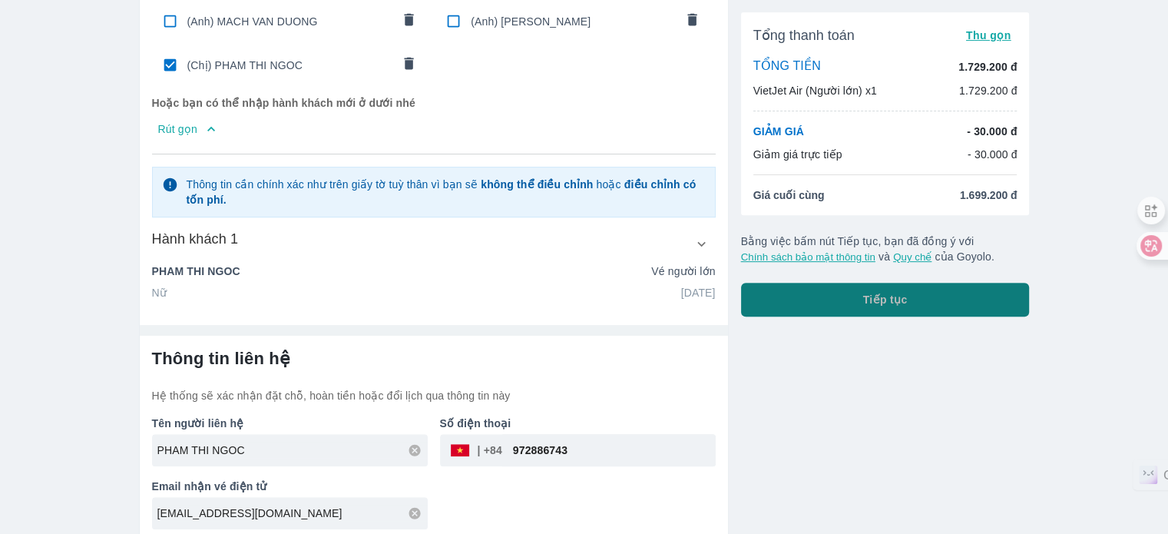
click at [834, 312] on button "Tiếp tục" at bounding box center [885, 300] width 289 height 34
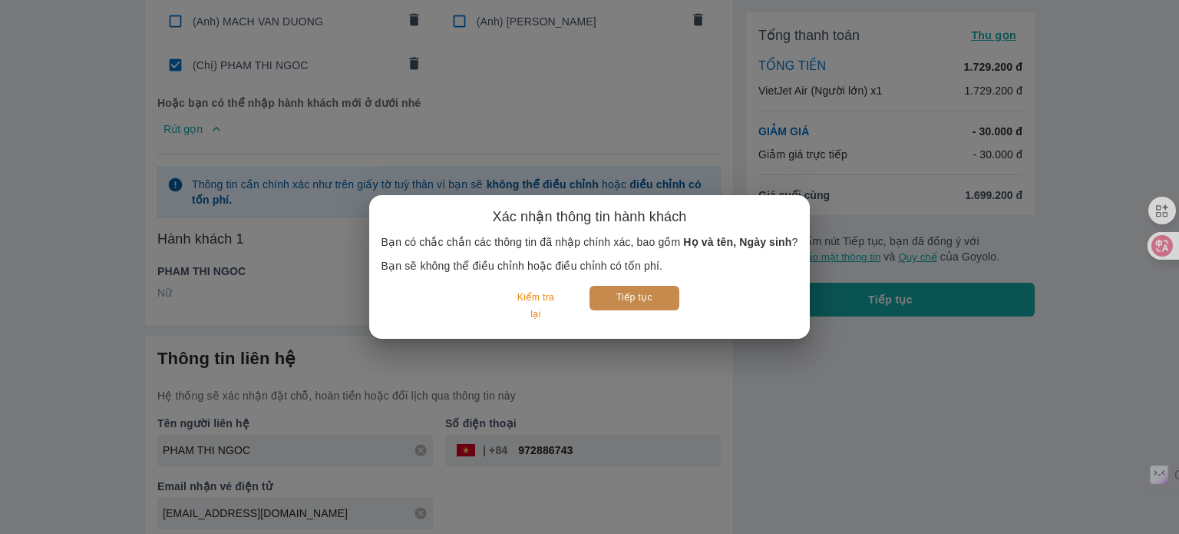
click at [652, 299] on button "Tiếp tục" at bounding box center [635, 298] width 90 height 24
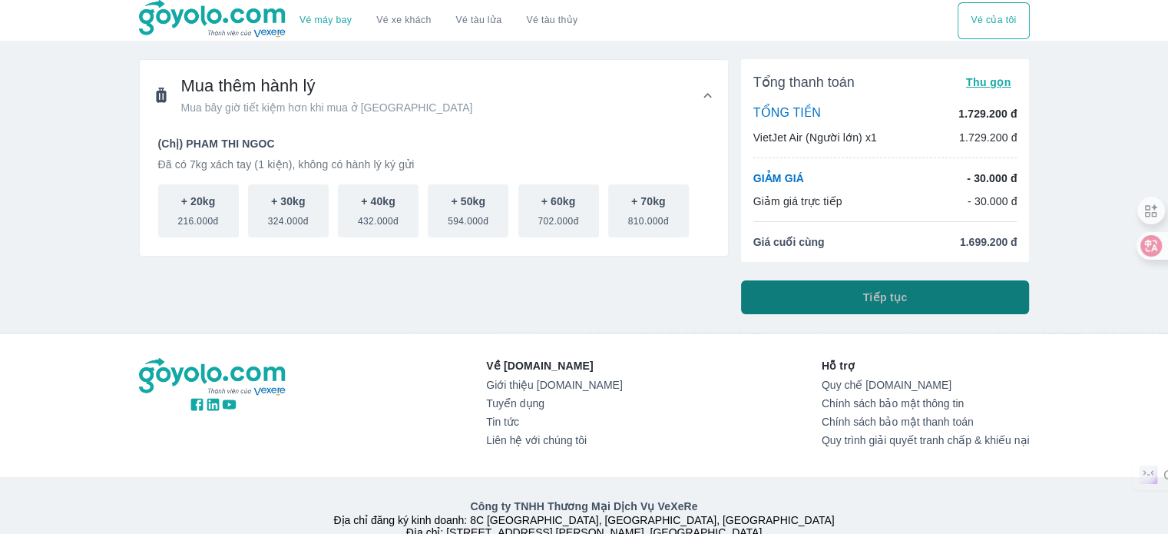
click at [899, 287] on button "Tiếp tục" at bounding box center [885, 297] width 289 height 34
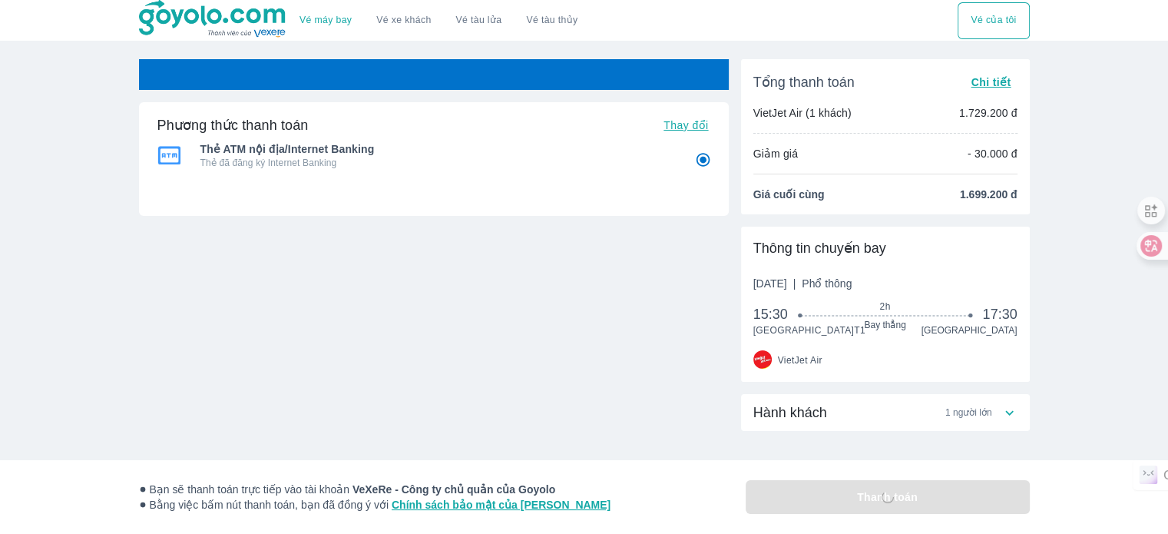
radio input "false"
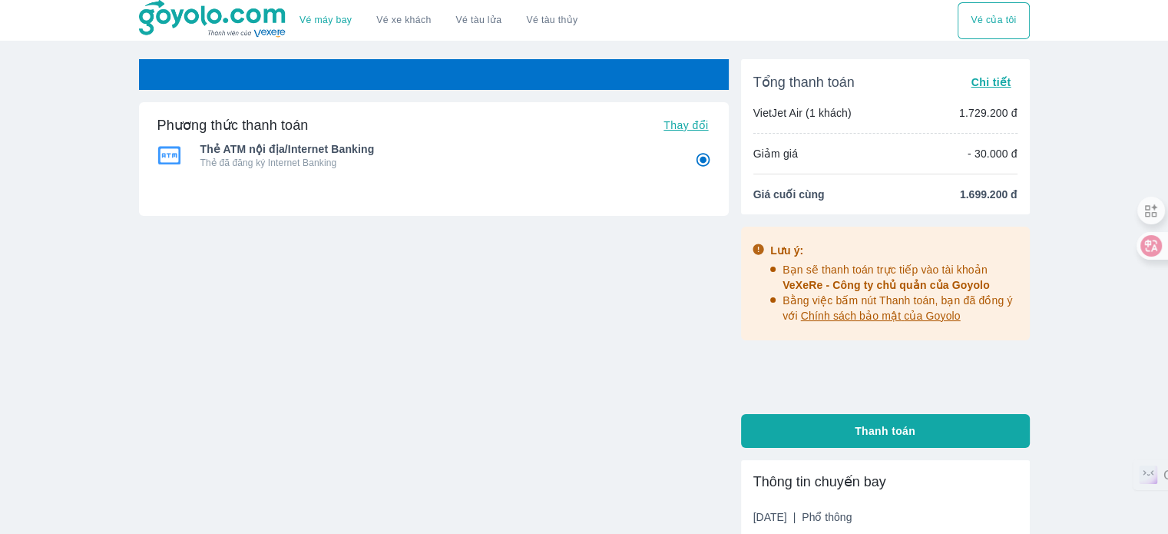
radio input "false"
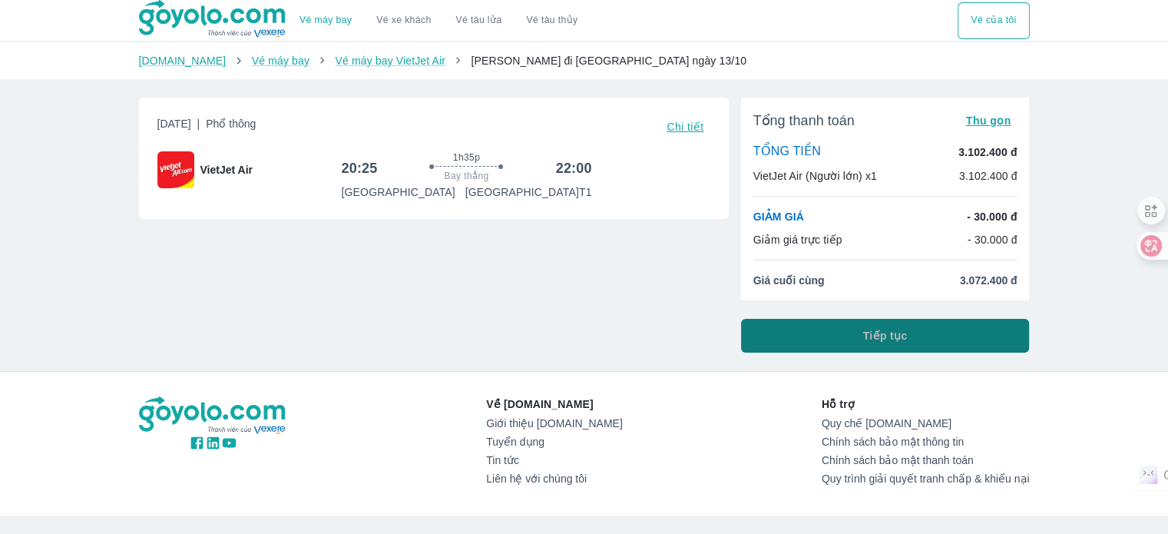
click at [985, 339] on button "Tiếp tục" at bounding box center [885, 336] width 289 height 34
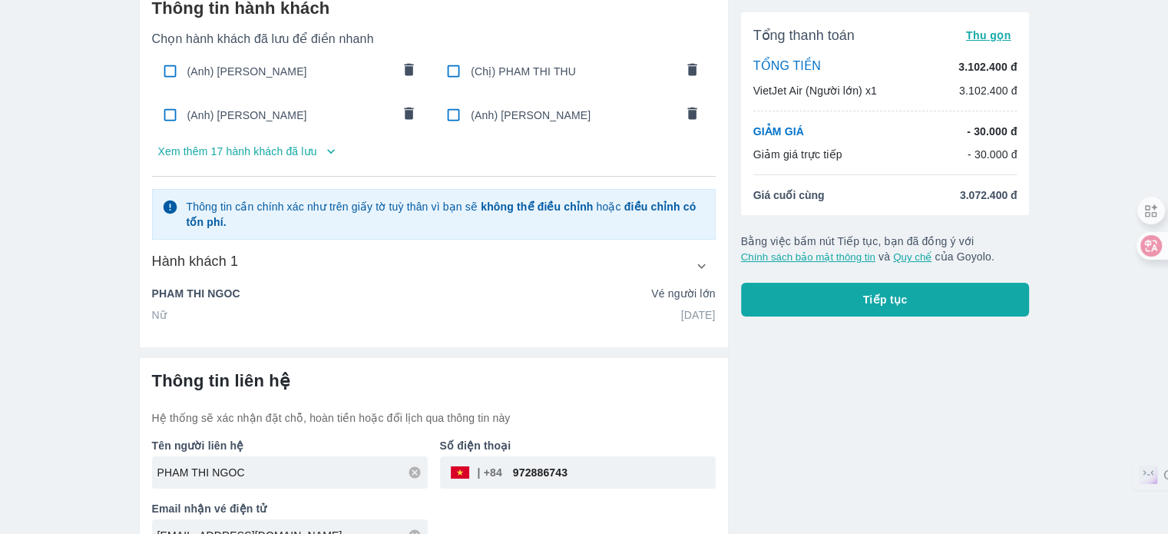
scroll to position [104, 0]
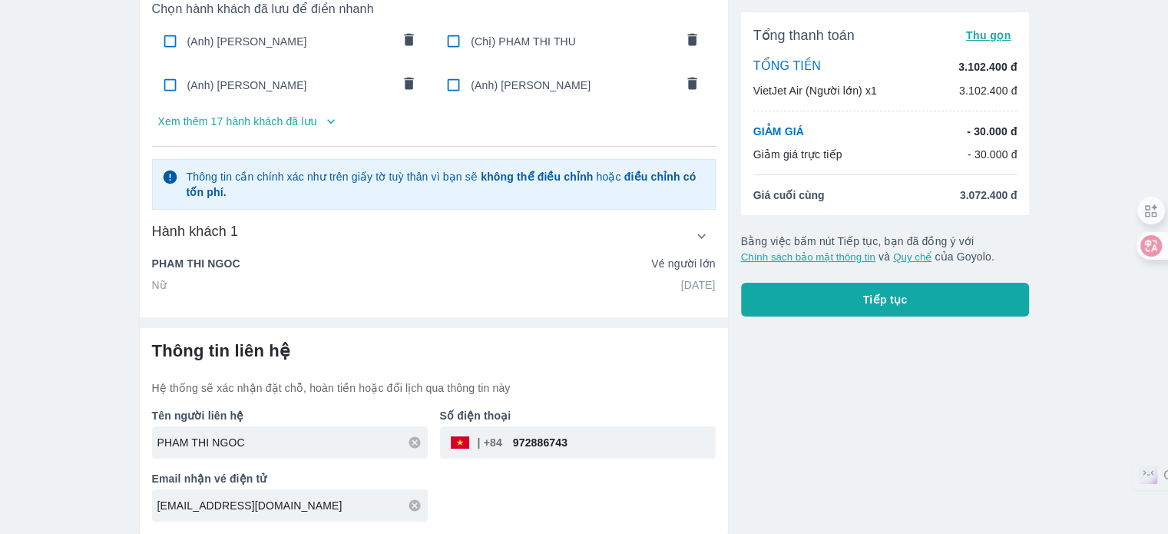
click at [323, 128] on icon "button" at bounding box center [330, 121] width 15 height 15
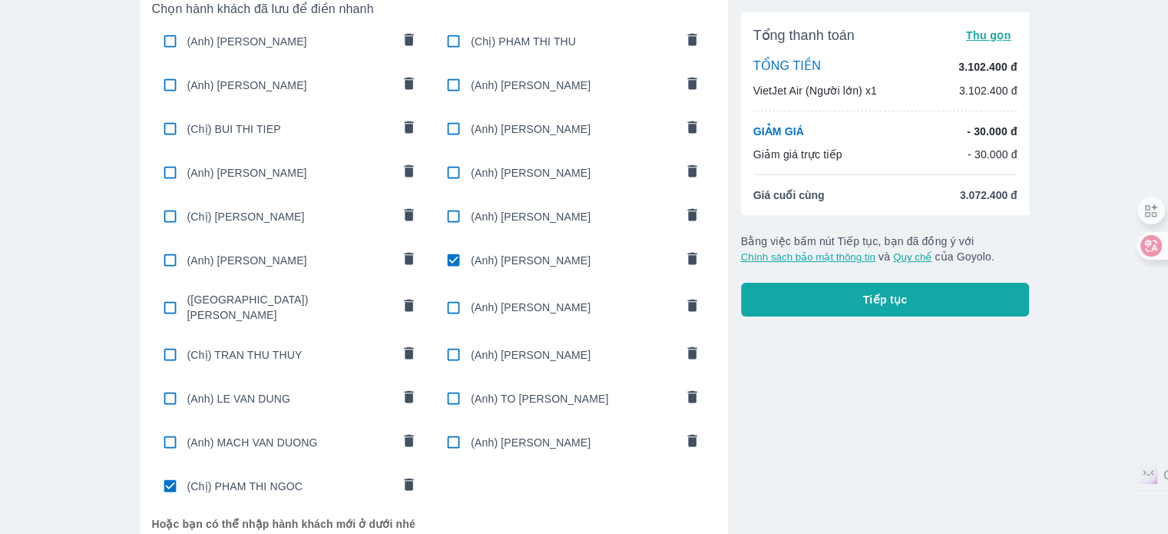
scroll to position [335, 0]
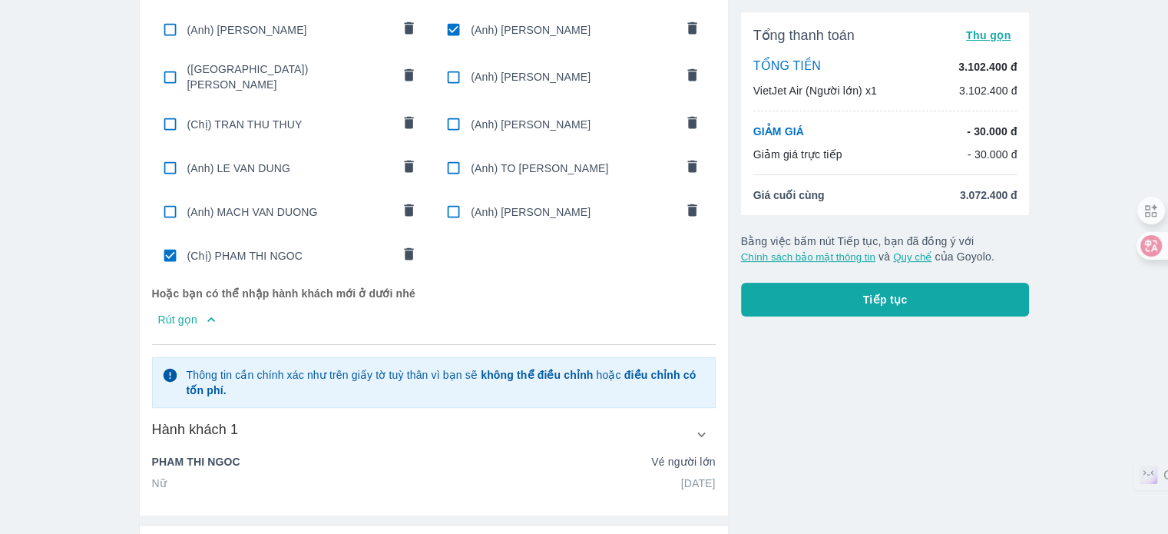
click at [255, 255] on div "(Chị) PHAM THI NGOC" at bounding box center [290, 255] width 276 height 36
radio input "false"
checkbox input "false"
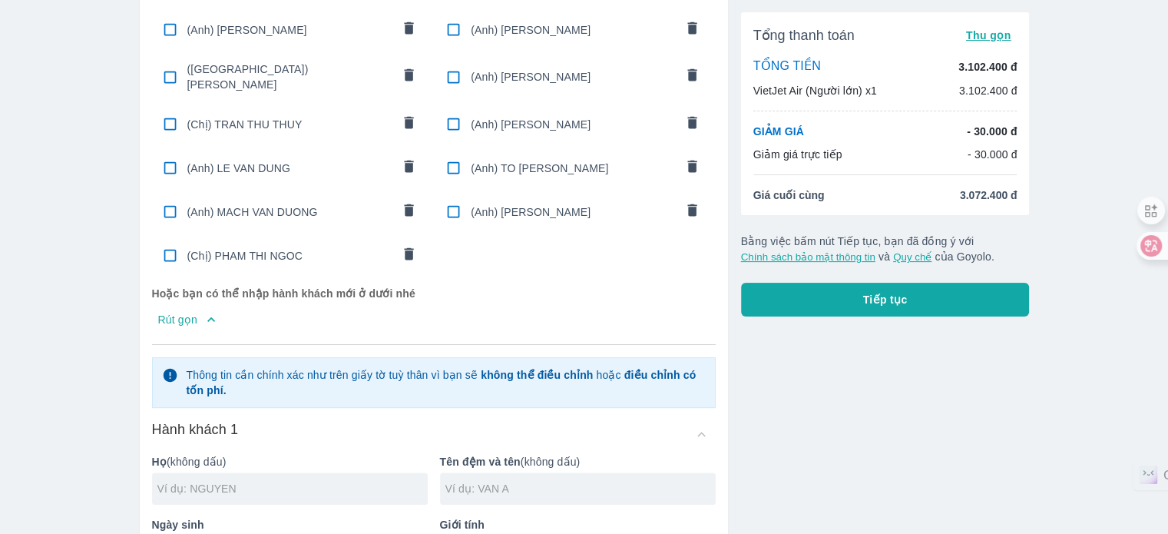
click at [372, 472] on div at bounding box center [290, 488] width 276 height 32
type input "DINH"
type input "A"
type input "VAN TOI"
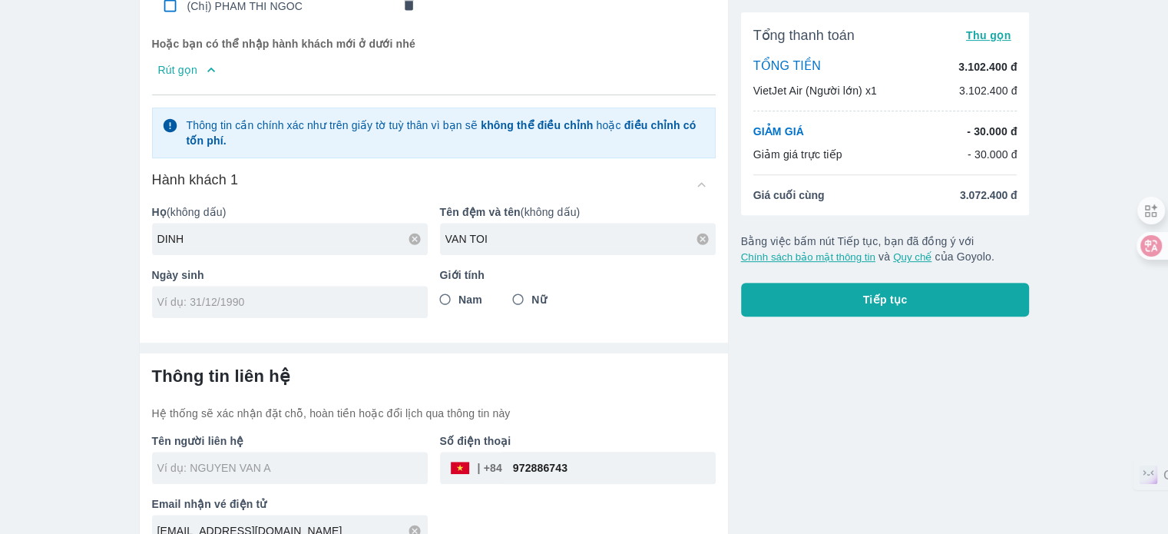
scroll to position [602, 0]
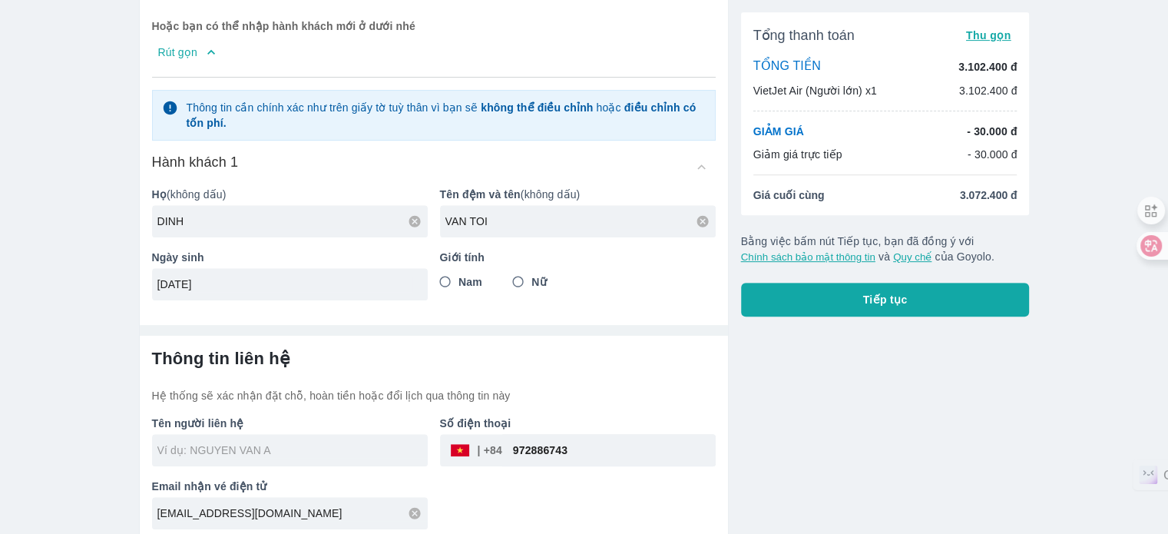
type input "[DATE]"
click at [476, 274] on span "Nam" at bounding box center [470, 281] width 24 height 15
click at [459, 273] on input "Nam" at bounding box center [445, 282] width 28 height 28
radio input "true"
drag, startPoint x: 590, startPoint y: 448, endPoint x: 319, endPoint y: 423, distance: 271.4
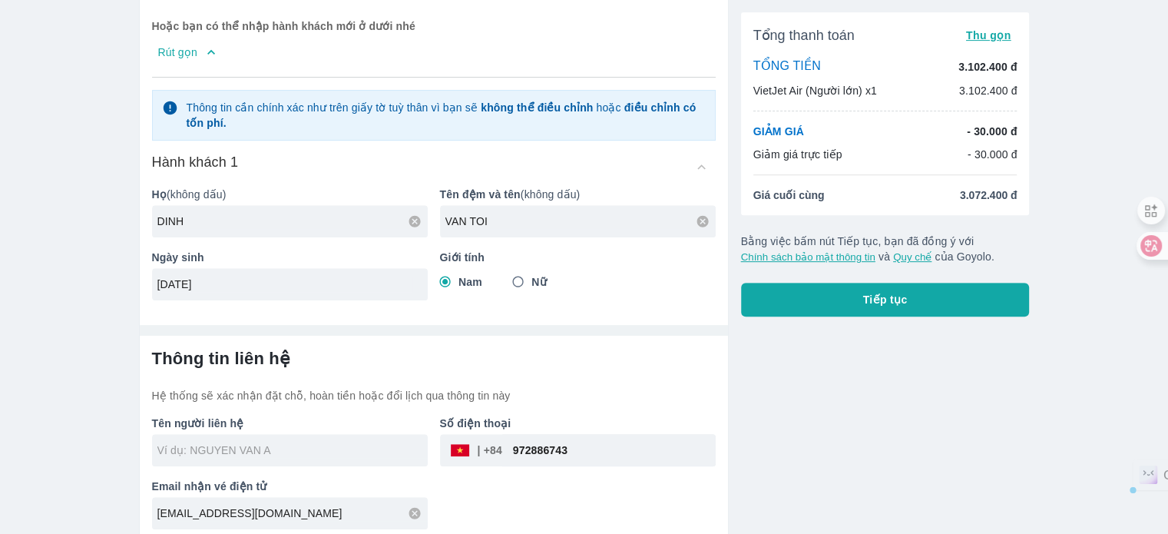
click at [322, 424] on div "Tên người liên hệ Số điện thoại ​ 972886743 Email nhận vé điện tử [EMAIL_ADDRES…" at bounding box center [428, 466] width 576 height 126
type input "[PERSON_NAME]"
checkbox input "true"
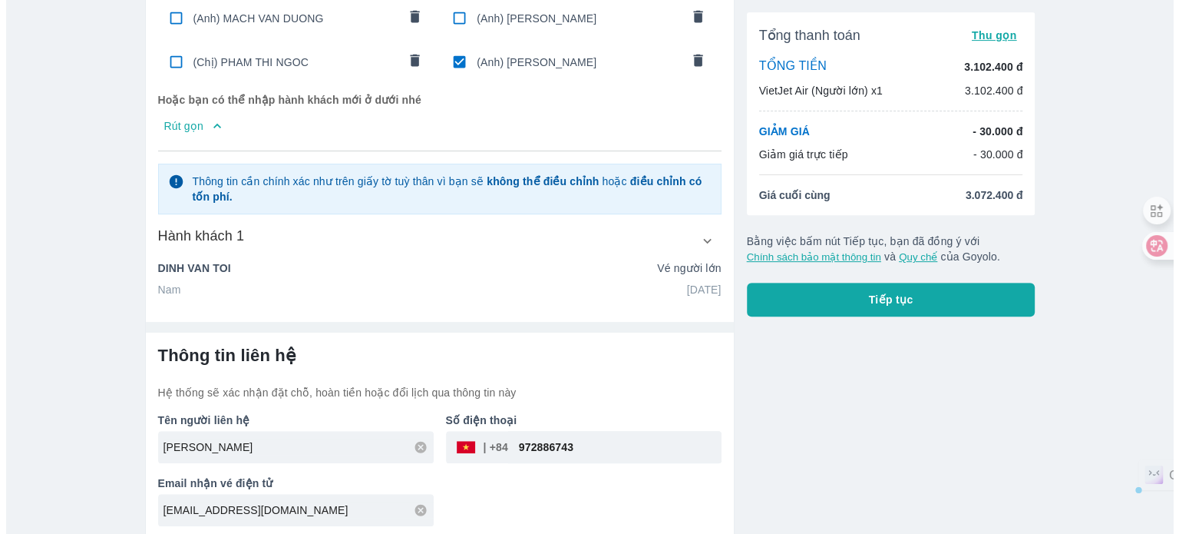
scroll to position [525, 0]
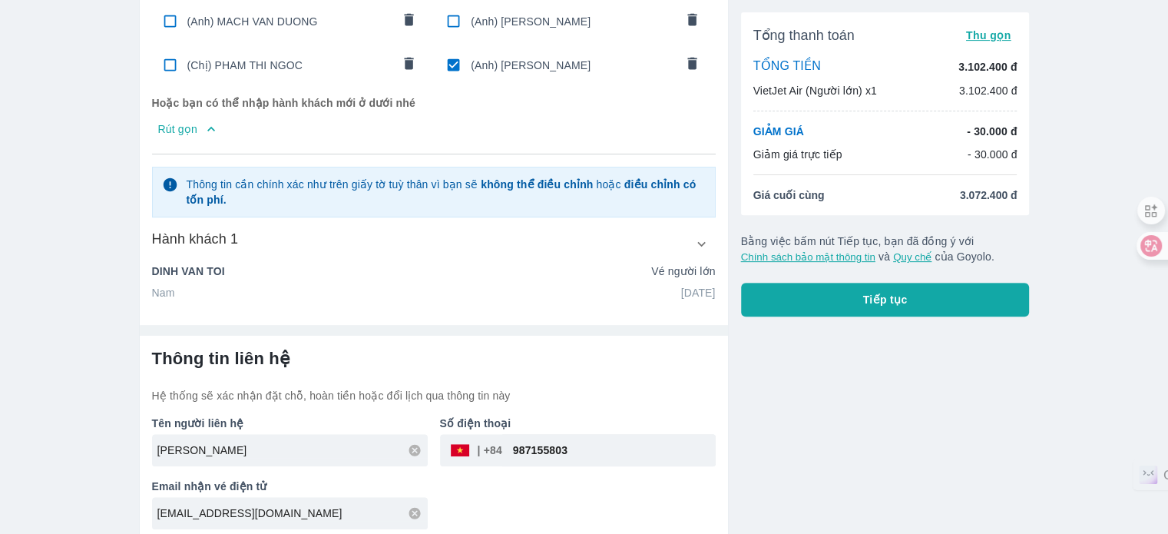
type input "987155803"
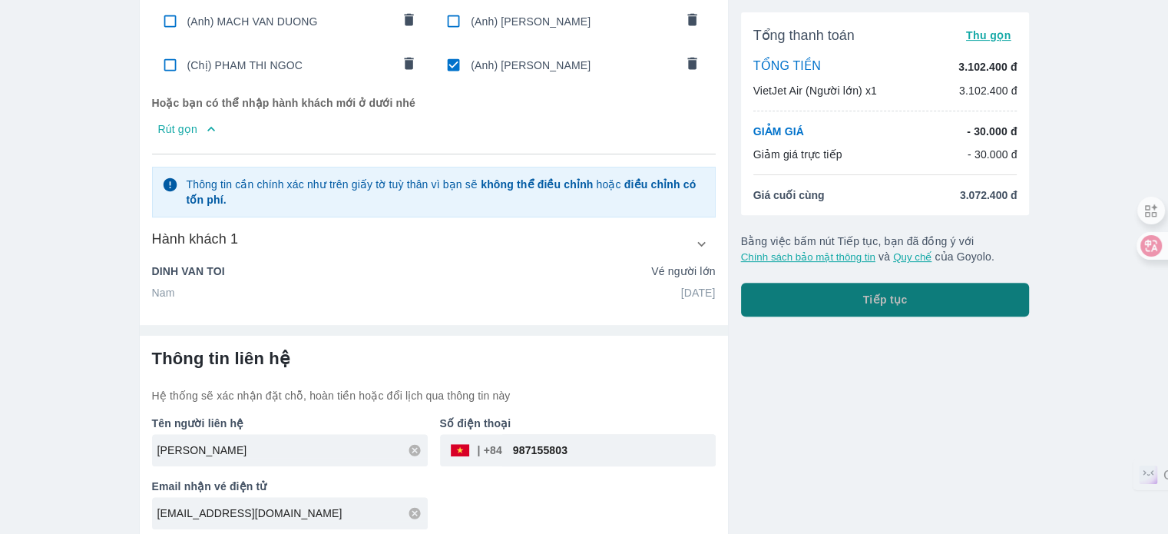
click at [799, 291] on button "Tiếp tục" at bounding box center [885, 300] width 289 height 34
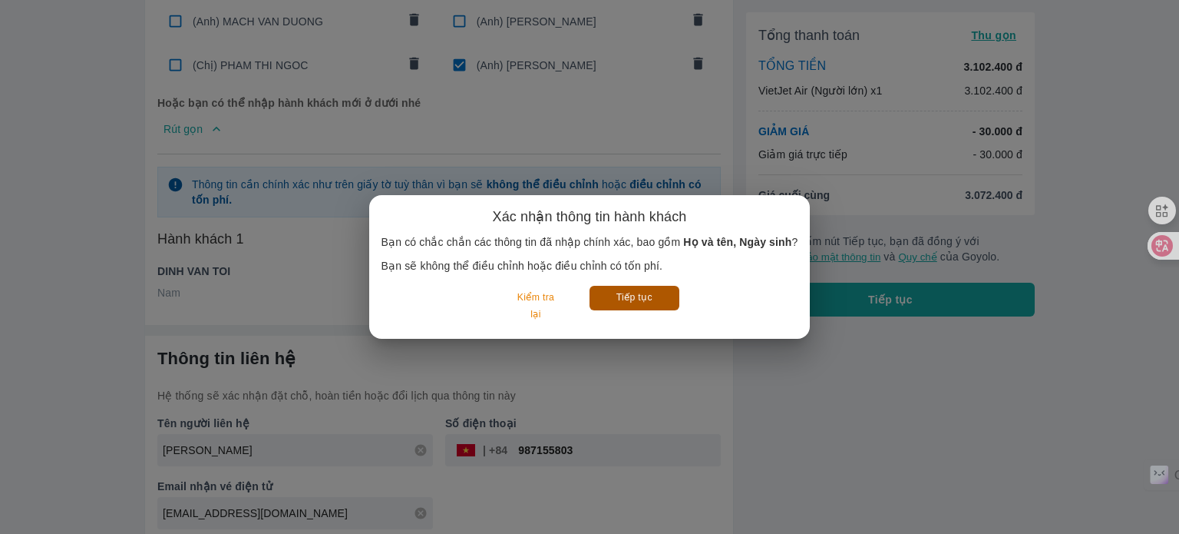
click at [634, 287] on button "Tiếp tục" at bounding box center [635, 298] width 90 height 24
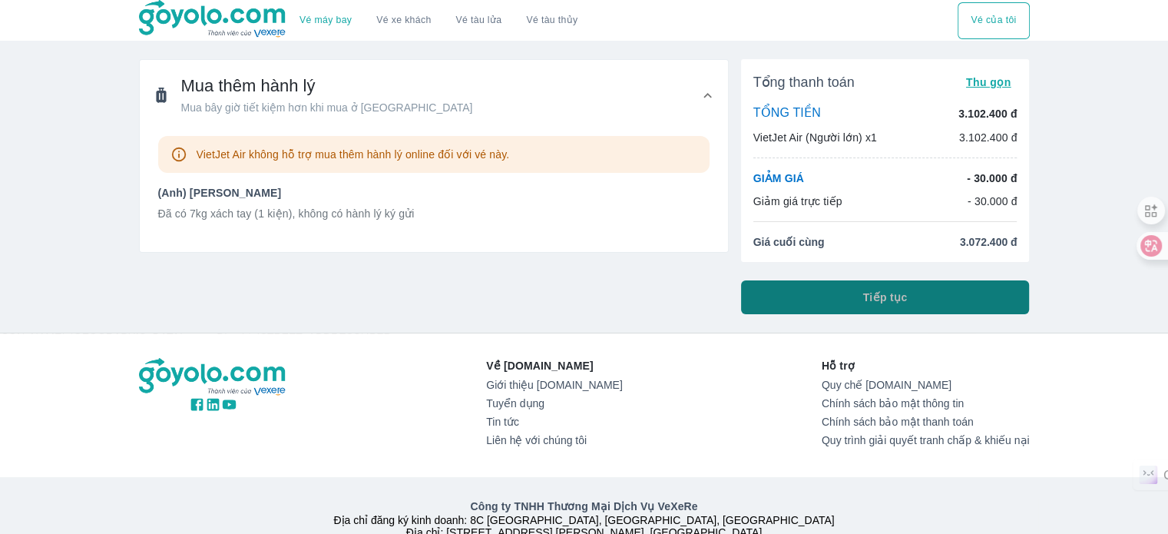
click at [755, 302] on button "Tiếp tục" at bounding box center [885, 297] width 289 height 34
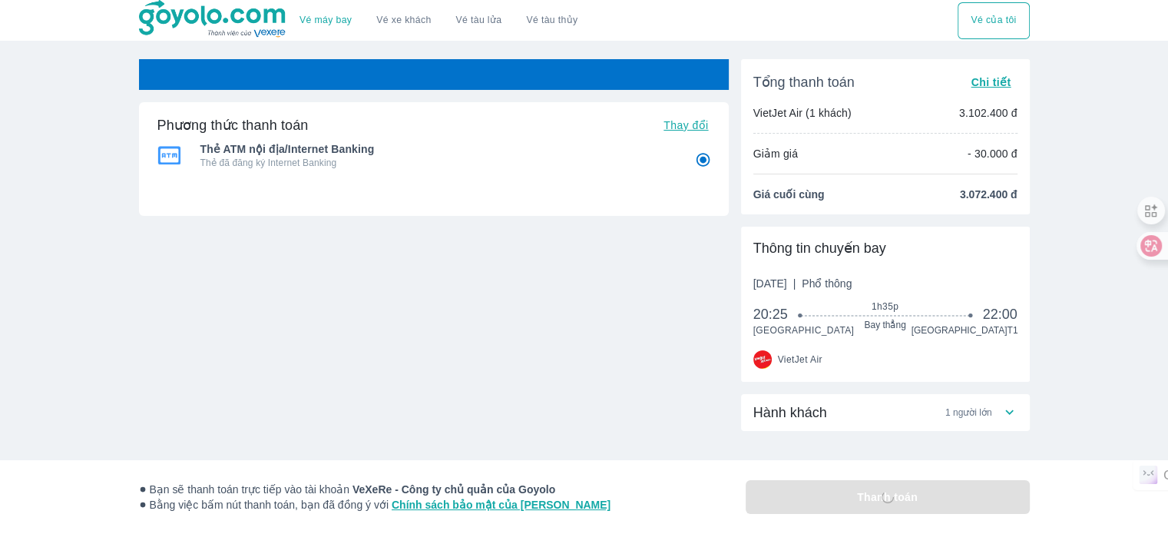
radio input "false"
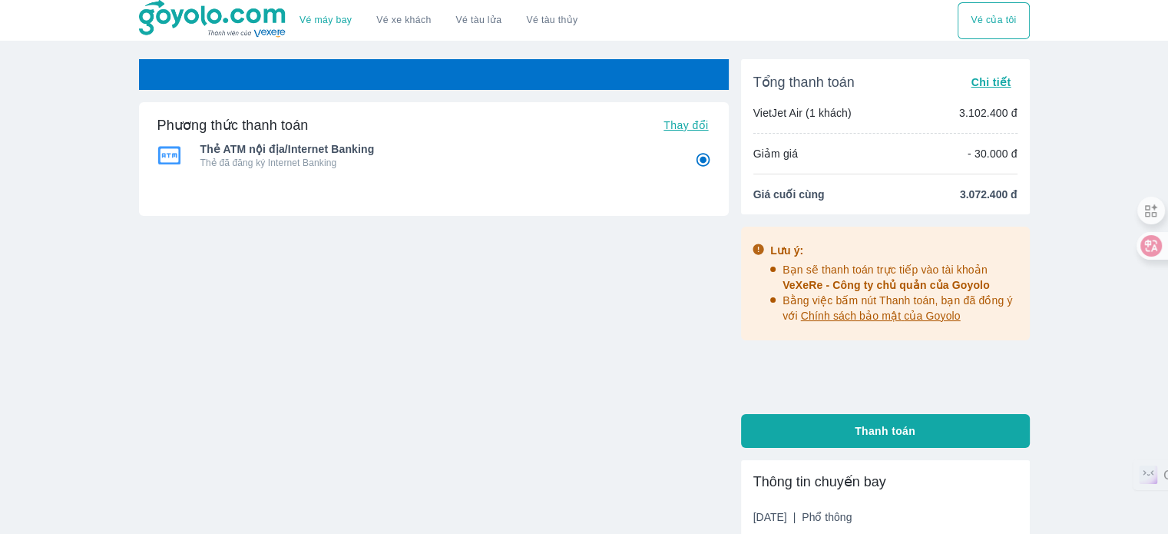
radio input "false"
